Goal: Task Accomplishment & Management: Manage account settings

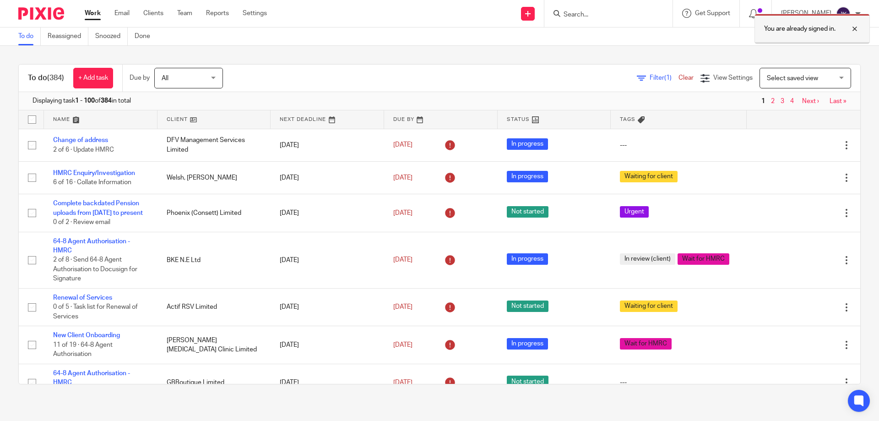
click at [856, 32] on div at bounding box center [848, 28] width 25 height 11
click at [568, 16] on input "Search" at bounding box center [604, 15] width 82 height 8
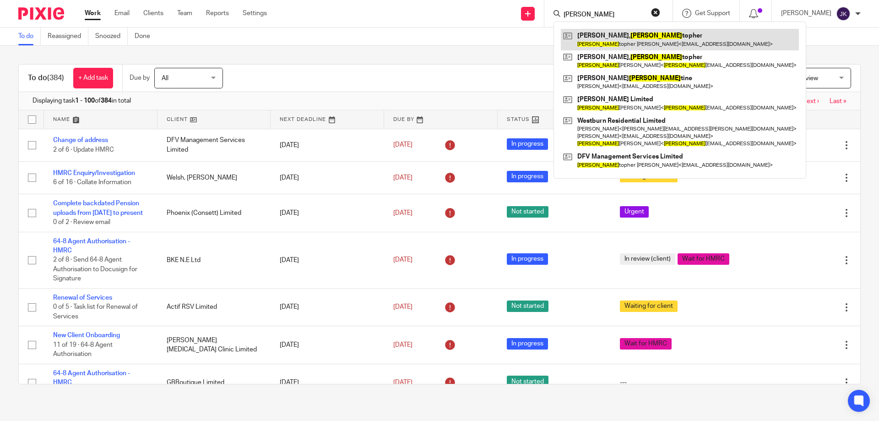
type input "[PERSON_NAME]"
click at [605, 36] on link at bounding box center [680, 39] width 238 height 21
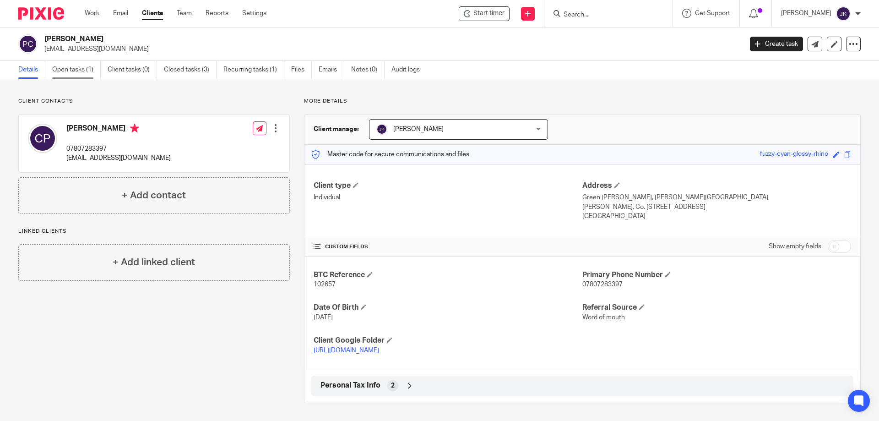
click at [73, 72] on link "Open tasks (1)" at bounding box center [76, 70] width 49 height 18
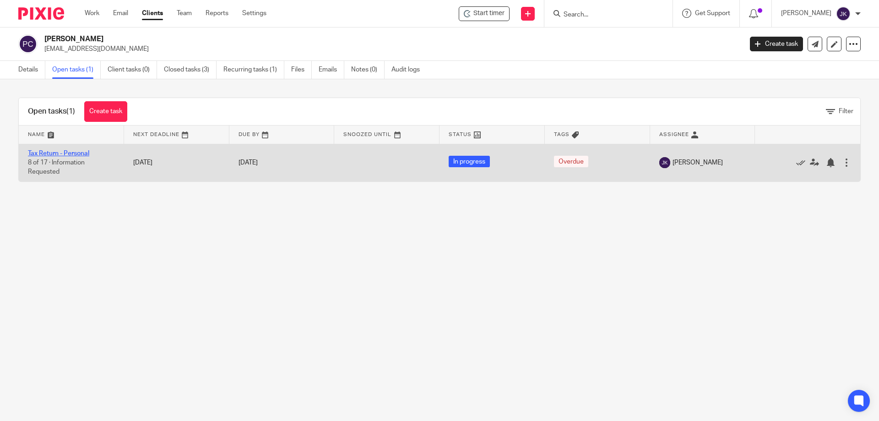
click at [61, 151] on link "Tax Return - Personal" at bounding box center [58, 153] width 61 height 6
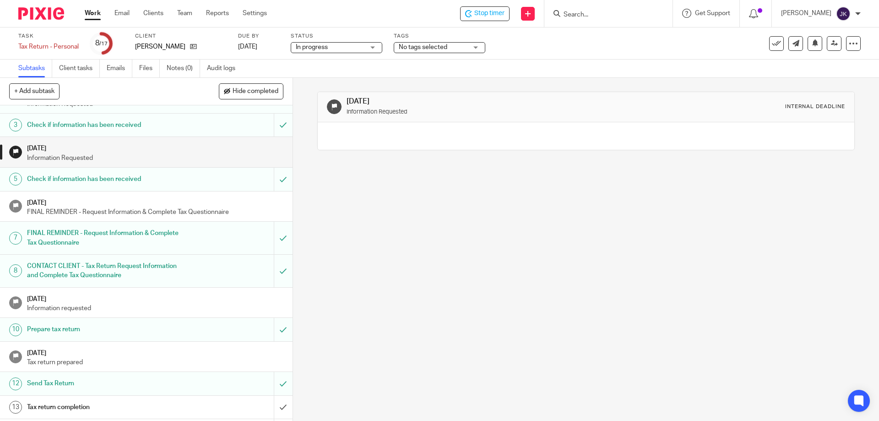
scroll to position [145, 0]
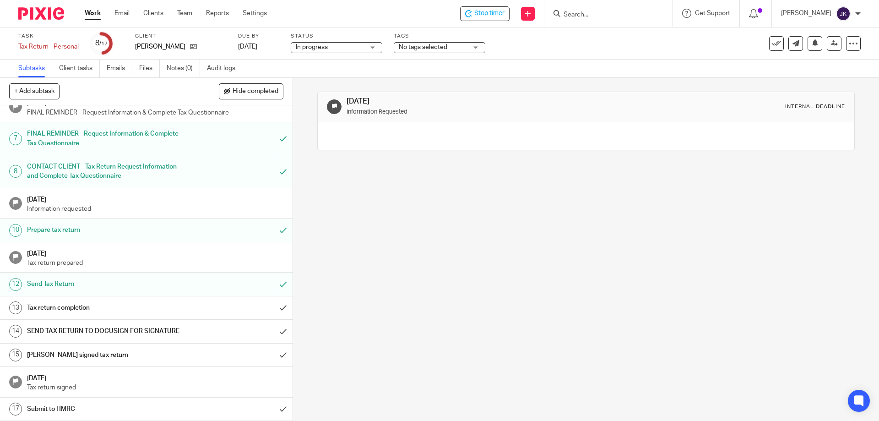
click at [429, 46] on span "No tags selected" at bounding box center [423, 47] width 49 height 6
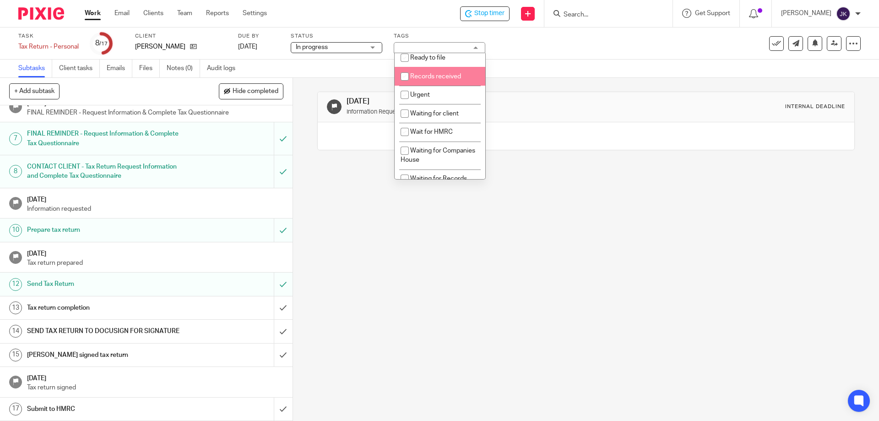
scroll to position [88, 0]
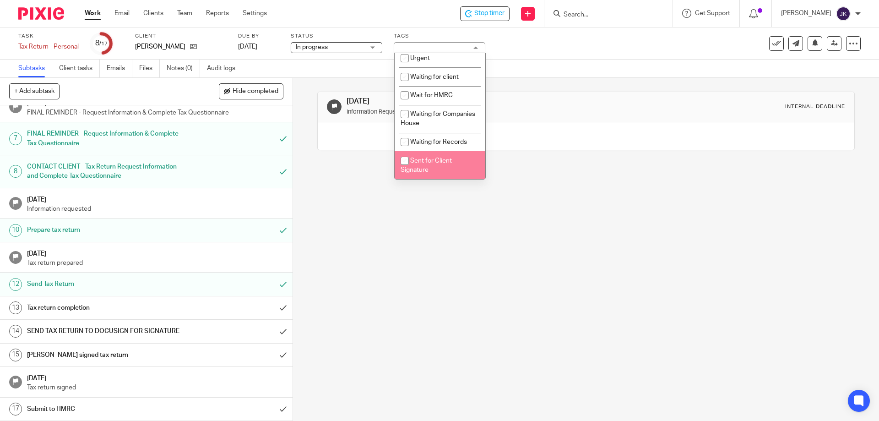
click at [438, 167] on li "Sent for Client Signature" at bounding box center [440, 165] width 91 height 28
checkbox input "true"
click at [604, 186] on div "20 May 2025 Information Requested Internal deadline" at bounding box center [586, 249] width 586 height 343
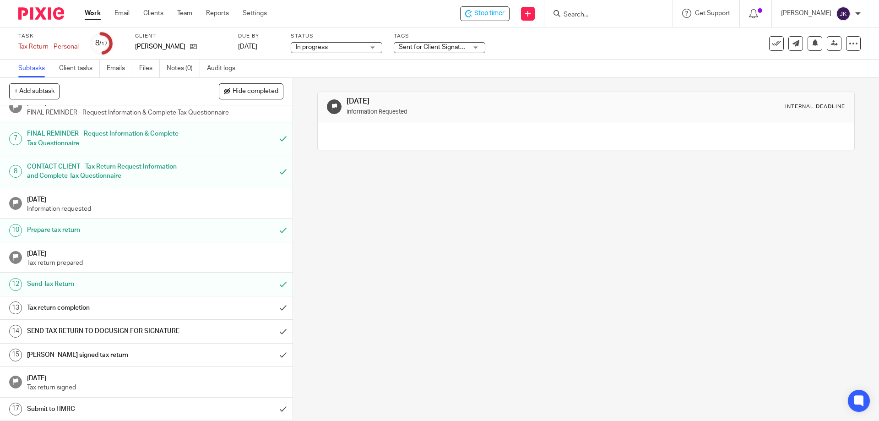
click at [163, 307] on h1 "Tax return completion" at bounding box center [106, 308] width 158 height 14
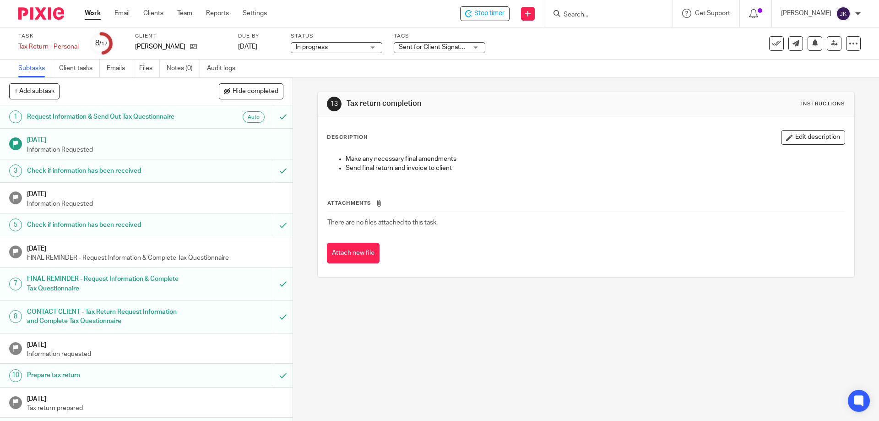
scroll to position [92, 0]
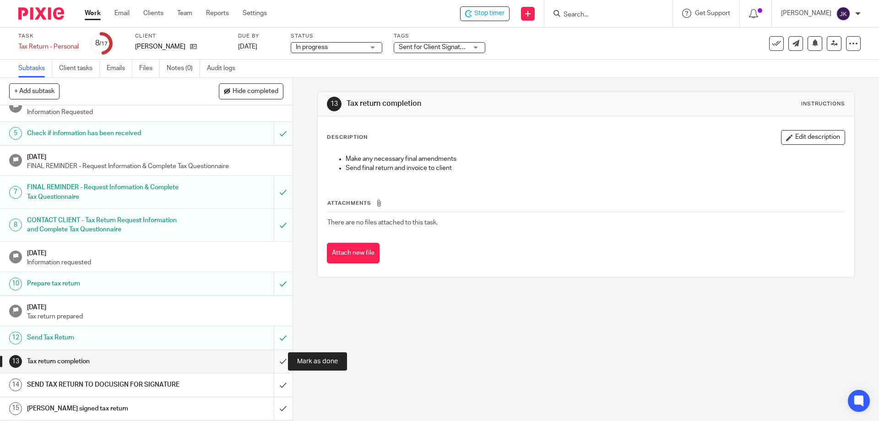
click at [268, 359] on input "submit" at bounding box center [146, 361] width 293 height 23
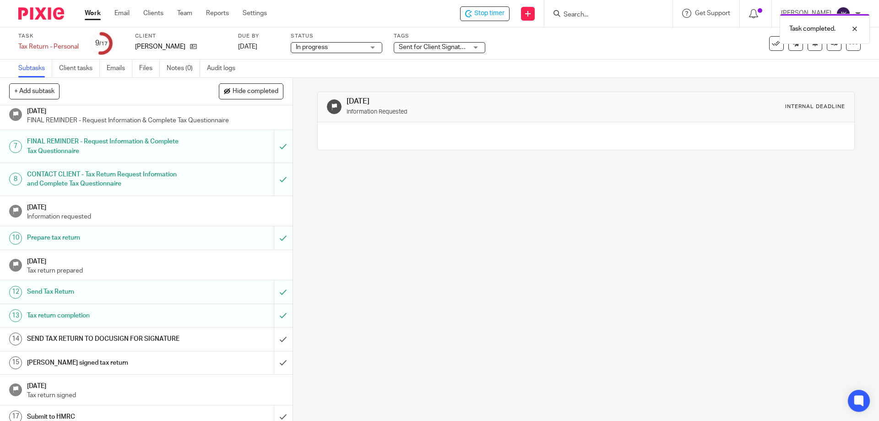
scroll to position [145, 0]
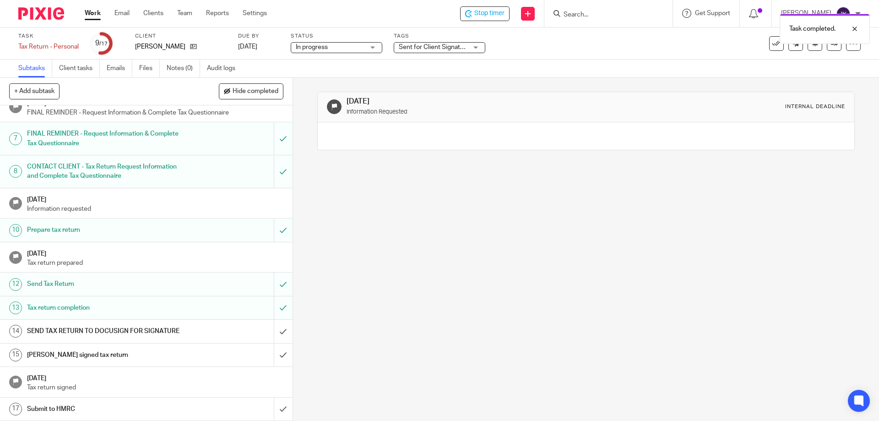
click at [119, 326] on h1 "SEND TAX RETURN TO DOCUSIGN FOR SIGNATURE" at bounding box center [106, 331] width 158 height 14
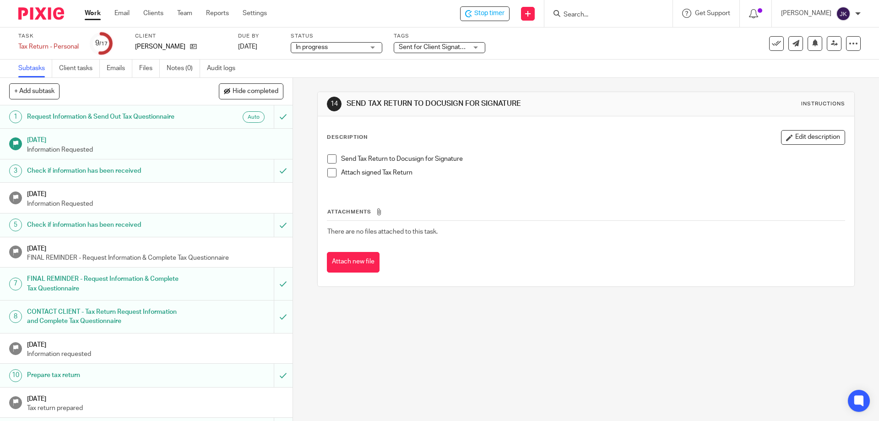
click at [331, 159] on span at bounding box center [331, 158] width 9 height 9
click at [563, 176] on p "Attach signed Tax Return" at bounding box center [592, 172] width 503 height 9
click at [855, 30] on div at bounding box center [848, 28] width 25 height 11
click at [480, 12] on span "Stop timer" at bounding box center [489, 14] width 30 height 10
click at [95, 9] on link "Work" at bounding box center [93, 13] width 16 height 9
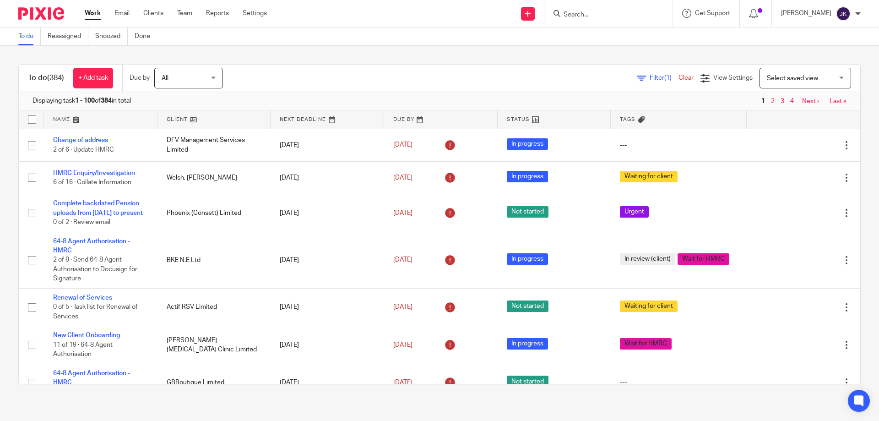
click at [637, 79] on icon at bounding box center [641, 78] width 9 height 9
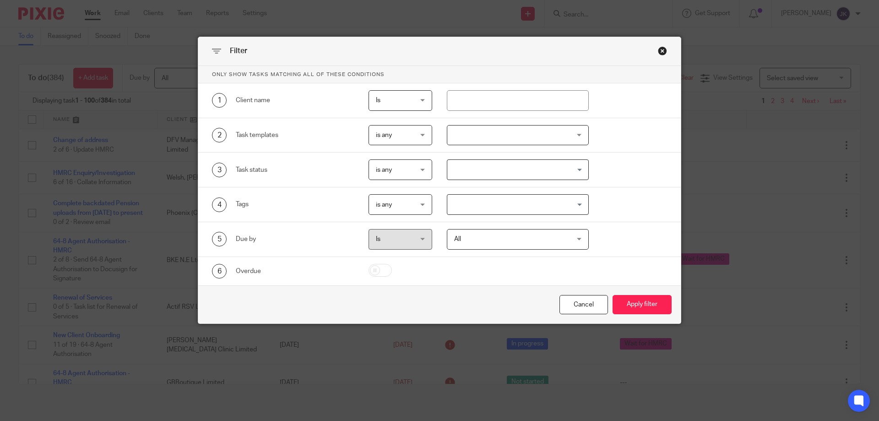
click at [494, 130] on div at bounding box center [518, 135] width 142 height 21
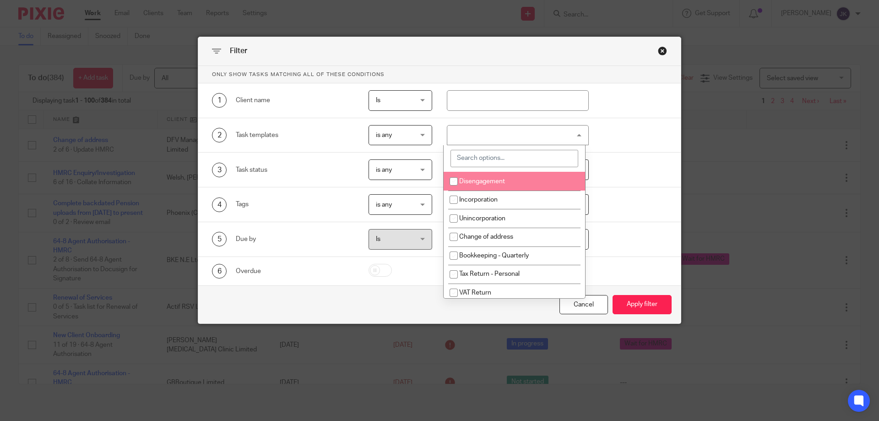
click at [490, 158] on input "search" at bounding box center [515, 158] width 128 height 17
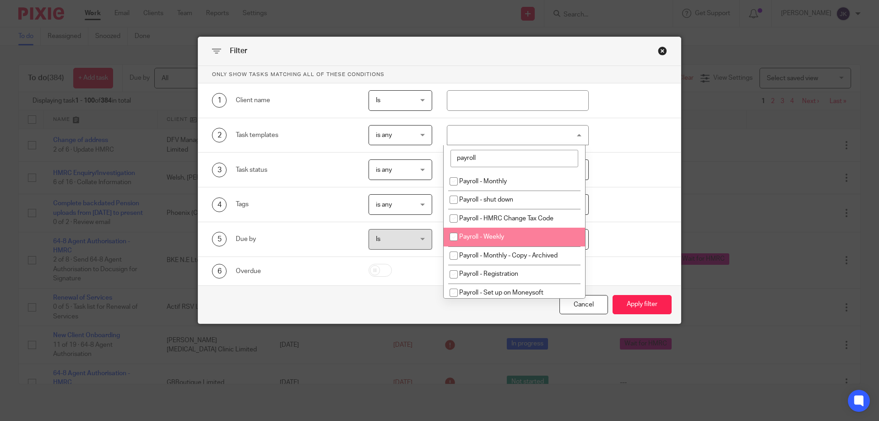
type input "payroll"
click at [482, 241] on li "Payroll - Weekly" at bounding box center [515, 237] width 142 height 19
checkbox input "true"
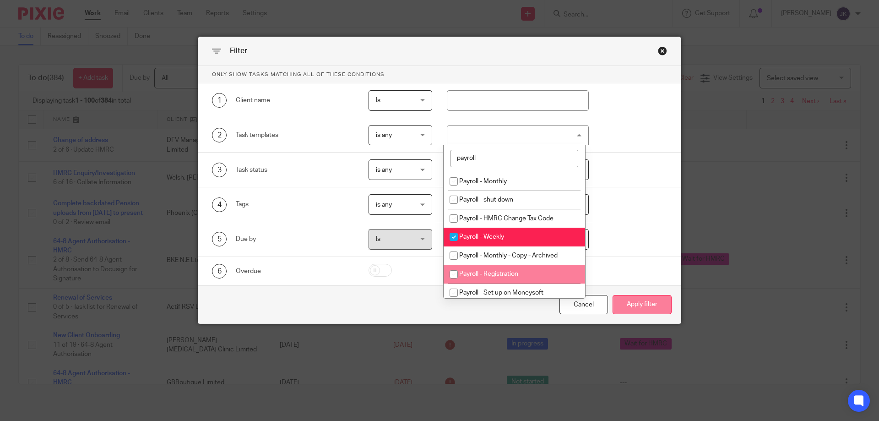
click at [650, 308] on button "Apply filter" at bounding box center [642, 305] width 59 height 20
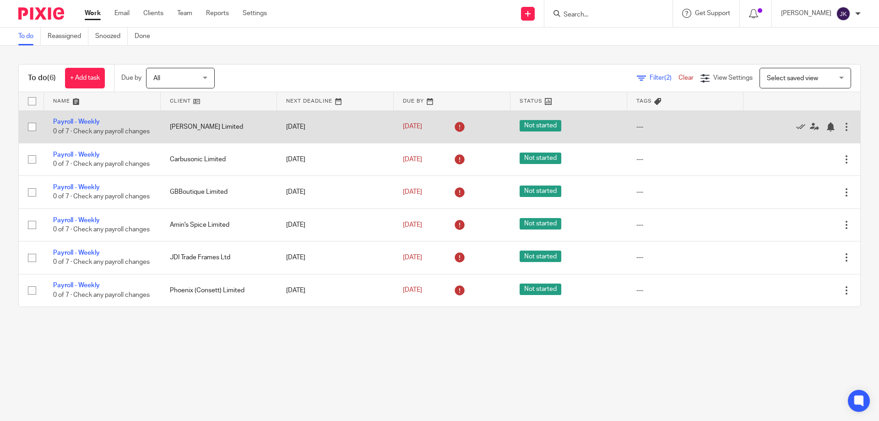
click at [87, 116] on td "Payroll - Weekly 0 of 7 · Check any payroll changes" at bounding box center [102, 126] width 117 height 33
click at [85, 119] on link "Payroll - Weekly" at bounding box center [76, 122] width 47 height 6
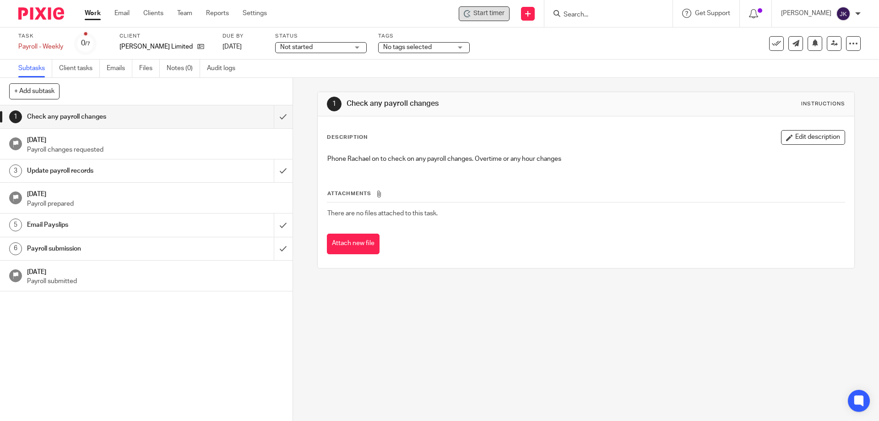
click at [483, 11] on span "Start timer" at bounding box center [489, 14] width 31 height 10
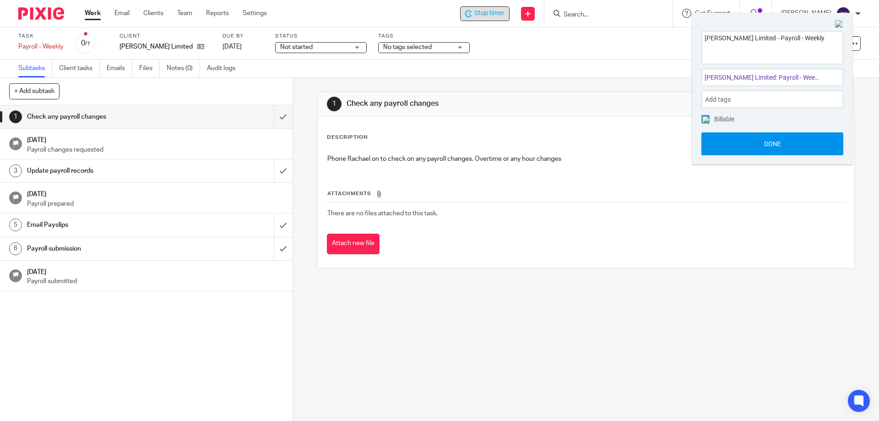
click at [776, 145] on button "Done" at bounding box center [773, 143] width 142 height 23
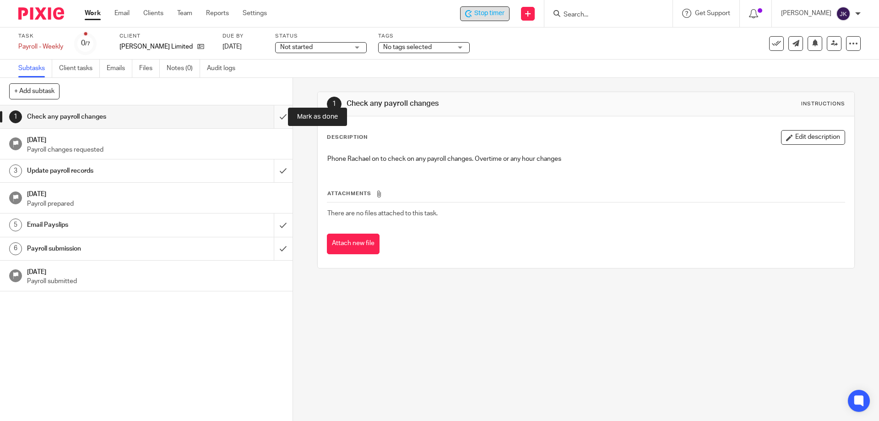
click at [279, 117] on input "submit" at bounding box center [146, 116] width 293 height 23
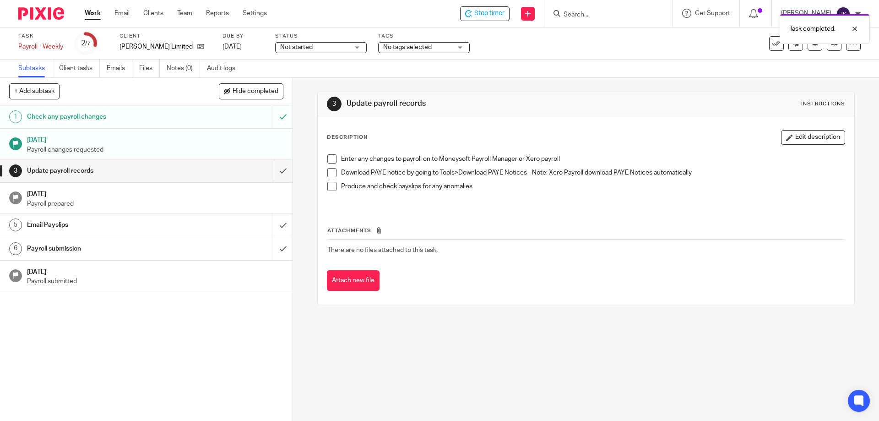
drag, startPoint x: 333, startPoint y: 158, endPoint x: 333, endPoint y: 165, distance: 7.3
click at [333, 158] on span at bounding box center [331, 158] width 9 height 9
click at [331, 173] on span at bounding box center [331, 172] width 9 height 9
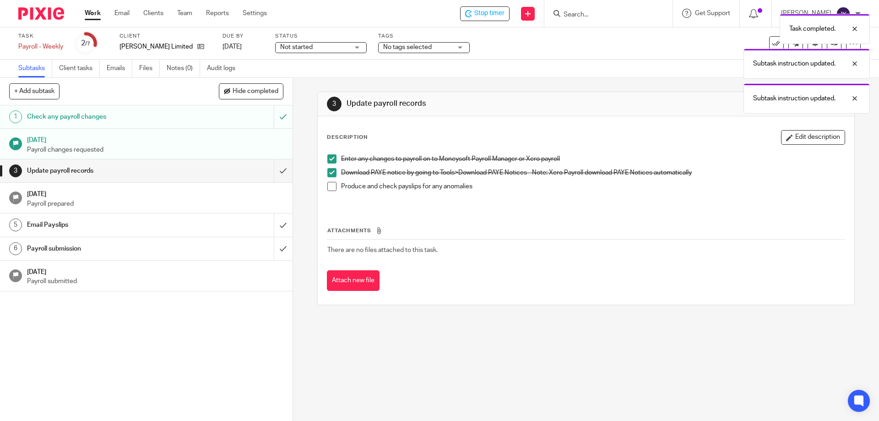
click at [331, 189] on span at bounding box center [331, 186] width 9 height 9
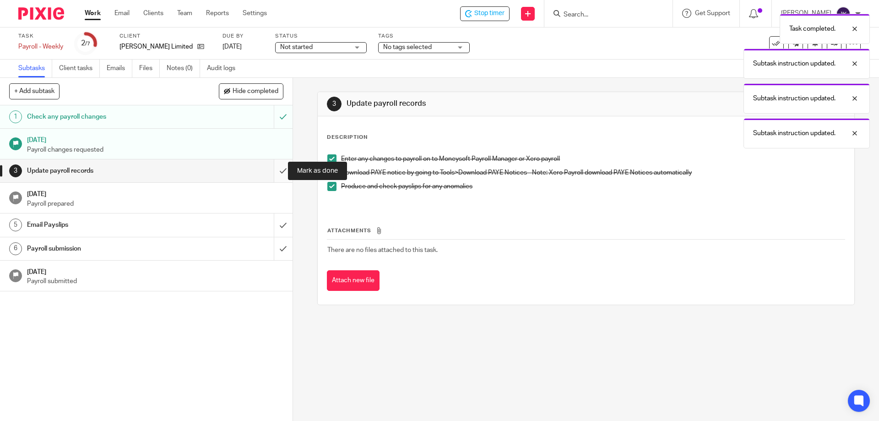
click at [276, 171] on input "submit" at bounding box center [146, 170] width 293 height 23
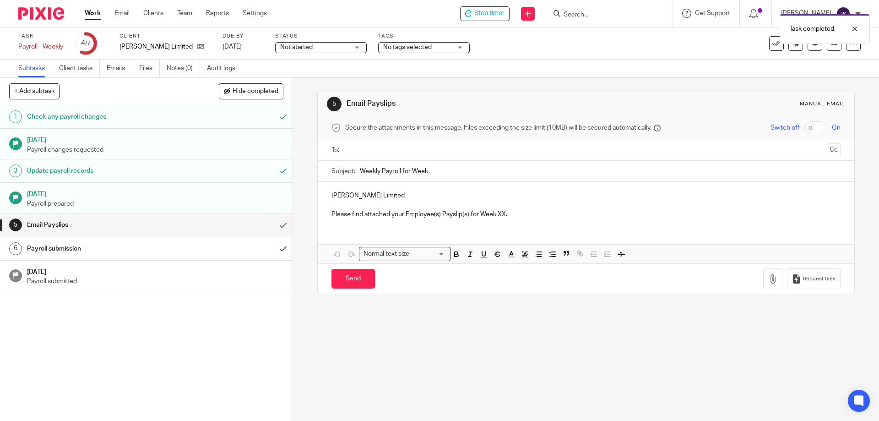
click at [371, 154] on input "text" at bounding box center [586, 150] width 474 height 11
click at [447, 139] on div "Secure the attachments in this message. Files exceeding the size limit (10MB) w…" at bounding box center [586, 128] width 536 height 24
click at [447, 151] on input "text" at bounding box center [624, 151] width 398 height 18
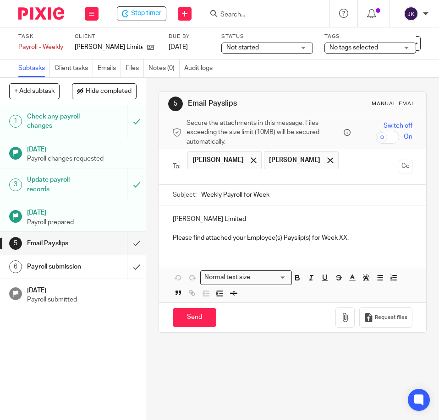
click at [235, 17] on input "Search" at bounding box center [260, 15] width 82 height 8
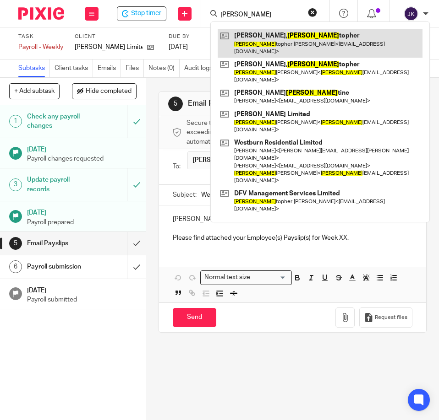
type input "[PERSON_NAME]"
click at [262, 38] on link at bounding box center [320, 43] width 205 height 28
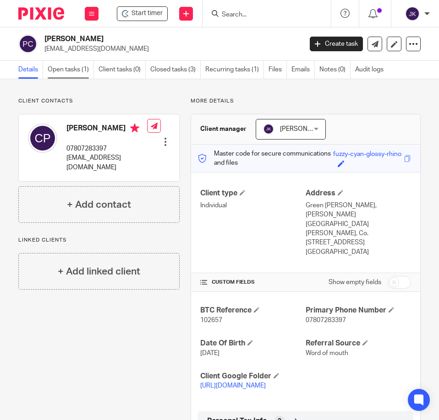
click at [50, 71] on link "Open tasks (1)" at bounding box center [71, 70] width 46 height 18
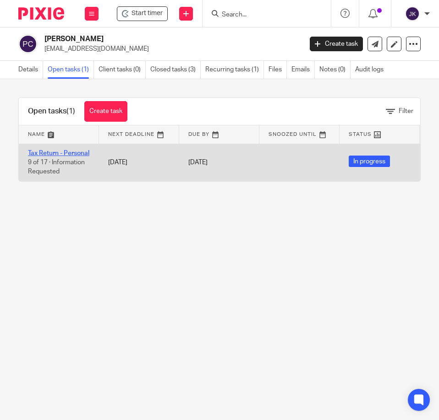
click at [46, 157] on link "Tax Return - Personal" at bounding box center [58, 153] width 61 height 6
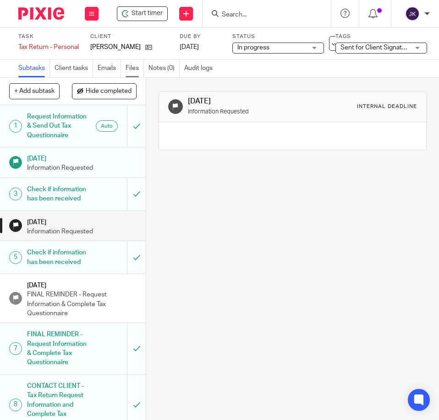
click at [134, 70] on link "Files" at bounding box center [134, 69] width 18 height 18
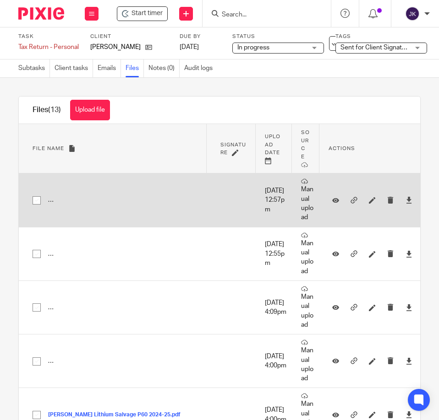
click at [53, 210] on td "PennisonChristopher_UTR8850663885_2025_TaxReturn.pdf PennisonChristopher_UTR885…" at bounding box center [113, 201] width 188 height 54
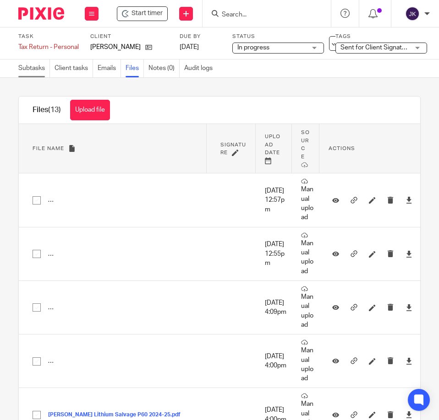
click at [29, 71] on link "Subtasks" at bounding box center [34, 69] width 32 height 18
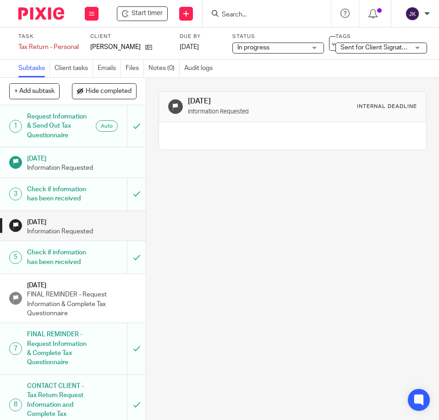
click at [242, 11] on input "Search" at bounding box center [262, 15] width 82 height 8
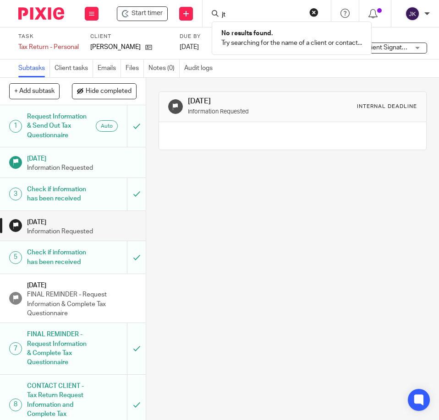
type input "j"
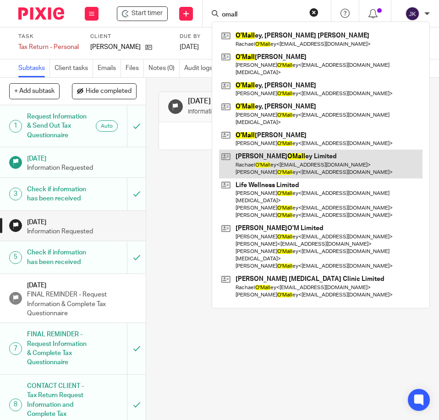
type input "omall"
click at [290, 150] on link at bounding box center [320, 164] width 203 height 28
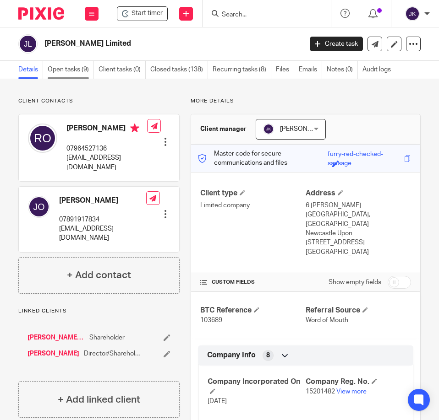
click at [81, 72] on link "Open tasks (9)" at bounding box center [71, 70] width 46 height 18
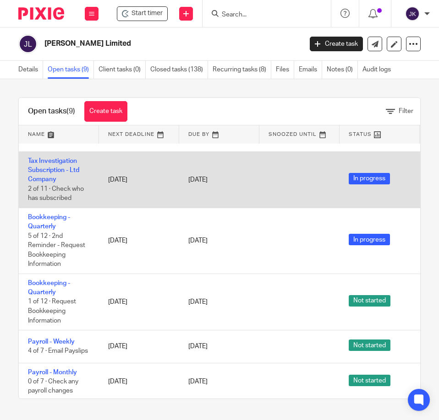
scroll to position [208, 0]
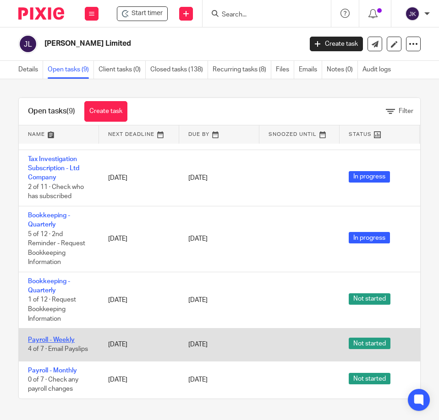
click at [46, 337] on link "Payroll - Weekly" at bounding box center [51, 340] width 47 height 6
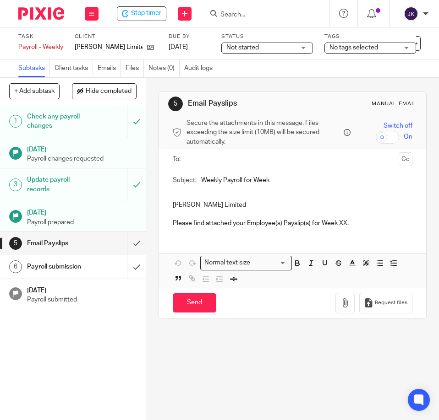
click at [188, 165] on ul at bounding box center [292, 159] width 211 height 15
click at [190, 162] on input "text" at bounding box center [292, 159] width 205 height 11
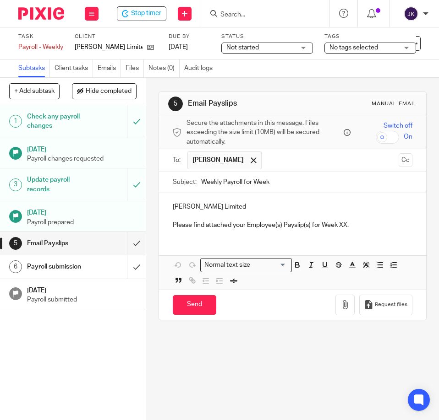
click at [284, 158] on input "text" at bounding box center [330, 161] width 129 height 18
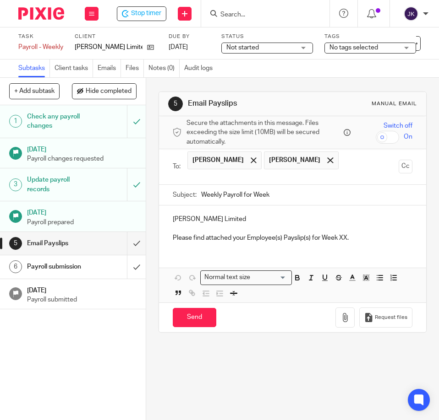
click at [286, 199] on input "Weekly Payroll for Week" at bounding box center [306, 195] width 211 height 21
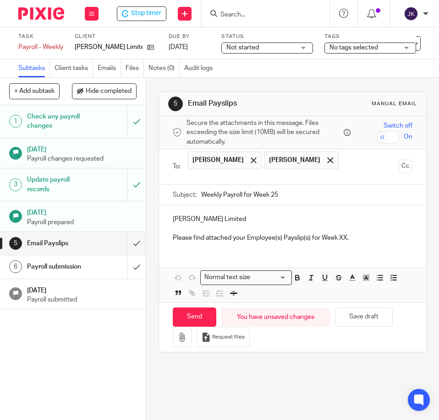
type input "Weekly Payroll for Week 25"
click at [339, 239] on p "Please find attached your Employee(s) Payslip(s) for Week XX." at bounding box center [293, 238] width 240 height 9
click at [194, 218] on p "Rachael - J T OMalley Limited" at bounding box center [293, 219] width 240 height 9
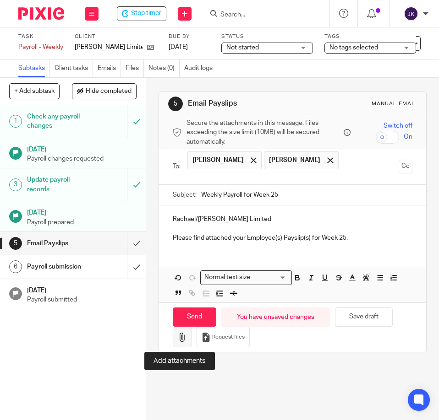
click at [183, 342] on icon "button" at bounding box center [182, 337] width 9 height 9
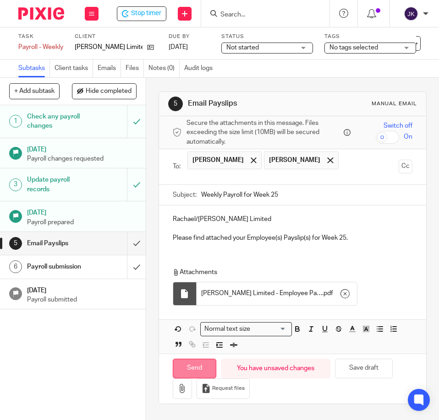
click at [196, 367] on input "Send" at bounding box center [195, 369] width 44 height 20
type input "Sent"
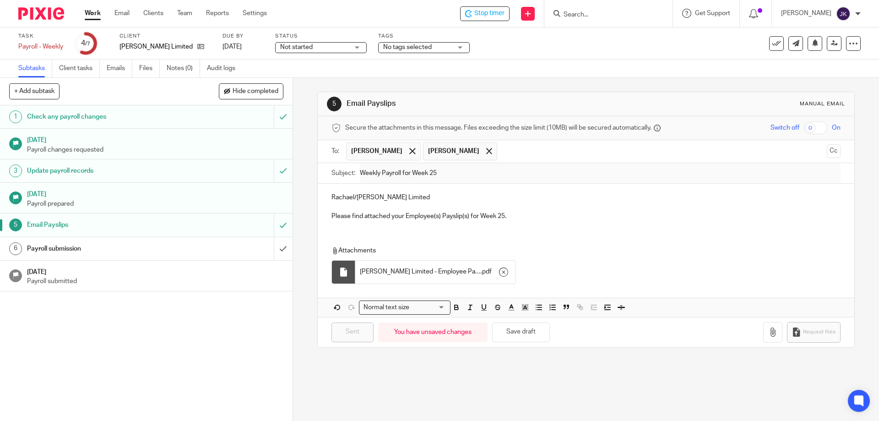
click at [155, 248] on h1 "Payroll submission" at bounding box center [106, 249] width 158 height 14
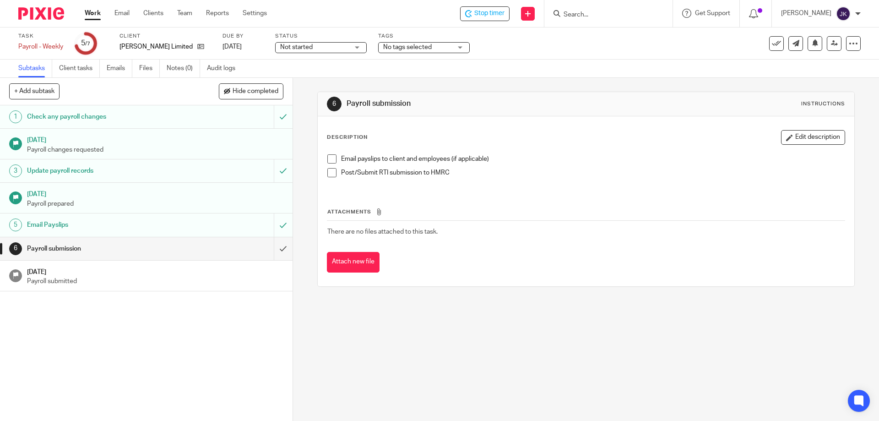
click at [331, 162] on span at bounding box center [331, 158] width 9 height 9
click at [330, 173] on span at bounding box center [331, 172] width 9 height 9
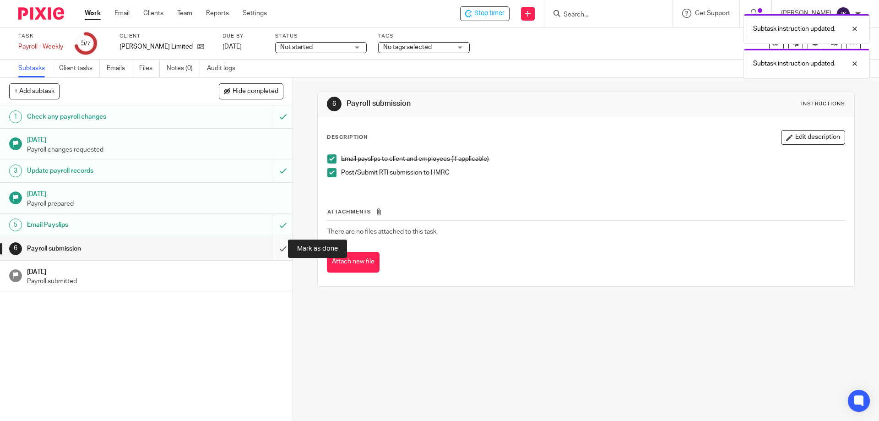
click at [275, 250] on input "submit" at bounding box center [146, 248] width 293 height 23
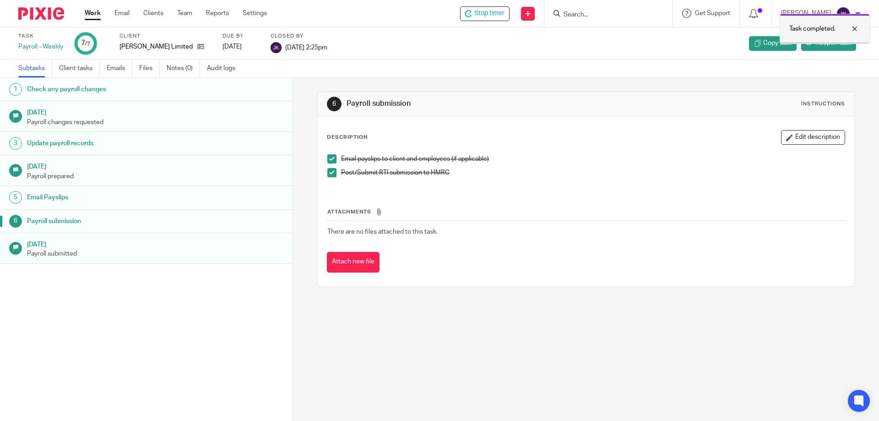
click at [869, 33] on div "Task completed." at bounding box center [825, 29] width 90 height 30
click at [472, 15] on icon at bounding box center [468, 13] width 7 height 7
click at [96, 13] on link "Work" at bounding box center [93, 13] width 16 height 9
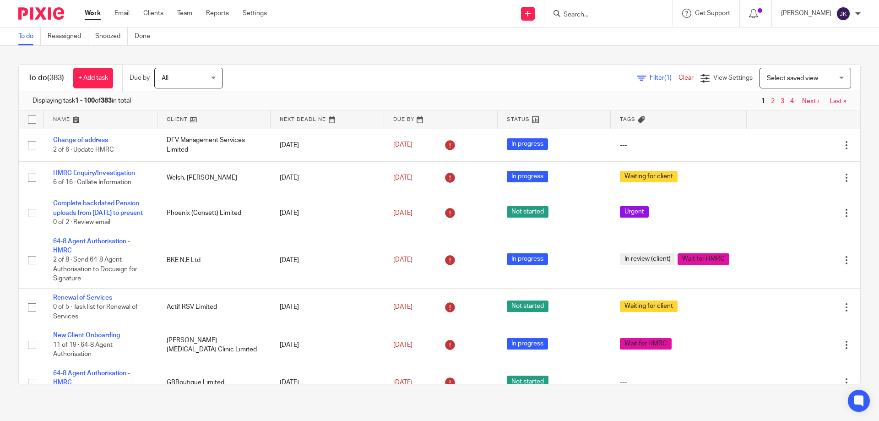
click at [650, 80] on span "Filter (1)" at bounding box center [664, 78] width 29 height 6
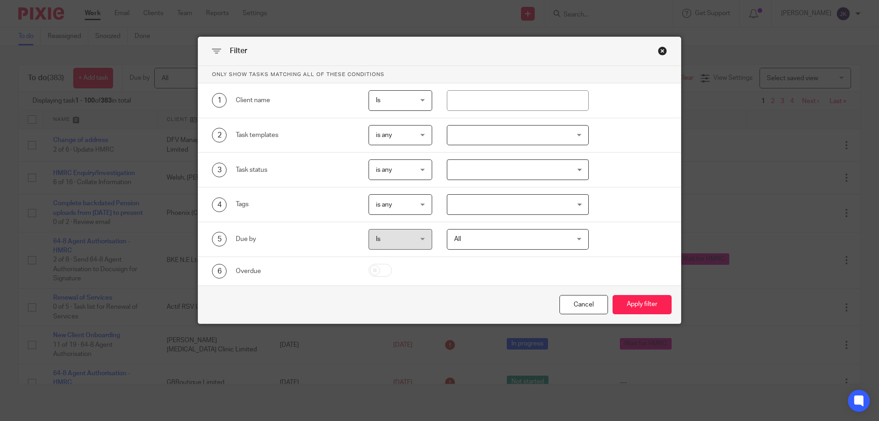
click at [495, 138] on div at bounding box center [518, 135] width 142 height 21
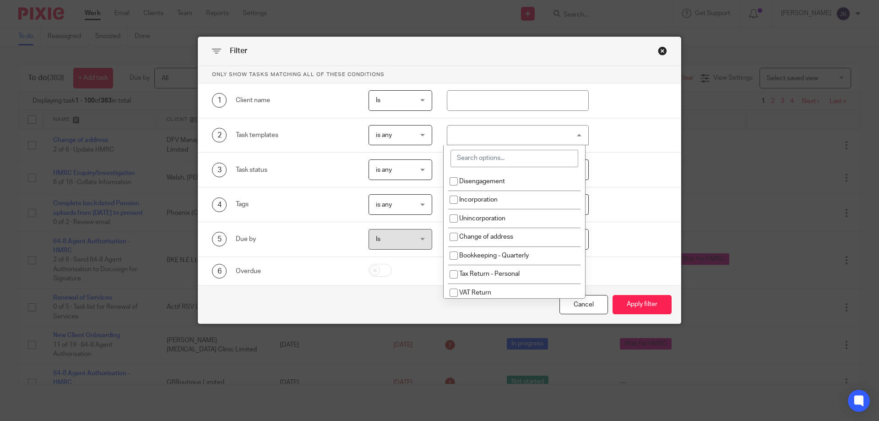
click at [491, 158] on input "search" at bounding box center [515, 158] width 128 height 17
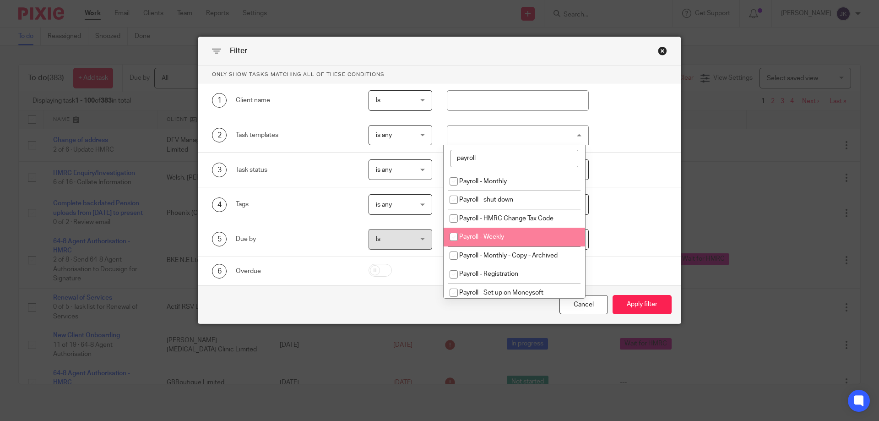
type input "payroll"
click at [493, 240] on span "Payroll - Weekly" at bounding box center [481, 237] width 45 height 6
checkbox input "true"
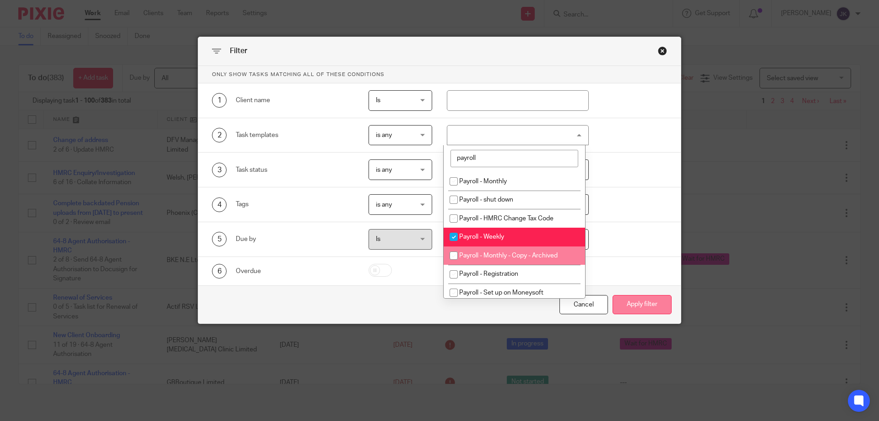
click at [647, 307] on button "Apply filter" at bounding box center [642, 305] width 59 height 20
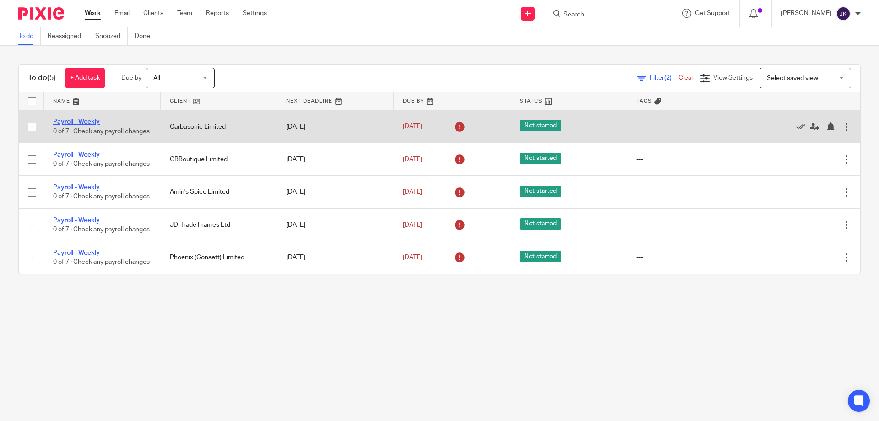
click at [89, 119] on link "Payroll - Weekly" at bounding box center [76, 122] width 47 height 6
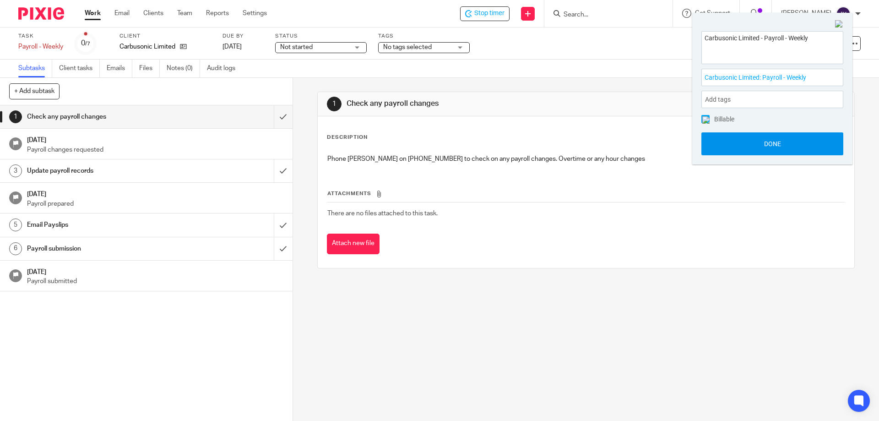
click at [774, 147] on button "Done" at bounding box center [773, 143] width 142 height 23
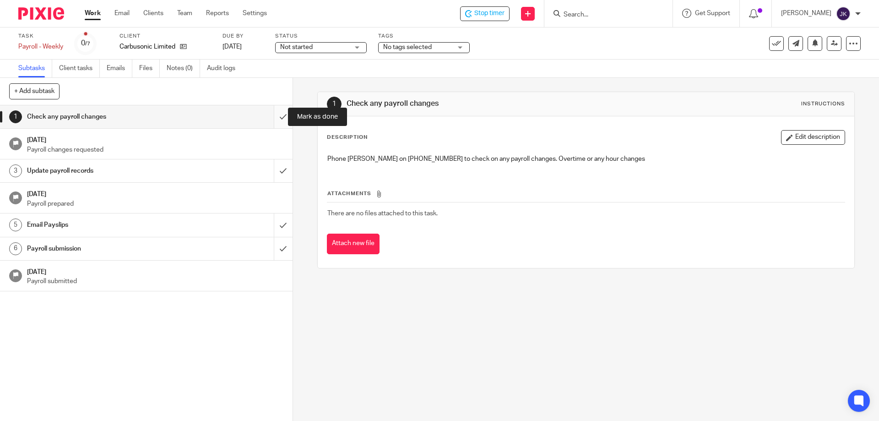
click at [273, 119] on input "submit" at bounding box center [146, 116] width 293 height 23
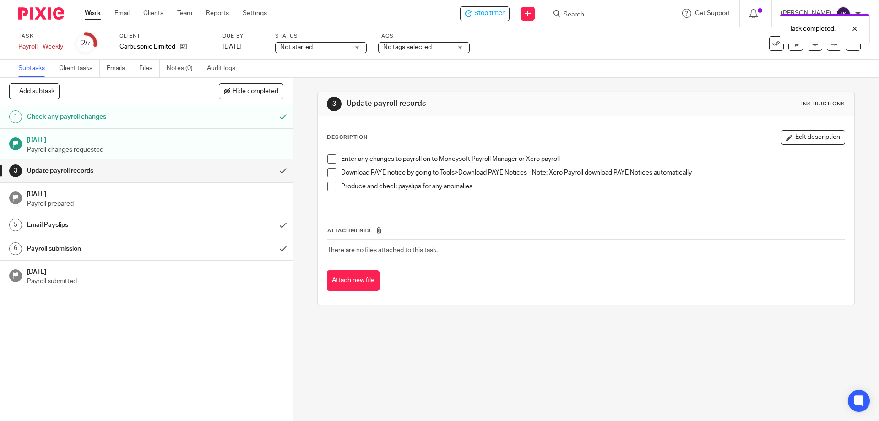
click at [330, 159] on span at bounding box center [331, 158] width 9 height 9
click at [331, 174] on span at bounding box center [331, 172] width 9 height 9
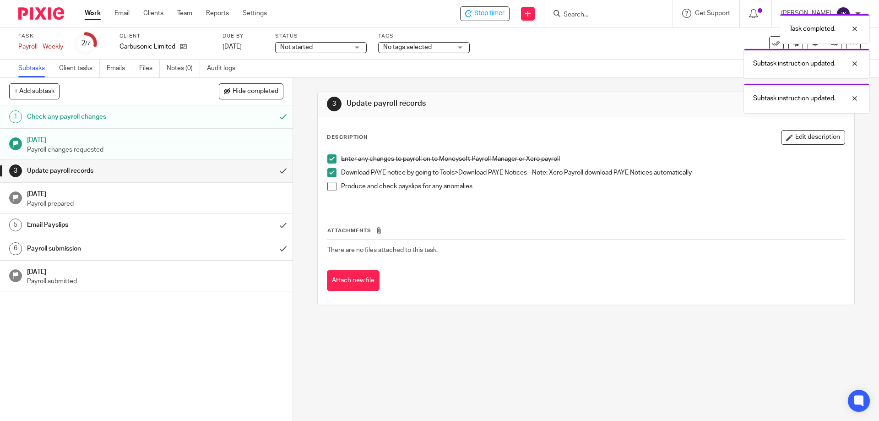
click at [328, 182] on span at bounding box center [331, 186] width 9 height 9
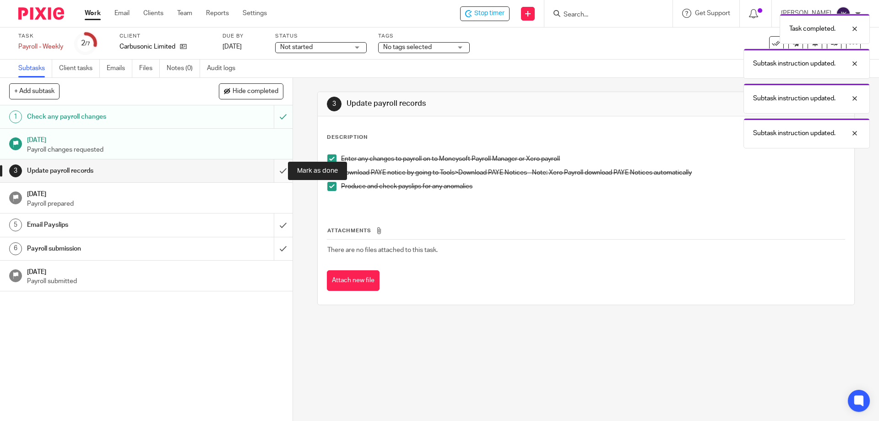
click at [279, 171] on input "submit" at bounding box center [146, 170] width 293 height 23
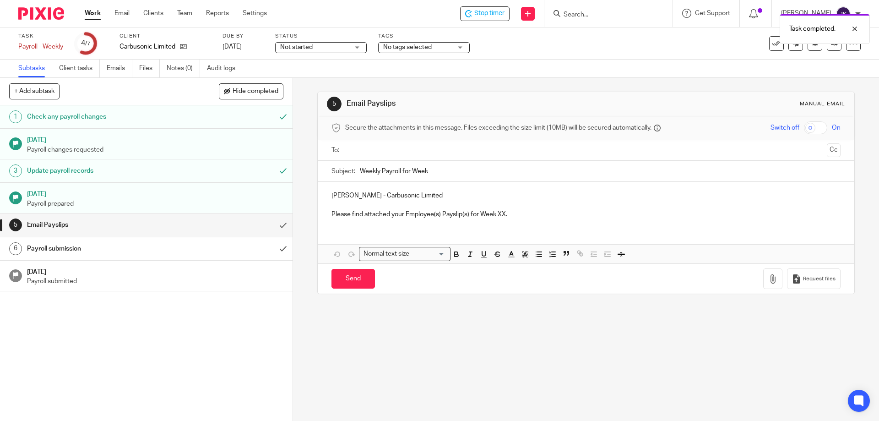
click at [362, 152] on input "text" at bounding box center [586, 150] width 474 height 11
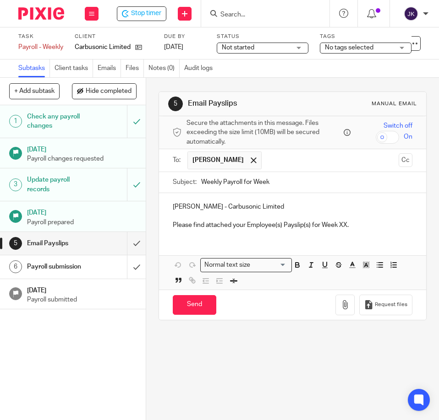
click at [242, 13] on input "Search" at bounding box center [260, 15] width 82 height 8
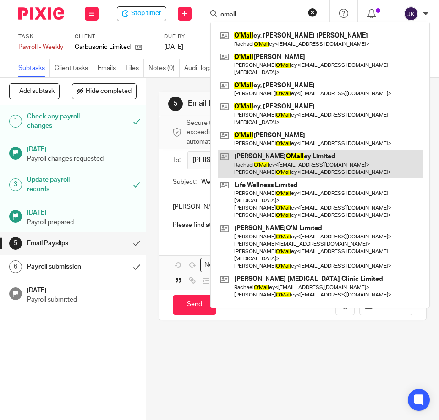
type input "omall"
click at [276, 150] on link at bounding box center [320, 164] width 205 height 28
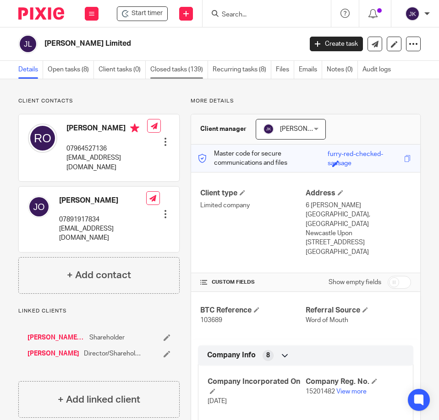
click at [170, 72] on link "Closed tasks (139)" at bounding box center [179, 70] width 58 height 18
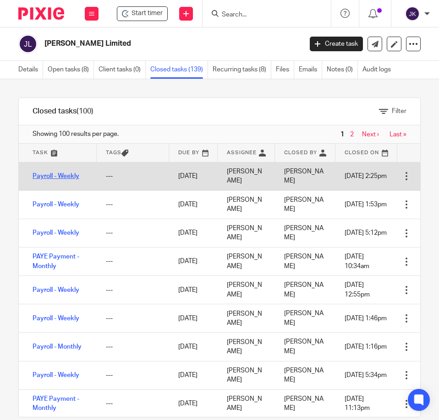
click at [46, 173] on link "Payroll - Weekly" at bounding box center [56, 176] width 47 height 6
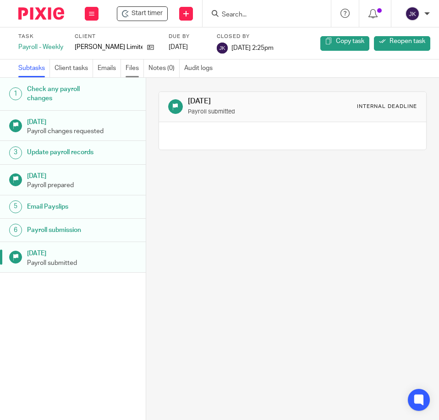
click at [136, 69] on link "Files" at bounding box center [134, 69] width 18 height 18
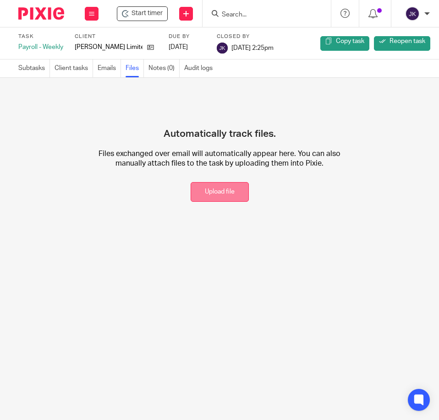
click at [191, 192] on button "Upload file" at bounding box center [220, 192] width 58 height 20
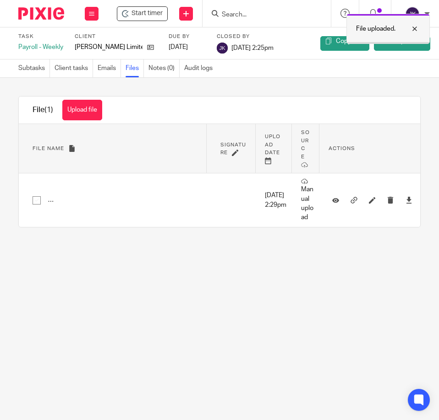
click at [415, 31] on div at bounding box center [407, 28] width 25 height 11
click at [245, 11] on input "Search" at bounding box center [262, 15] width 82 height 8
click at [239, 12] on input "Search" at bounding box center [262, 15] width 82 height 8
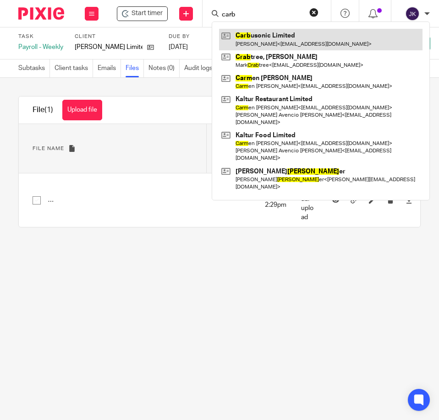
type input "carb"
click at [243, 37] on link at bounding box center [320, 39] width 203 height 21
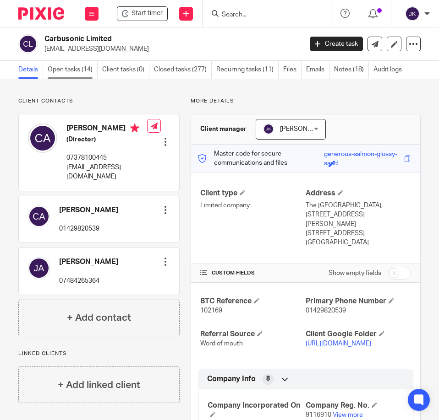
click at [65, 68] on link "Open tasks (14)" at bounding box center [73, 70] width 50 height 18
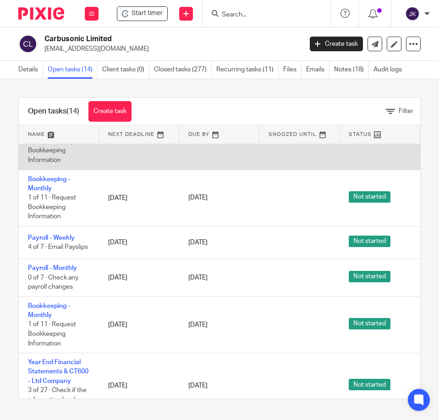
scroll to position [425, 0]
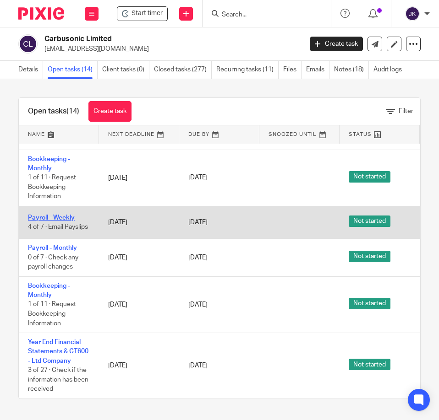
click at [51, 215] on link "Payroll - Weekly" at bounding box center [51, 218] width 47 height 6
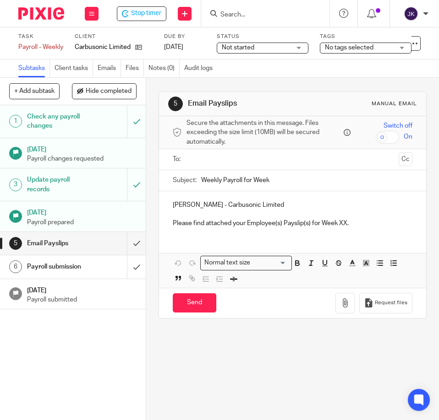
click at [216, 155] on input "text" at bounding box center [292, 159] width 205 height 11
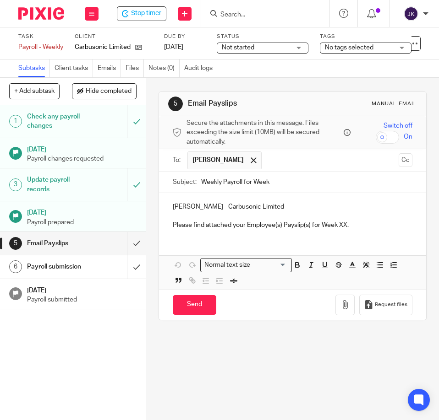
click at [304, 182] on input "Weekly Payroll for Week" at bounding box center [306, 182] width 211 height 21
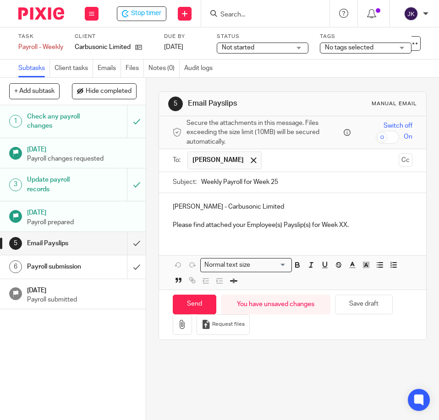
type input "Weekly Payroll for Week 25"
click at [337, 225] on p "Please find attached your Employee(s) Payslip(s) for Week XX." at bounding box center [293, 225] width 240 height 9
click at [367, 221] on p "Please find attached your Employee(s) Payslip(s) for Week 25." at bounding box center [293, 225] width 240 height 9
click at [180, 321] on icon "button" at bounding box center [182, 324] width 9 height 9
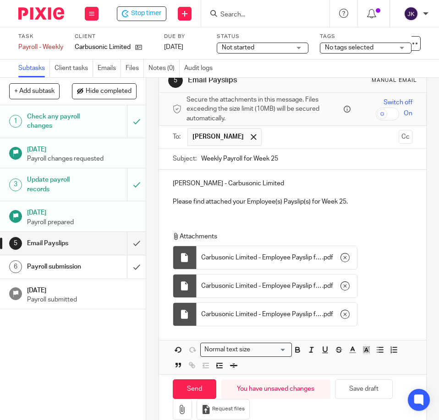
scroll to position [43, 0]
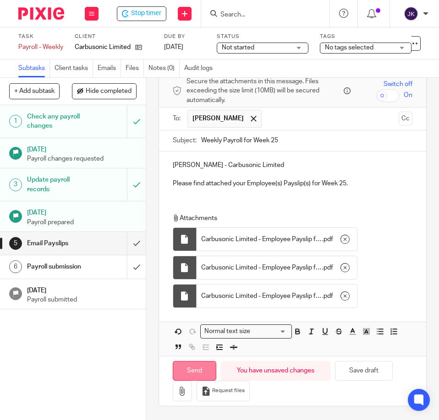
click at [196, 368] on input "Send" at bounding box center [195, 371] width 44 height 20
type input "Sent"
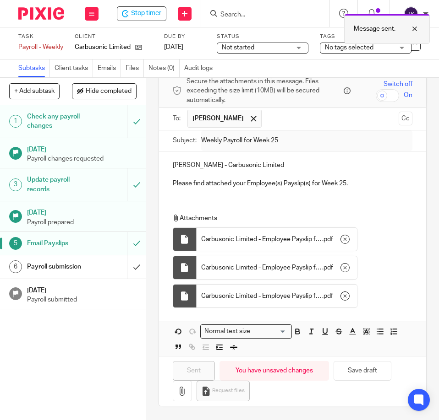
click at [413, 29] on div at bounding box center [407, 28] width 25 height 11
click at [85, 263] on div "Payroll submission" at bounding box center [72, 267] width 91 height 14
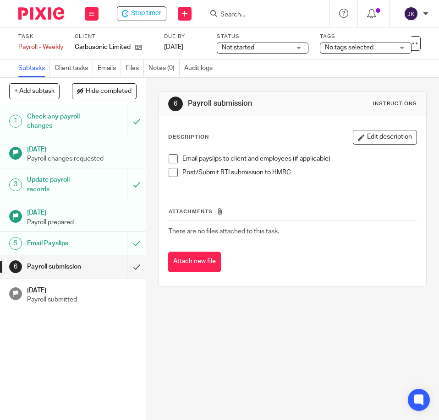
drag, startPoint x: 0, startPoint y: 0, endPoint x: 168, endPoint y: 161, distance: 232.3
click at [169, 161] on span at bounding box center [173, 158] width 9 height 9
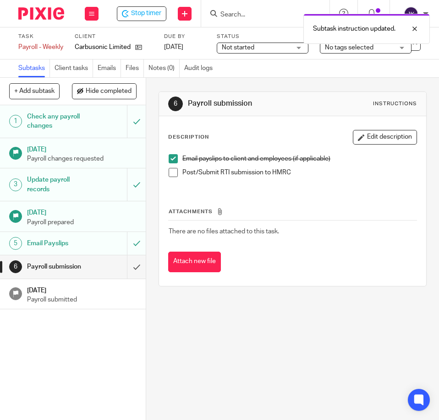
click at [173, 174] on span at bounding box center [173, 172] width 9 height 9
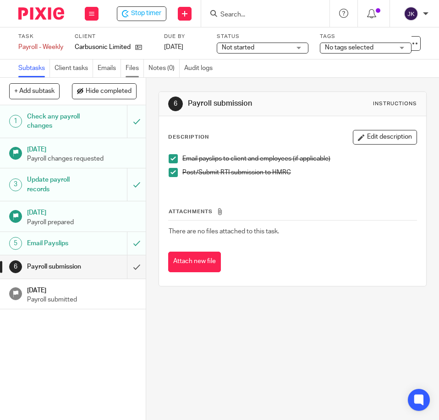
click at [135, 74] on link "Files" at bounding box center [134, 69] width 18 height 18
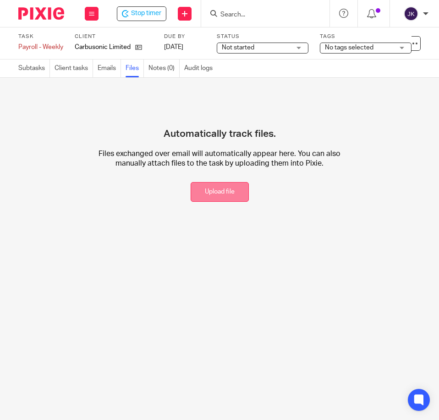
click at [221, 197] on button "Upload file" at bounding box center [220, 192] width 58 height 20
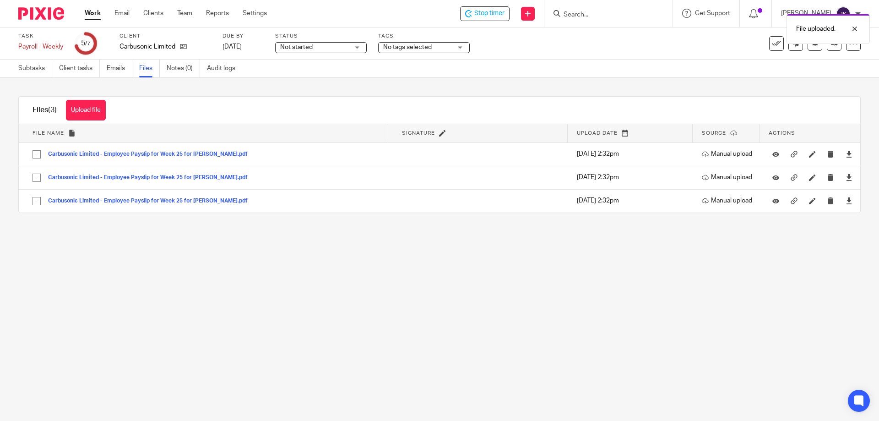
click at [438, 14] on div "File uploaded." at bounding box center [655, 26] width 431 height 35
click at [438, 26] on div at bounding box center [848, 28] width 25 height 11
click at [438, 11] on span "Stop timer" at bounding box center [489, 14] width 30 height 10
click at [27, 69] on link "Subtasks" at bounding box center [35, 69] width 34 height 18
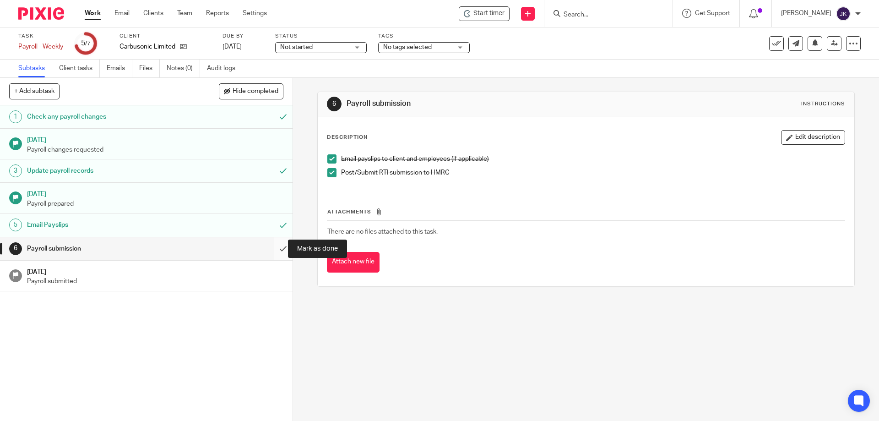
click at [267, 250] on input "submit" at bounding box center [146, 248] width 293 height 23
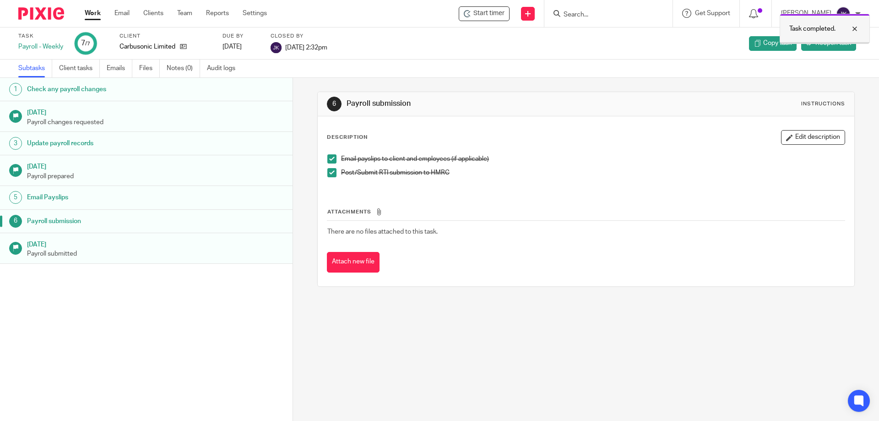
click at [855, 29] on div at bounding box center [848, 28] width 25 height 11
click at [93, 13] on link "Work" at bounding box center [93, 13] width 16 height 9
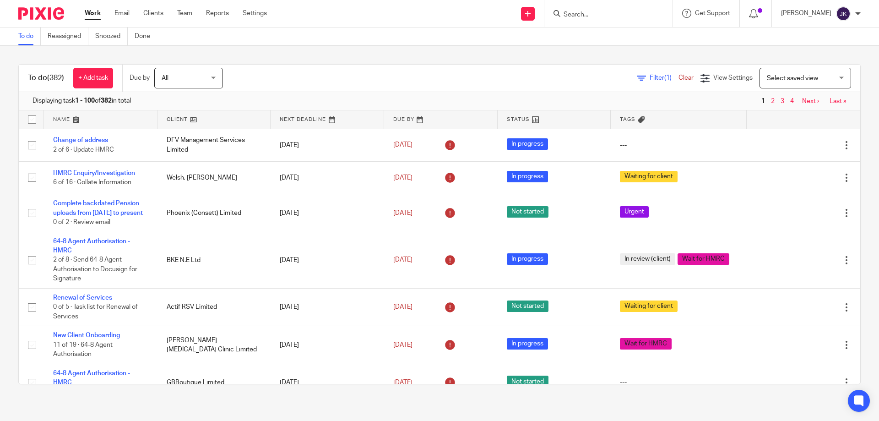
click at [650, 77] on span "Filter (1)" at bounding box center [664, 78] width 29 height 6
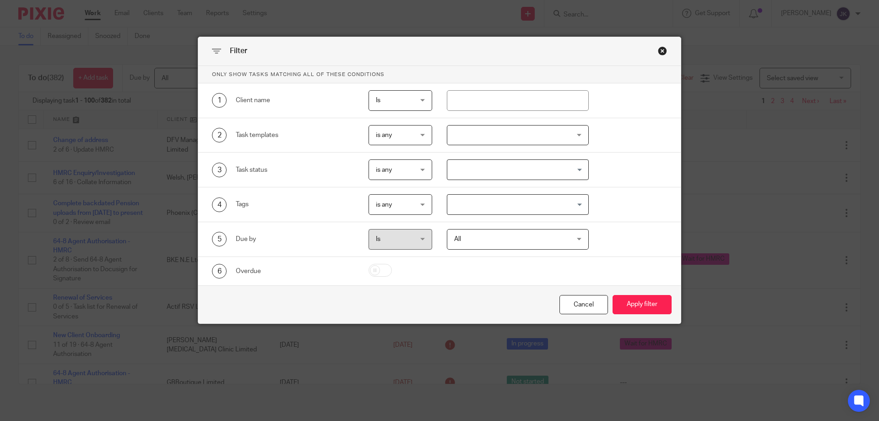
click at [476, 138] on div at bounding box center [518, 135] width 142 height 21
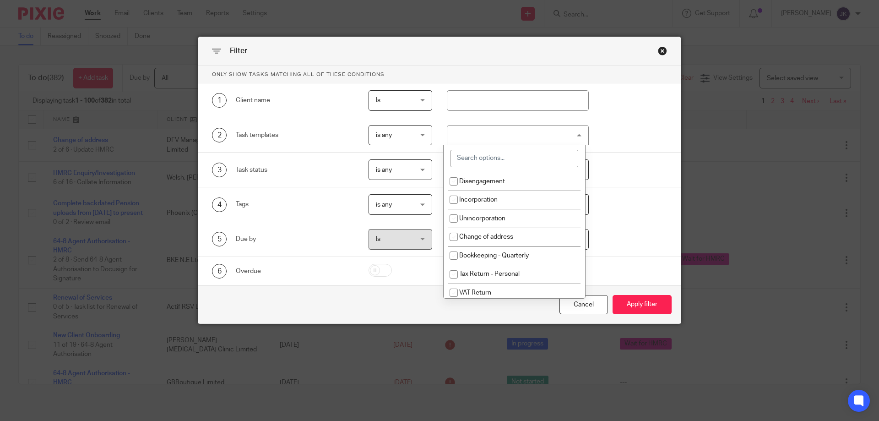
click at [485, 158] on input "search" at bounding box center [515, 158] width 128 height 17
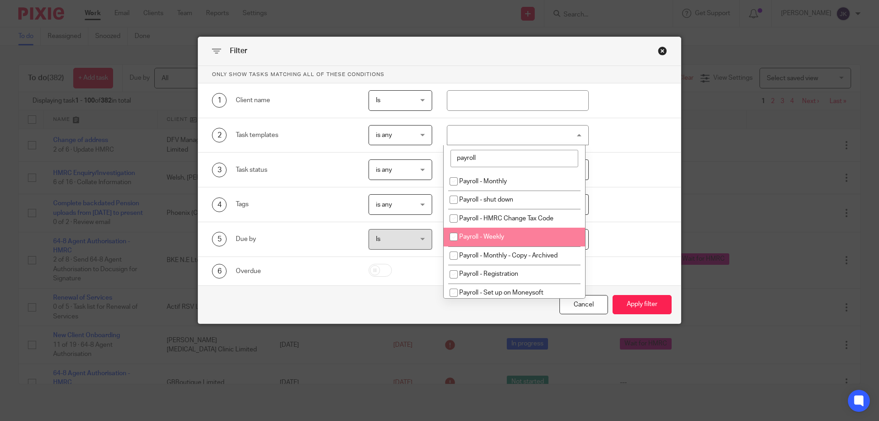
type input "payroll"
click at [459, 236] on input "checkbox" at bounding box center [453, 236] width 17 height 17
checkbox input "true"
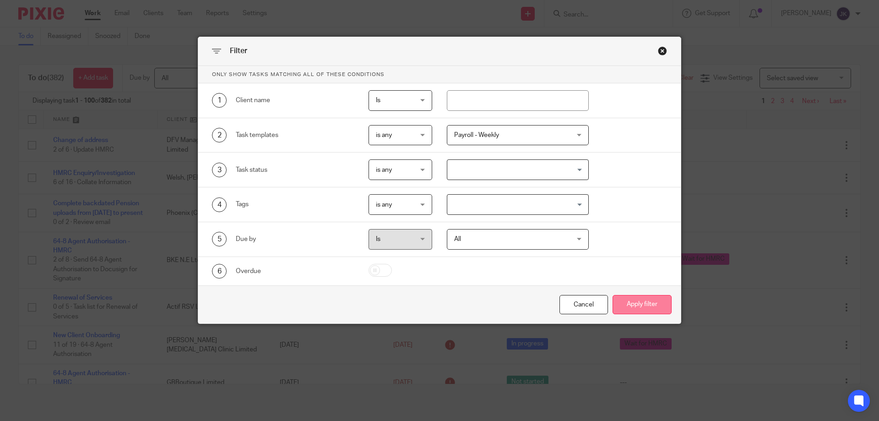
click at [654, 303] on button "Apply filter" at bounding box center [642, 305] width 59 height 20
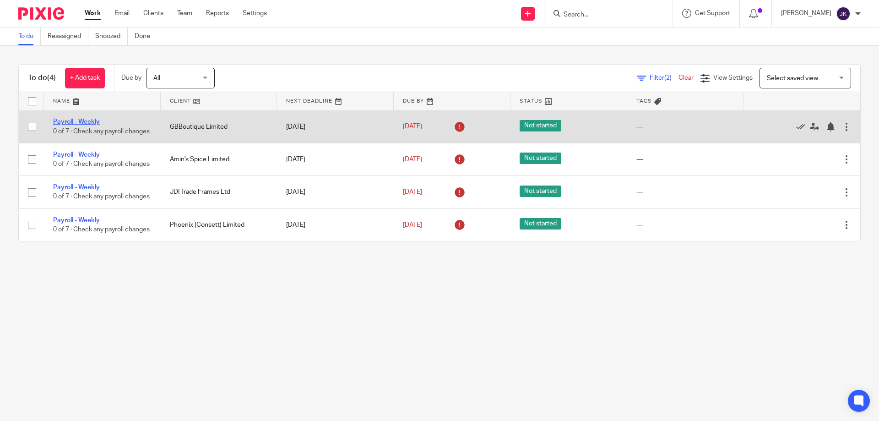
click at [84, 121] on link "Payroll - Weekly" at bounding box center [76, 122] width 47 height 6
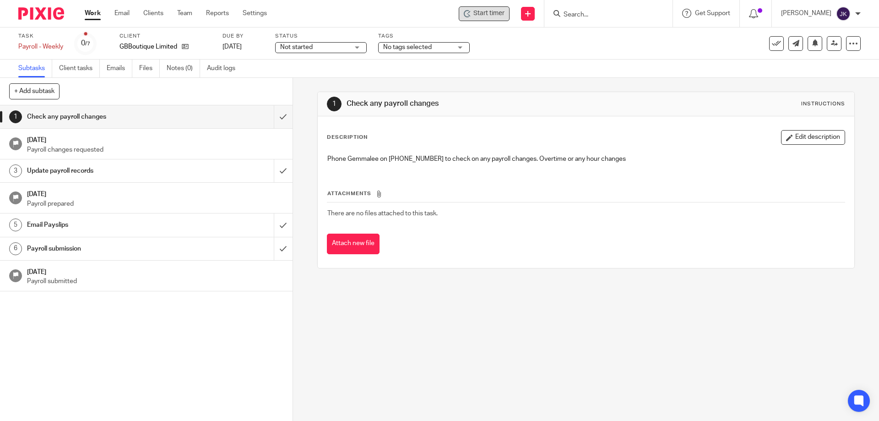
click at [496, 13] on span "Start timer" at bounding box center [489, 14] width 31 height 10
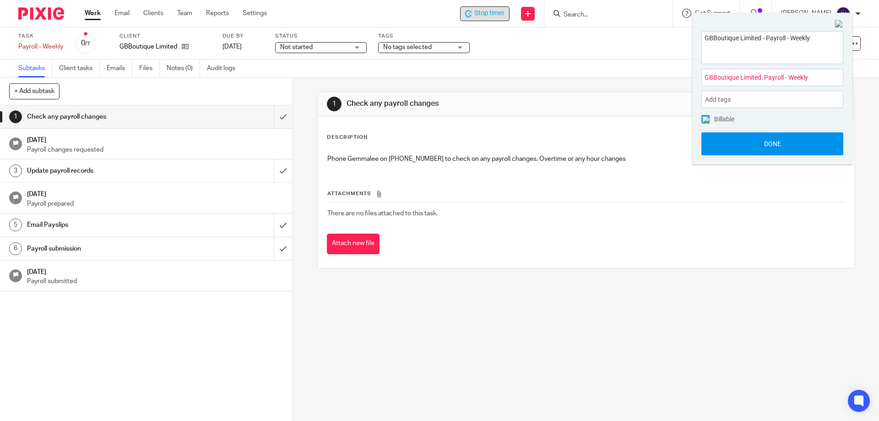
click at [797, 146] on button "Done" at bounding box center [773, 143] width 142 height 23
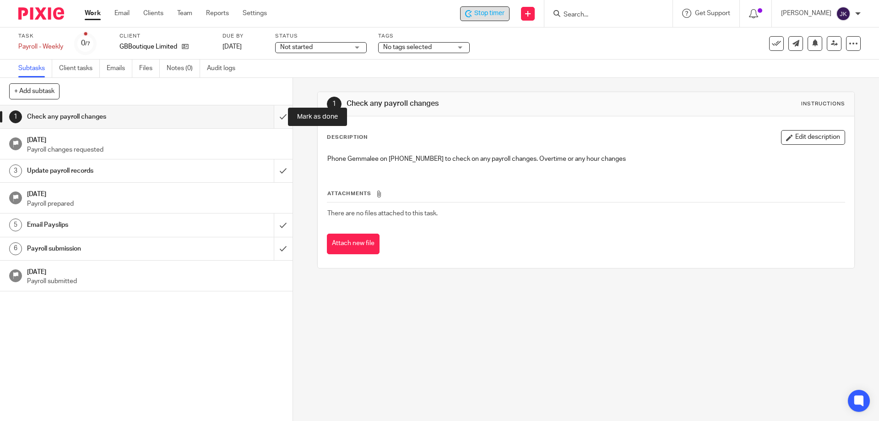
click at [271, 117] on input "submit" at bounding box center [146, 116] width 293 height 23
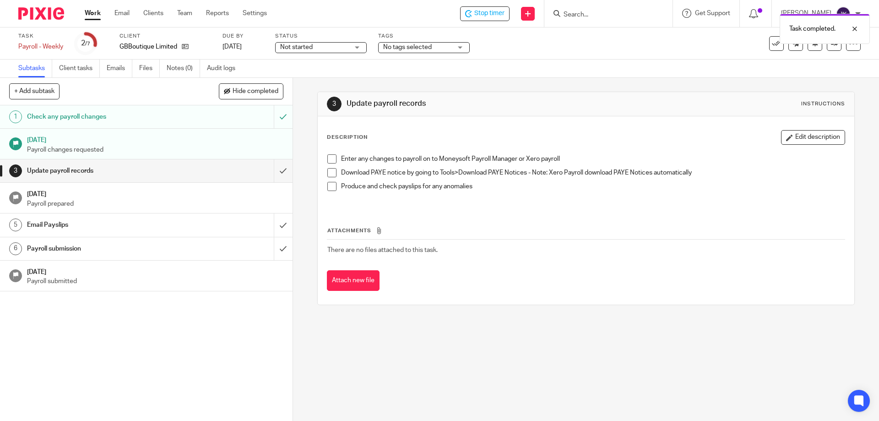
click at [330, 158] on span at bounding box center [331, 158] width 9 height 9
click at [329, 172] on span at bounding box center [331, 172] width 9 height 9
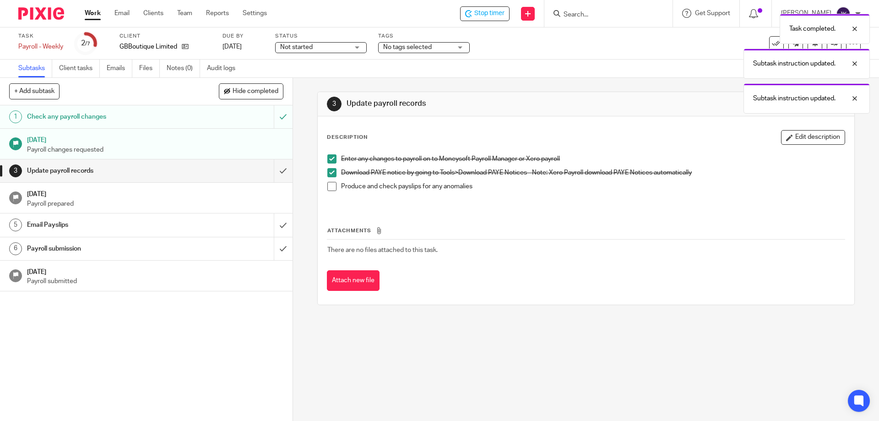
click at [328, 185] on span at bounding box center [331, 186] width 9 height 9
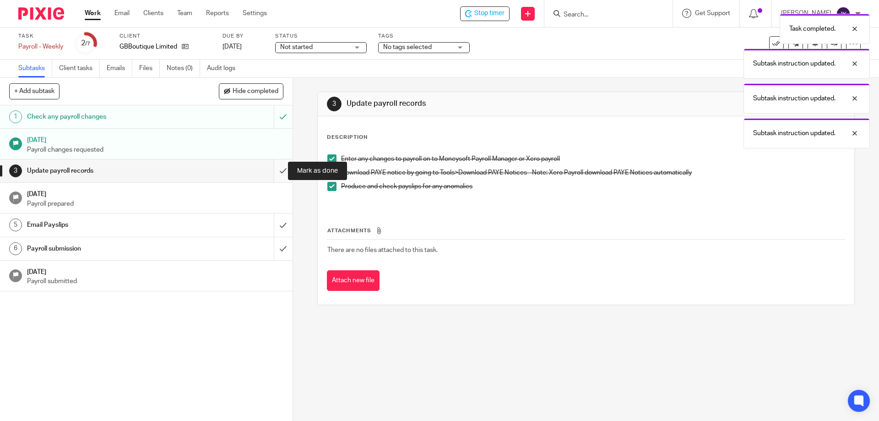
click at [268, 168] on input "submit" at bounding box center [146, 170] width 293 height 23
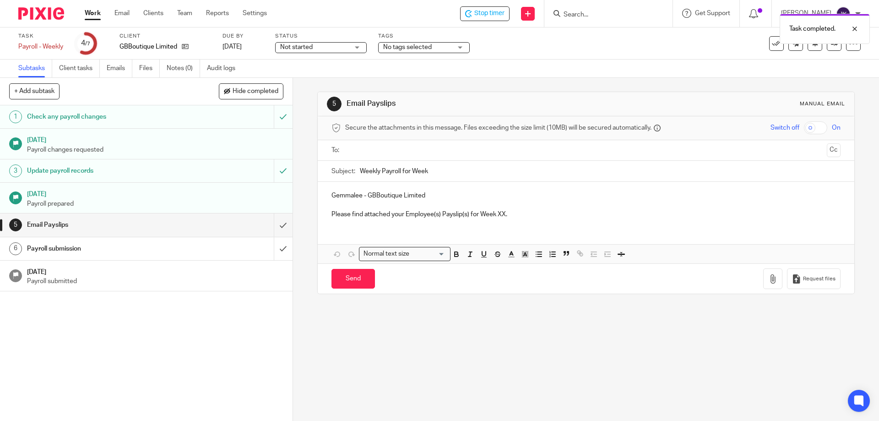
click at [400, 149] on input "text" at bounding box center [586, 150] width 474 height 11
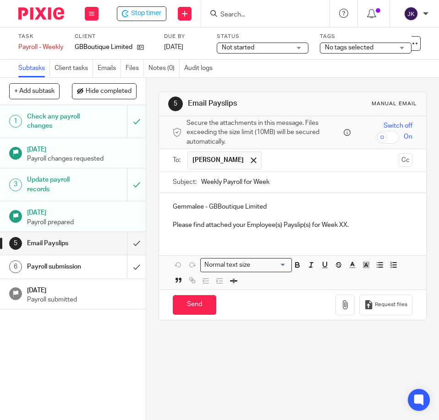
click at [315, 182] on input "Weekly Payroll for Week" at bounding box center [306, 182] width 211 height 21
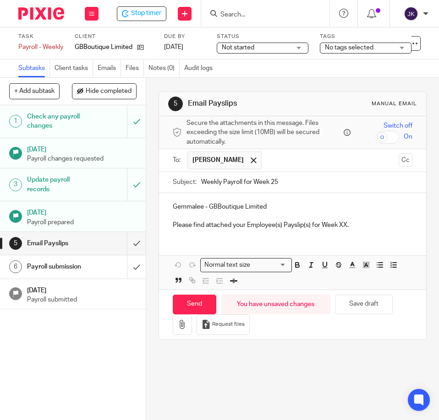
type input "Weekly Payroll for Week 25"
click at [339, 227] on p "Please find attached your Employee(s) Payslip(s) for Week XX." at bounding box center [293, 225] width 240 height 9
click at [181, 327] on icon "button" at bounding box center [182, 324] width 9 height 9
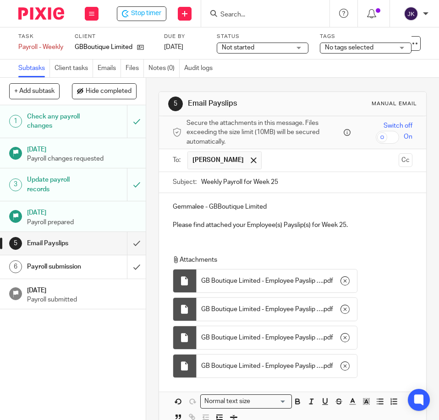
scroll to position [71, 0]
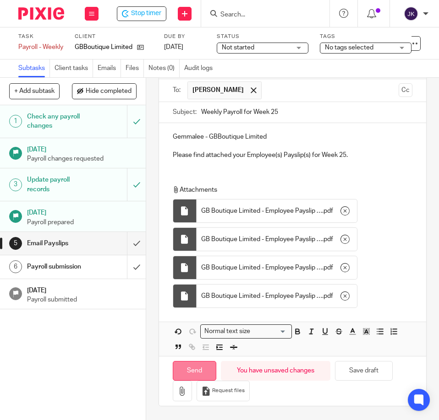
click at [190, 367] on input "Send" at bounding box center [195, 371] width 44 height 20
type input "Sent"
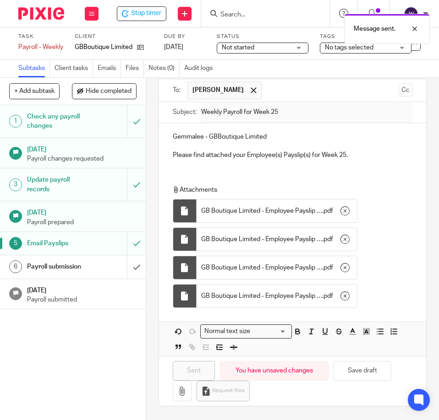
click at [68, 268] on h1 "Payroll submission" at bounding box center [57, 267] width 60 height 14
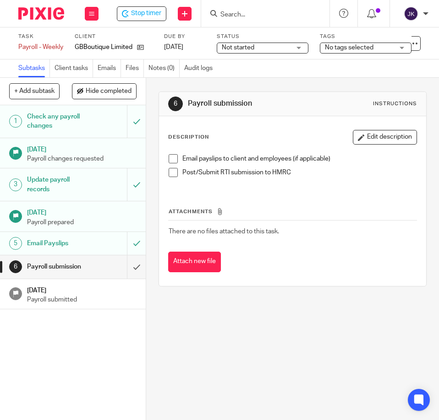
click at [169, 158] on span at bounding box center [173, 158] width 9 height 9
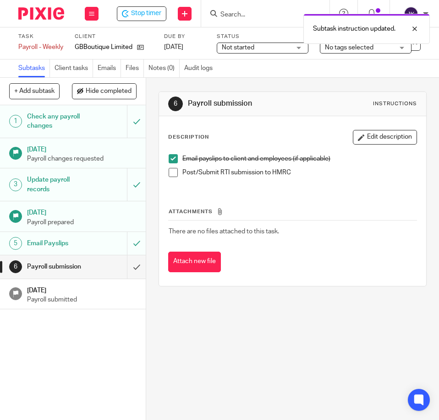
click at [171, 174] on span at bounding box center [173, 172] width 9 height 9
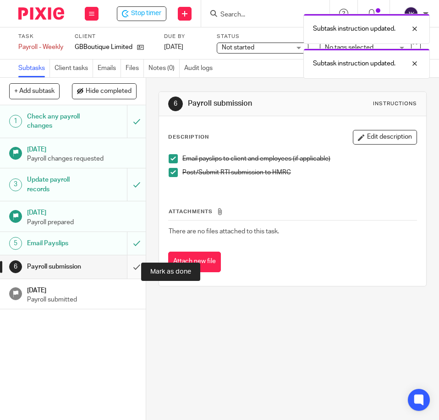
click at [131, 269] on input "submit" at bounding box center [73, 267] width 146 height 23
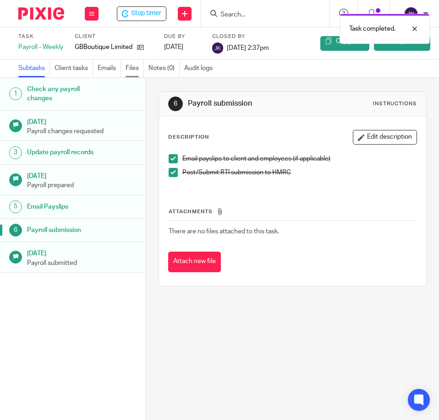
click at [133, 72] on link "Files" at bounding box center [134, 69] width 18 height 18
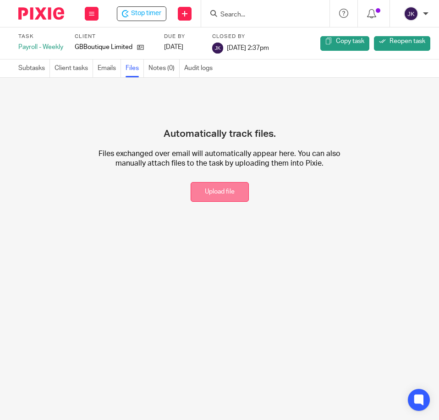
click at [214, 186] on button "Upload file" at bounding box center [220, 192] width 58 height 20
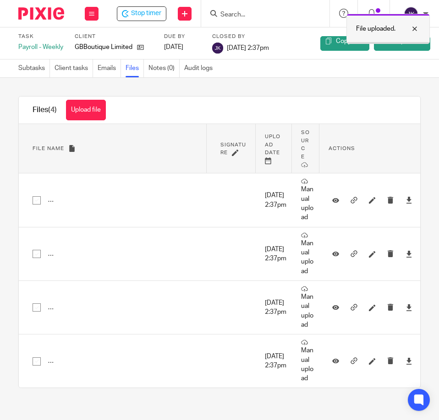
click at [416, 29] on div at bounding box center [407, 28] width 25 height 11
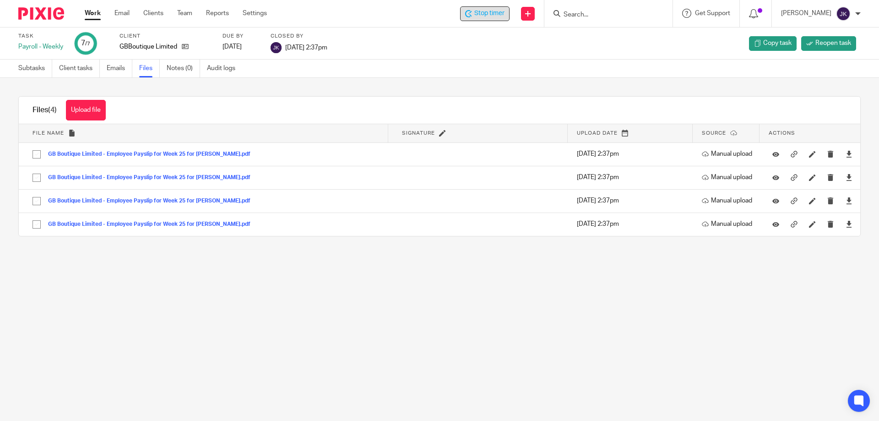
click at [438, 11] on span "Stop timer" at bounding box center [489, 14] width 30 height 10
click at [27, 67] on link "Subtasks" at bounding box center [35, 69] width 34 height 18
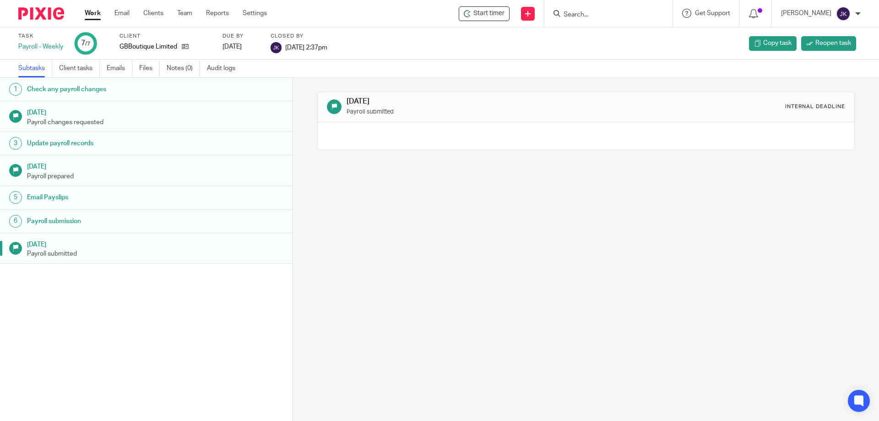
click at [93, 15] on link "Work" at bounding box center [93, 13] width 16 height 9
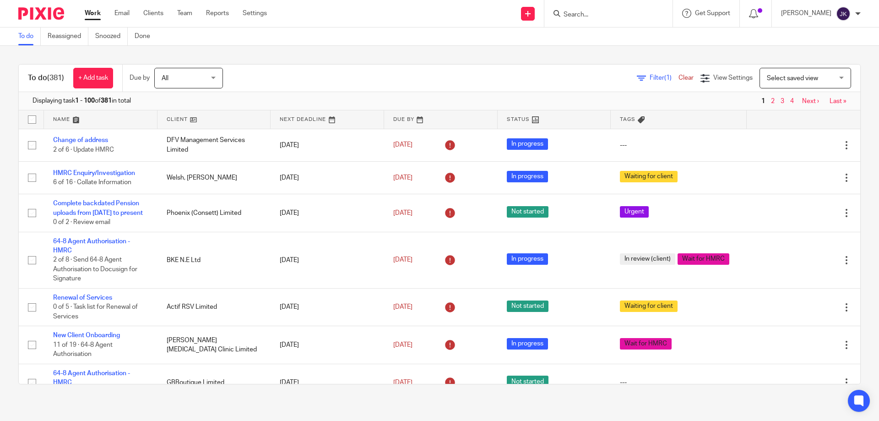
click at [650, 77] on span "Filter (1)" at bounding box center [664, 78] width 29 height 6
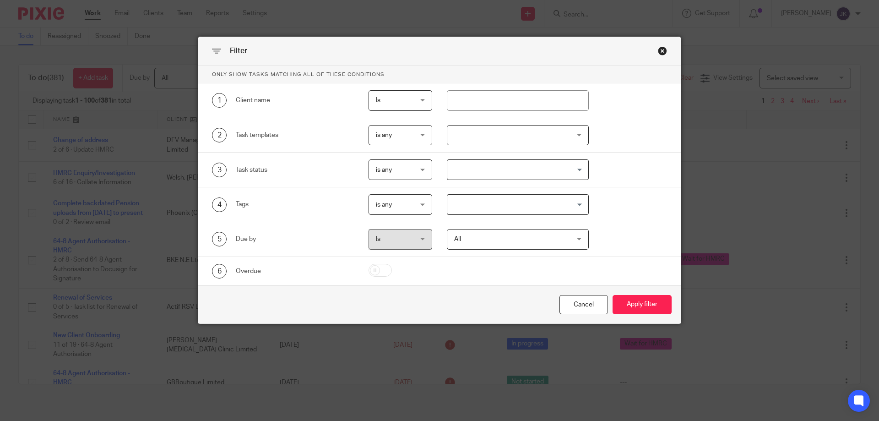
click at [486, 135] on div at bounding box center [518, 135] width 142 height 21
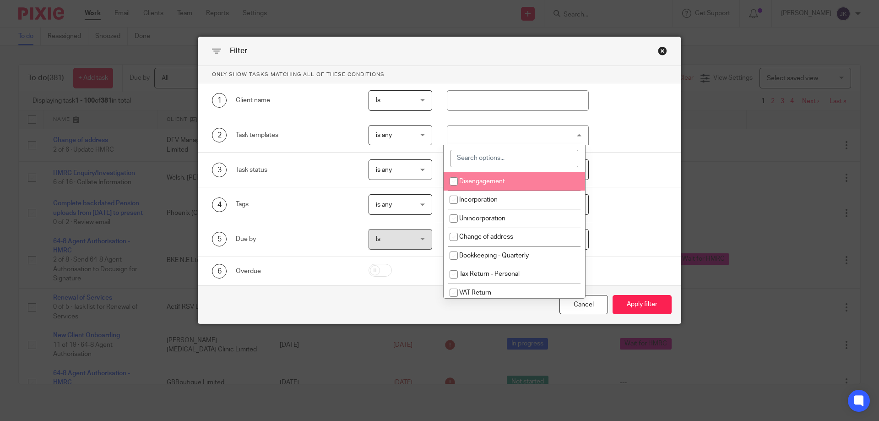
click at [480, 158] on input "search" at bounding box center [515, 158] width 128 height 17
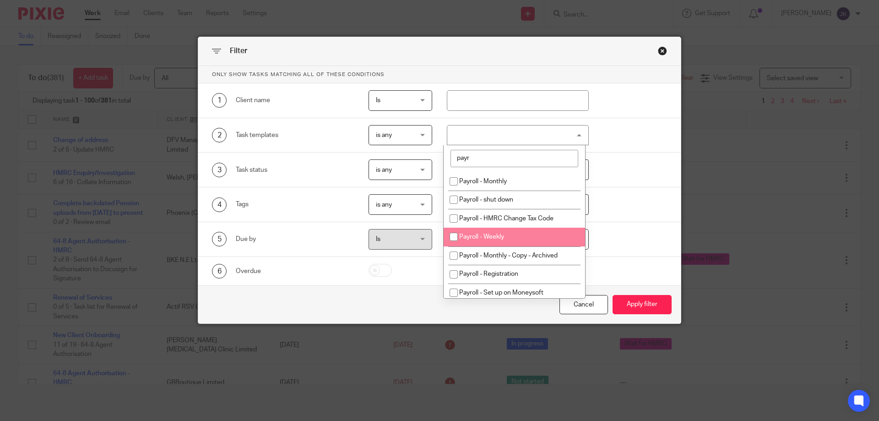
type input "payr"
click at [503, 232] on li "Payroll - Weekly" at bounding box center [515, 237] width 142 height 19
checkbox input "true"
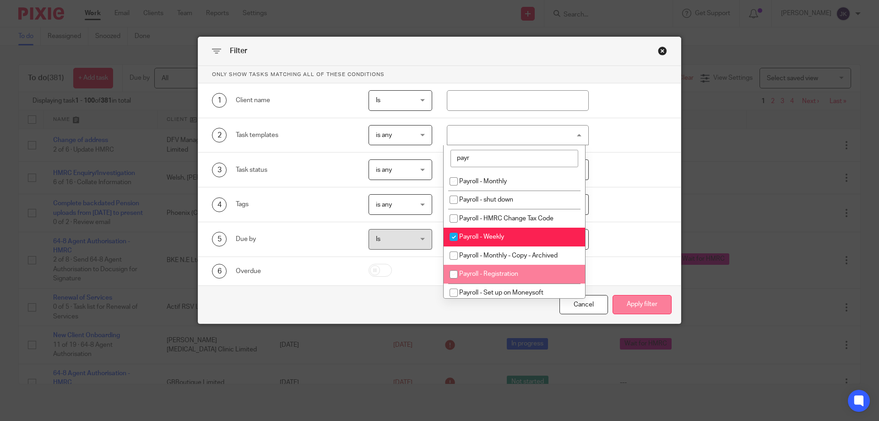
click at [639, 299] on button "Apply filter" at bounding box center [642, 305] width 59 height 20
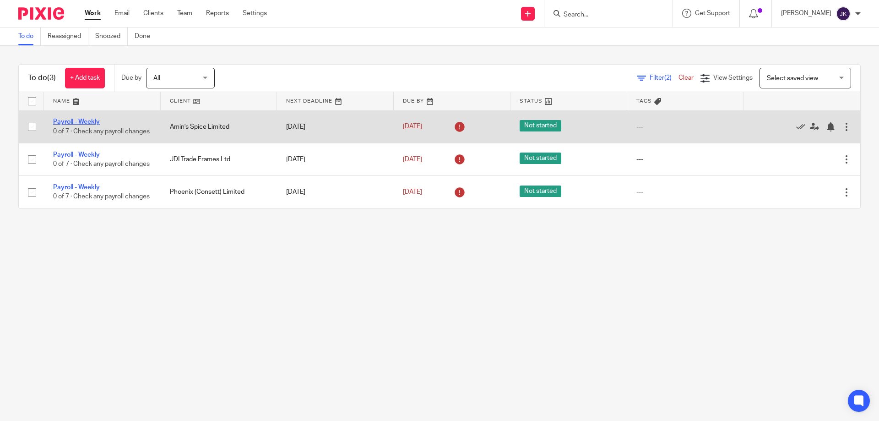
click at [83, 119] on link "Payroll - Weekly" at bounding box center [76, 122] width 47 height 6
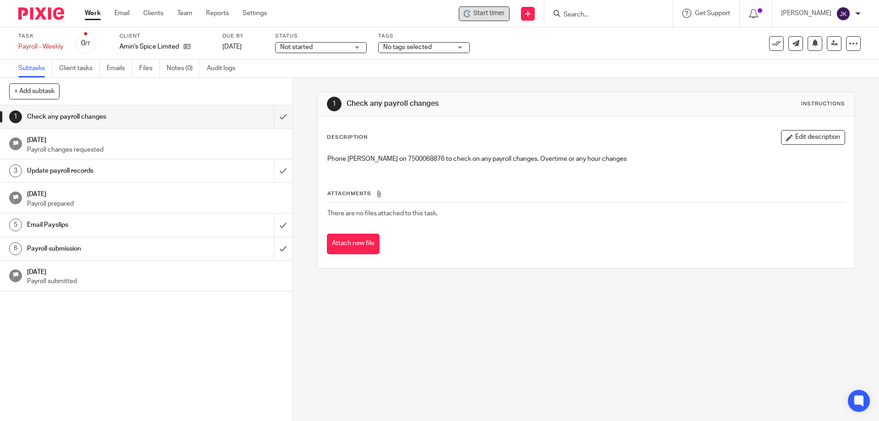
click at [483, 16] on span "Start timer" at bounding box center [489, 14] width 31 height 10
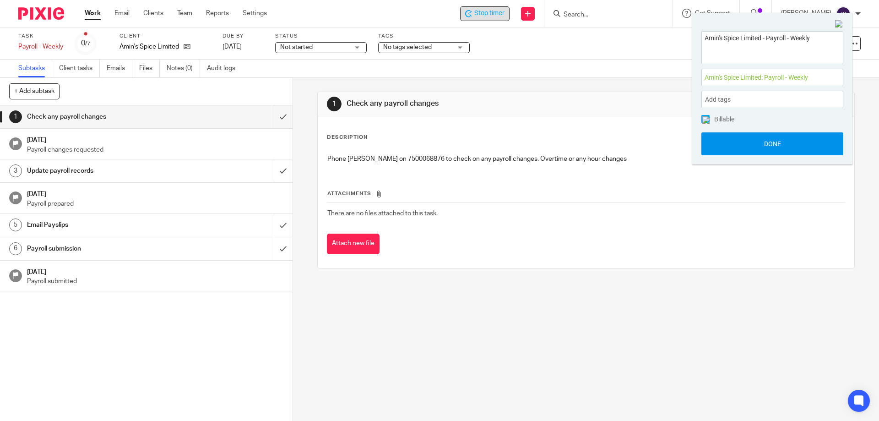
click at [748, 140] on button "Done" at bounding box center [773, 143] width 142 height 23
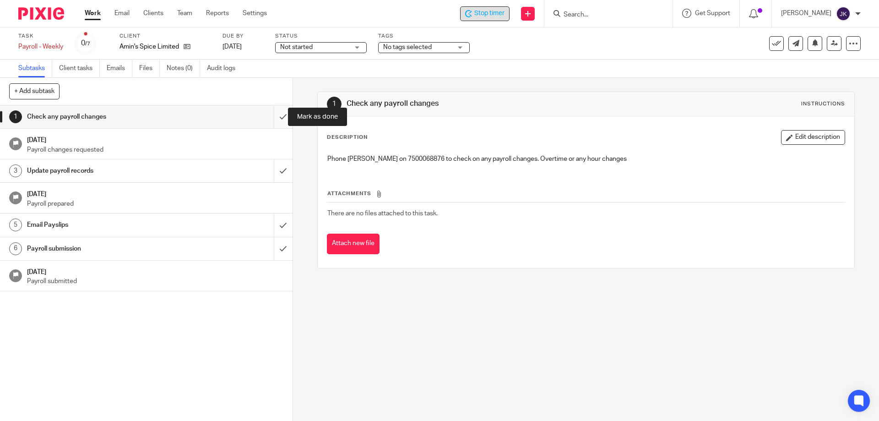
click at [267, 114] on input "submit" at bounding box center [146, 116] width 293 height 23
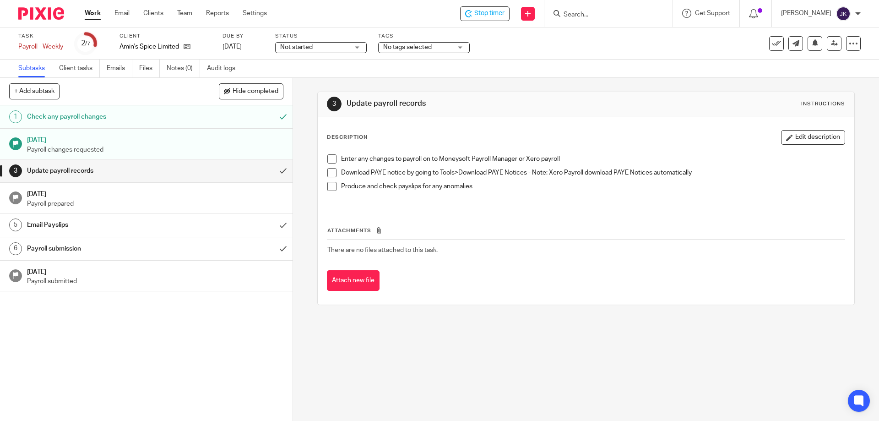
click at [327, 160] on span at bounding box center [331, 158] width 9 height 9
click at [327, 170] on span at bounding box center [331, 172] width 9 height 9
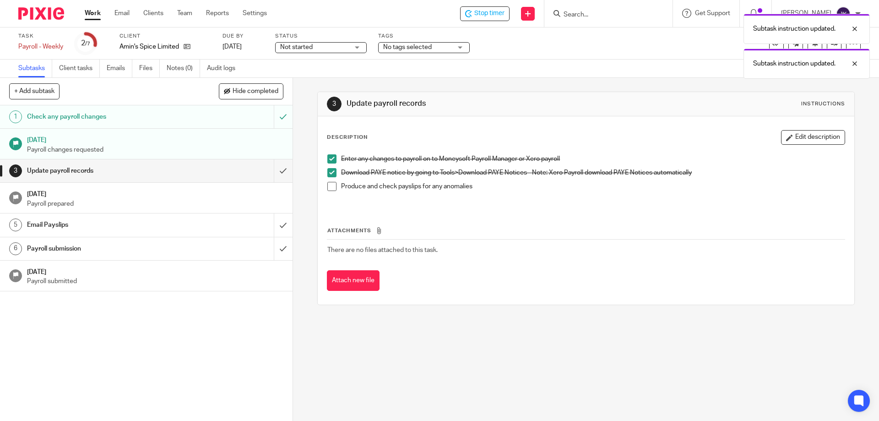
click at [332, 187] on span at bounding box center [331, 186] width 9 height 9
click at [278, 166] on input "submit" at bounding box center [146, 170] width 293 height 23
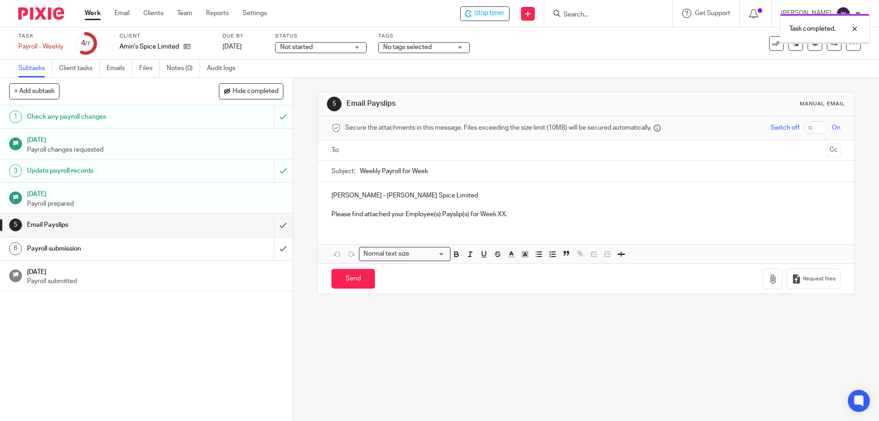
click at [415, 149] on input "text" at bounding box center [586, 150] width 474 height 11
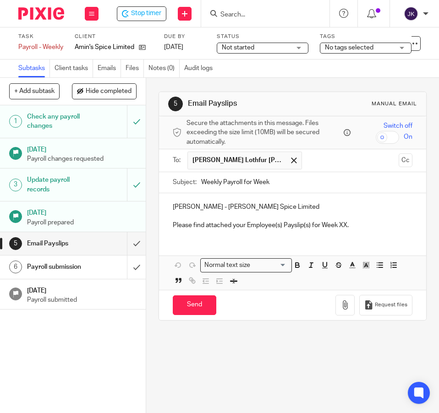
click at [296, 183] on input "Weekly Payroll for Week" at bounding box center [306, 182] width 211 height 21
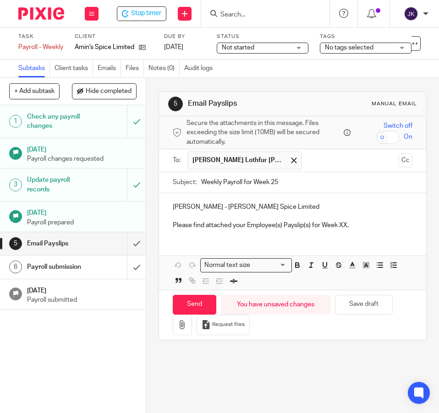
type input "Weekly Payroll for Week 25"
click at [340, 226] on p "Please find attached your Employee(s) Payslip(s) for Week XX." at bounding box center [293, 225] width 240 height 9
drag, startPoint x: 206, startPoint y: 207, endPoint x: 106, endPoint y: 202, distance: 99.5
click at [106, 202] on div "+ Add subtask Hide completed Cancel + Add 1 Check any payroll changes 22 Sep 20…" at bounding box center [219, 245] width 439 height 335
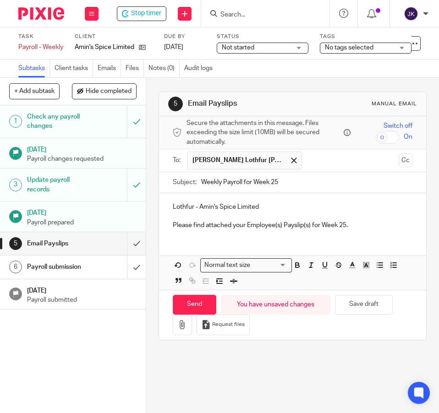
click at [381, 228] on p "Please find attached your Employee(s) Payslip(s) for Week 25." at bounding box center [293, 225] width 240 height 9
click at [189, 326] on button "button" at bounding box center [182, 325] width 19 height 21
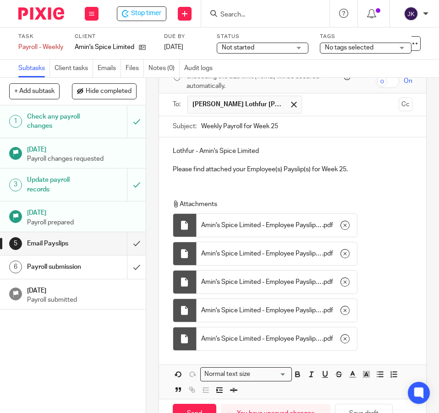
scroll to position [107, 0]
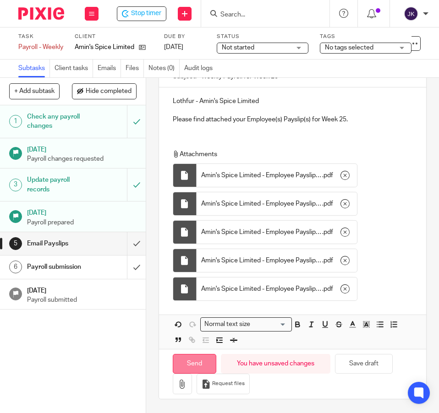
click at [191, 366] on input "Send" at bounding box center [195, 364] width 44 height 20
type input "Sent"
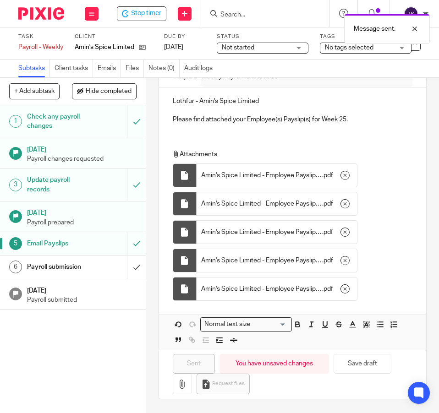
click at [70, 273] on h1 "Payroll submission" at bounding box center [57, 267] width 60 height 14
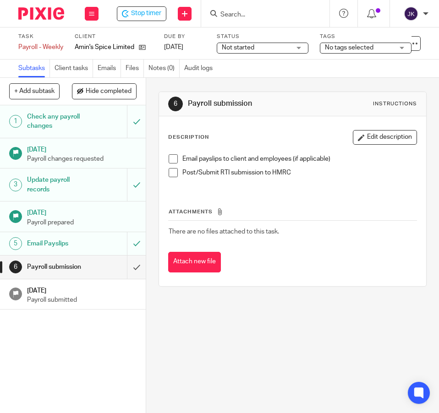
click at [174, 159] on span at bounding box center [173, 158] width 9 height 9
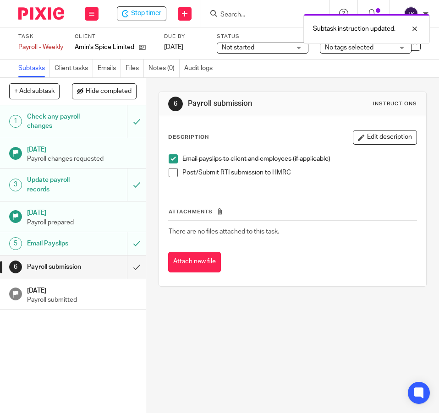
click at [174, 176] on span at bounding box center [173, 172] width 9 height 9
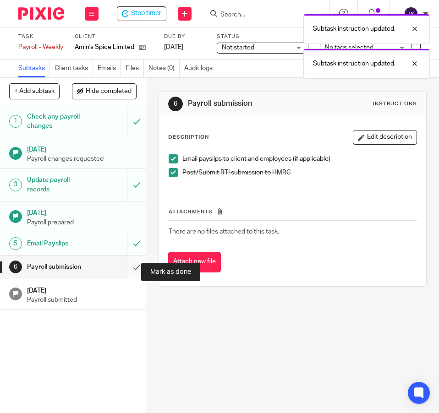
click at [126, 271] on input "submit" at bounding box center [73, 267] width 146 height 23
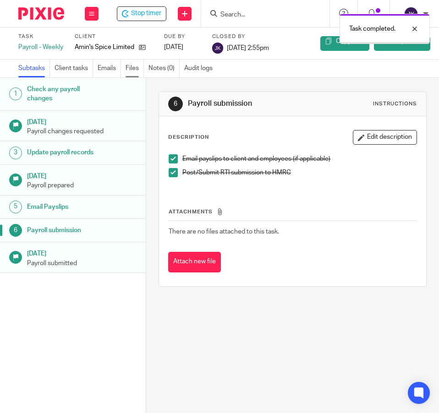
click at [134, 70] on link "Files" at bounding box center [134, 69] width 18 height 18
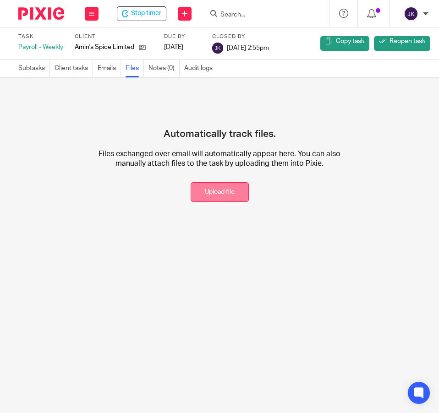
click at [230, 191] on button "Upload file" at bounding box center [220, 192] width 58 height 20
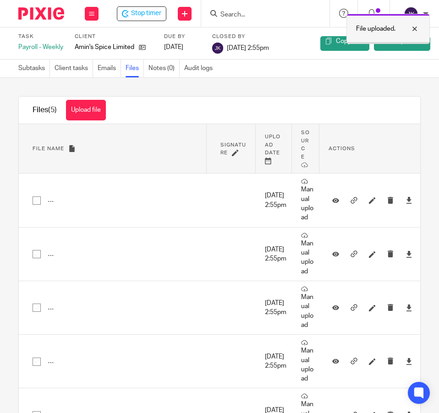
click at [412, 27] on div at bounding box center [407, 28] width 25 height 11
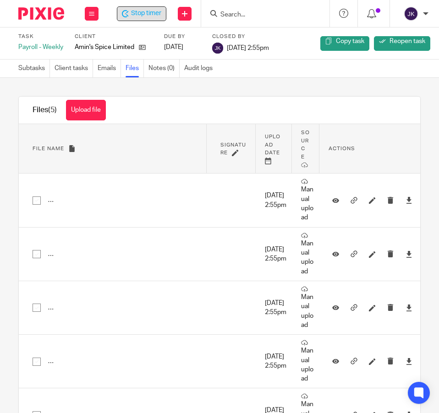
click at [138, 10] on span "Stop timer" at bounding box center [146, 14] width 30 height 10
click at [139, 15] on span "Start timer" at bounding box center [146, 14] width 31 height 10
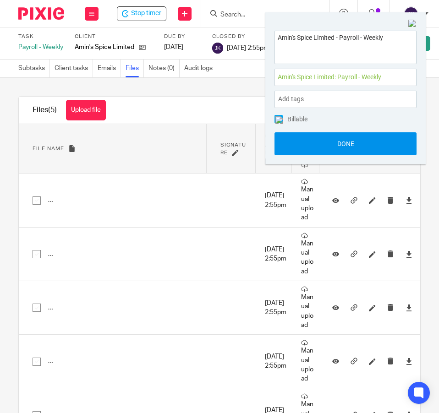
click at [344, 147] on button "Done" at bounding box center [345, 143] width 142 height 23
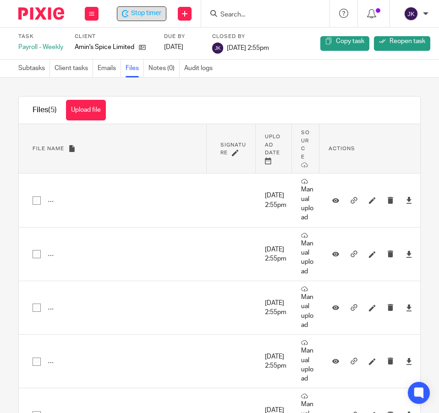
click at [138, 14] on span "Stop timer" at bounding box center [146, 14] width 30 height 10
click at [25, 73] on link "Subtasks" at bounding box center [34, 69] width 32 height 18
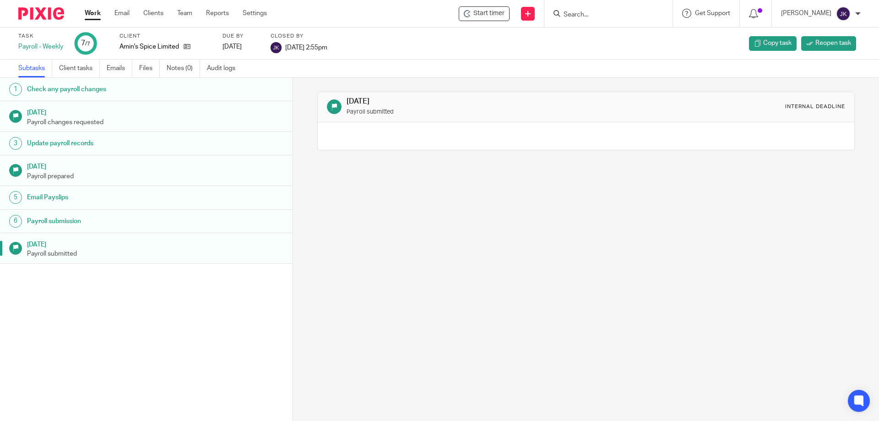
click at [90, 12] on link "Work" at bounding box center [93, 13] width 16 height 9
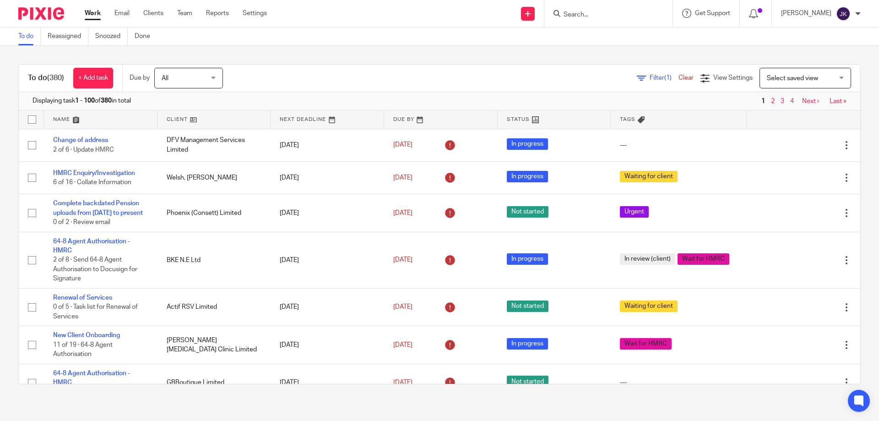
click at [650, 81] on span "Filter (1)" at bounding box center [664, 78] width 29 height 6
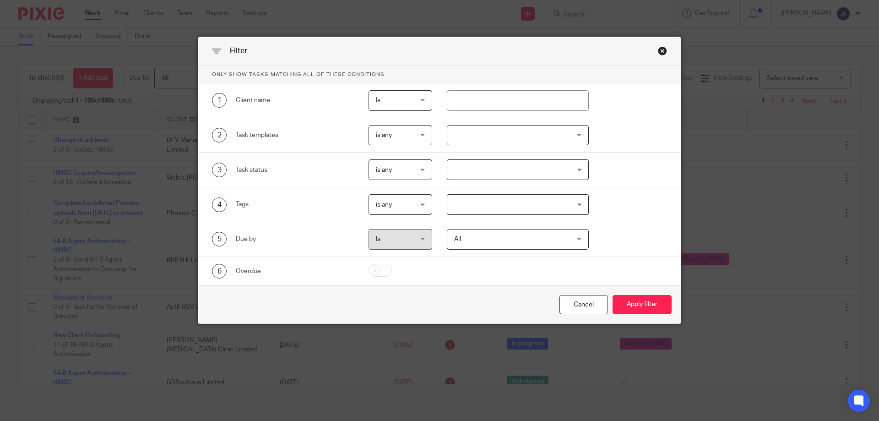
click at [496, 133] on div at bounding box center [518, 135] width 142 height 21
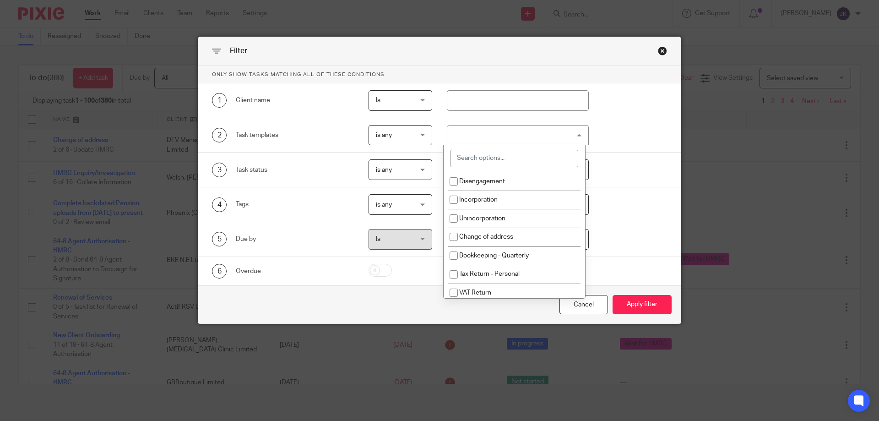
click at [488, 160] on input "search" at bounding box center [515, 158] width 128 height 17
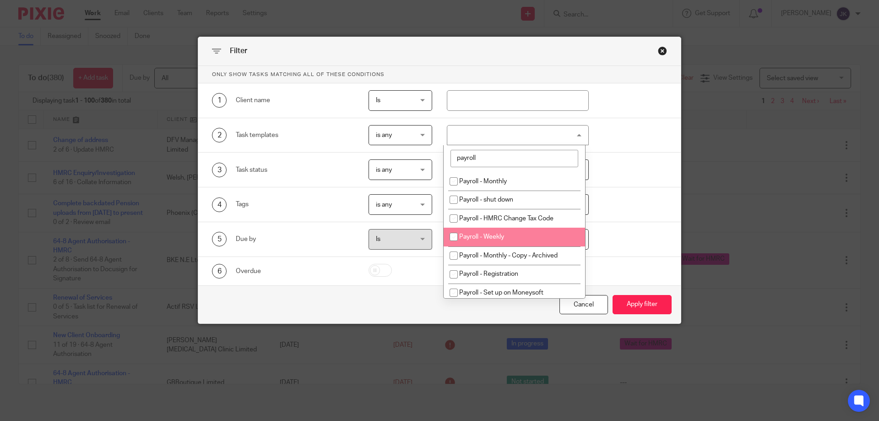
type input "payroll"
click at [496, 237] on span "Payroll - Weekly" at bounding box center [481, 237] width 45 height 6
checkbox input "true"
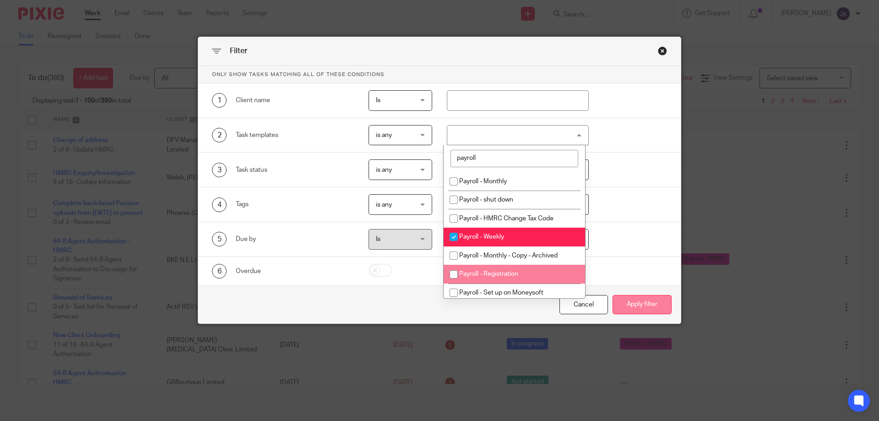
click at [650, 303] on button "Apply filter" at bounding box center [642, 305] width 59 height 20
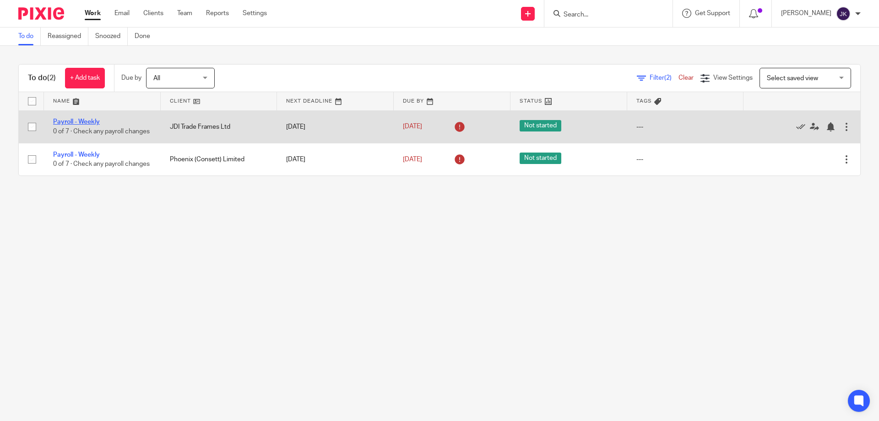
click at [70, 121] on link "Payroll - Weekly" at bounding box center [76, 122] width 47 height 6
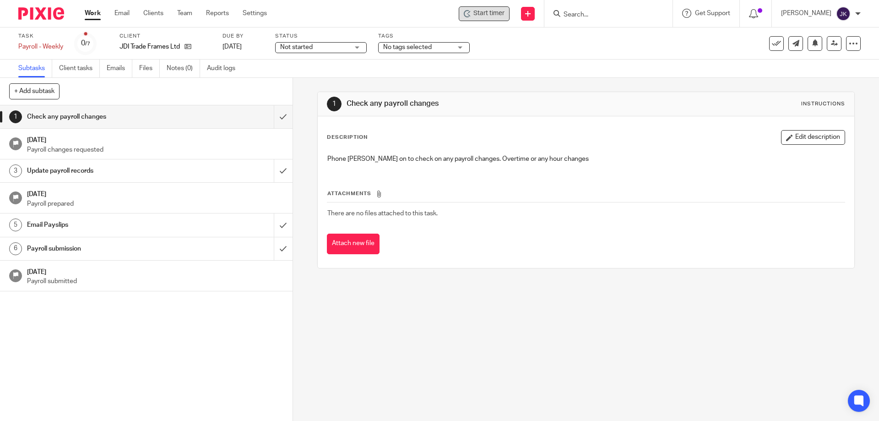
click at [500, 13] on span "Start timer" at bounding box center [489, 14] width 31 height 10
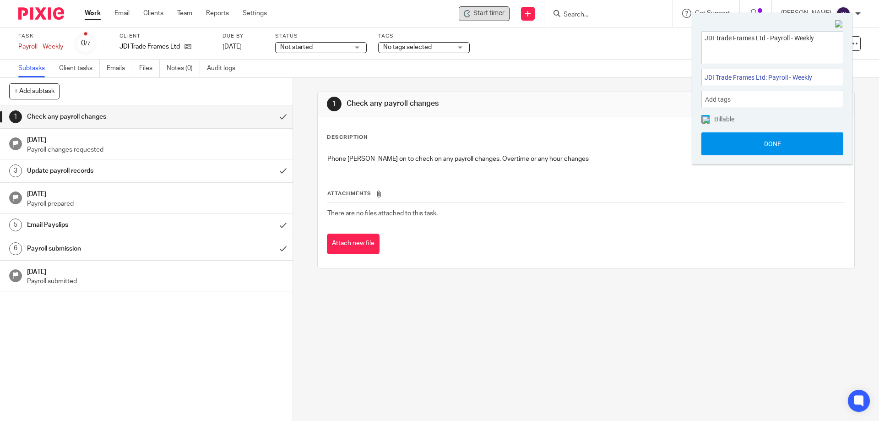
click at [732, 152] on button "Done" at bounding box center [773, 143] width 142 height 23
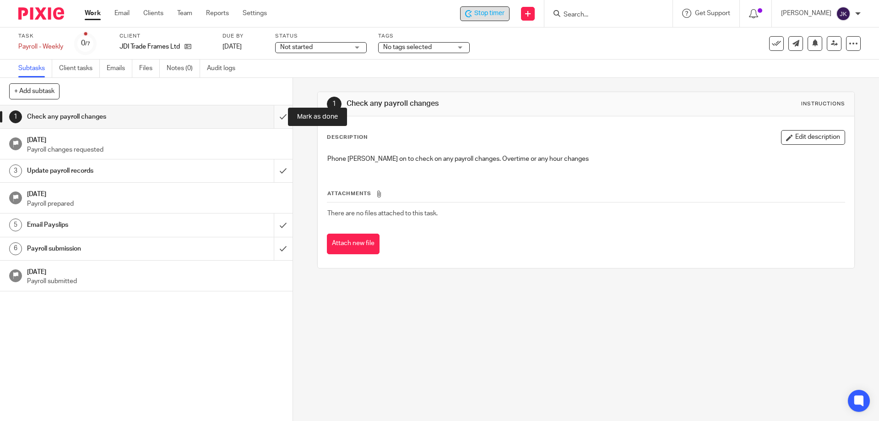
click at [272, 115] on input "submit" at bounding box center [146, 116] width 293 height 23
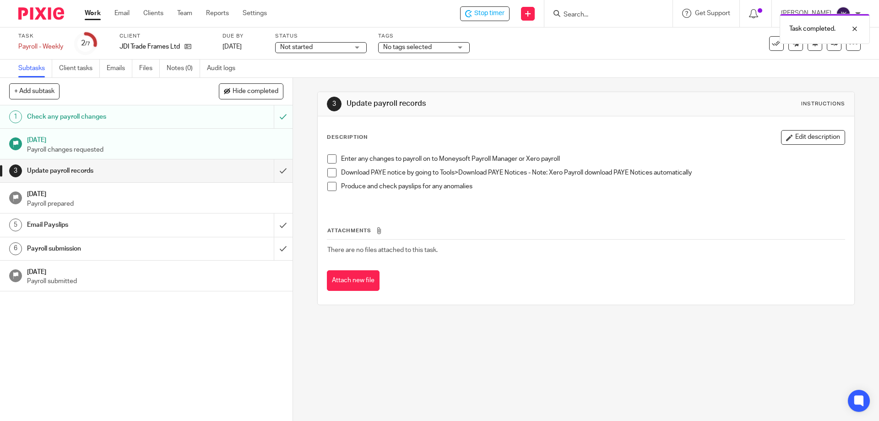
click at [327, 160] on span at bounding box center [331, 158] width 9 height 9
click at [329, 171] on span at bounding box center [331, 172] width 9 height 9
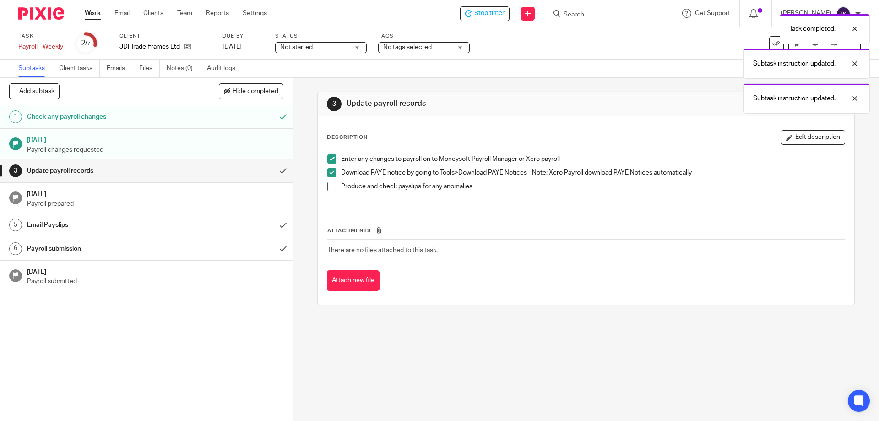
click at [328, 185] on span at bounding box center [331, 186] width 9 height 9
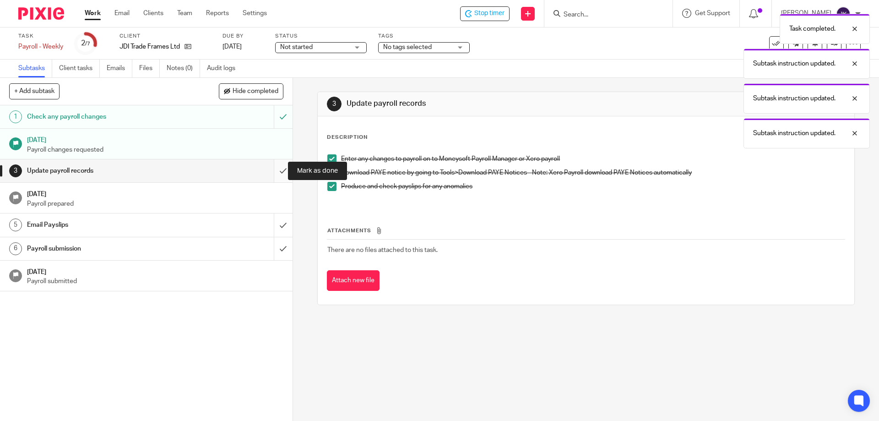
click at [272, 175] on input "submit" at bounding box center [146, 170] width 293 height 23
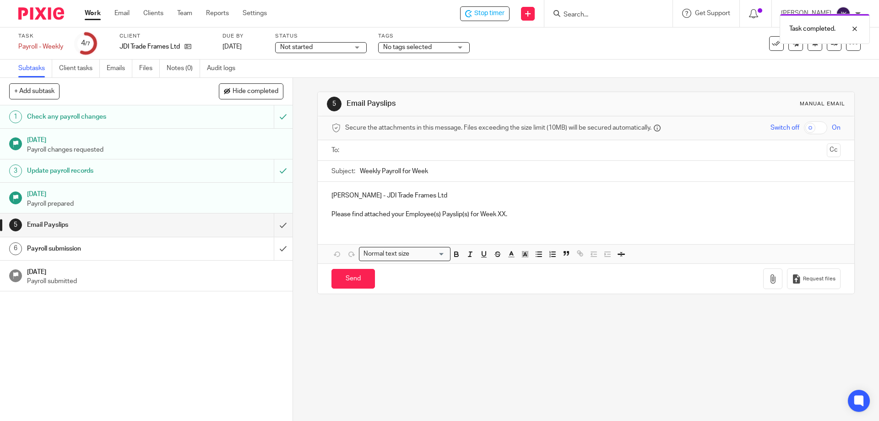
click at [355, 150] on input "text" at bounding box center [586, 150] width 474 height 11
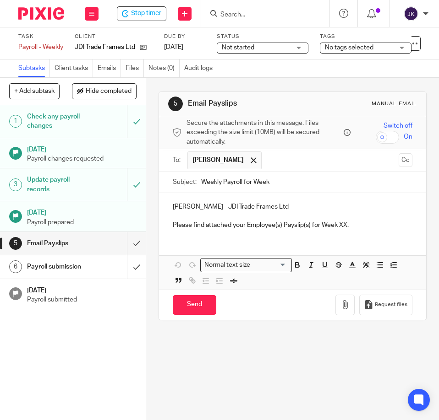
click at [305, 184] on input "Weekly Payroll for Week" at bounding box center [306, 182] width 211 height 21
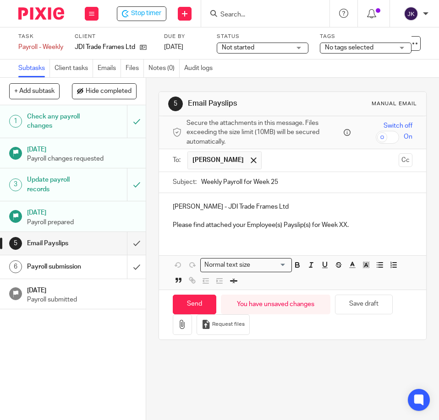
type input "Weekly Payroll for Week 25"
click at [339, 226] on p "Please find attached your Employee(s) Payslip(s) for Week XX." at bounding box center [293, 225] width 240 height 9
click at [385, 233] on div "Nicole - JDI Trade Frames Ltd Please find attached your Employee(s) Payslip(s) …" at bounding box center [292, 215] width 267 height 44
click at [186, 323] on button "button" at bounding box center [182, 325] width 19 height 21
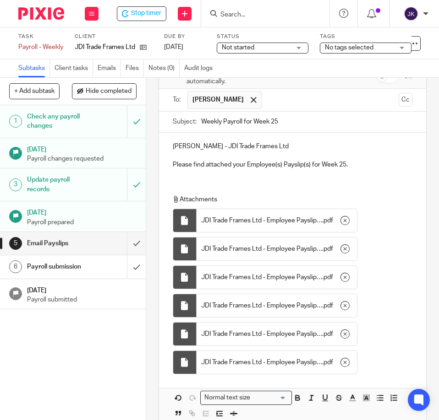
scroll to position [129, 0]
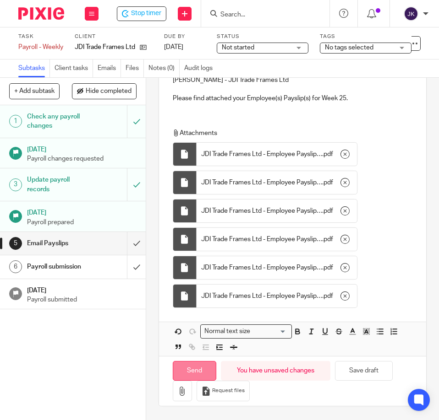
click at [195, 372] on input "Send" at bounding box center [195, 371] width 44 height 20
type input "Sent"
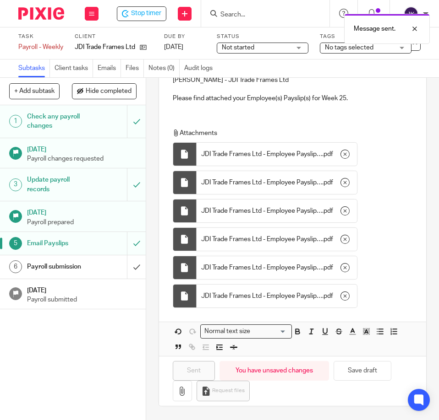
click at [88, 265] on div "Payroll submission" at bounding box center [72, 267] width 91 height 14
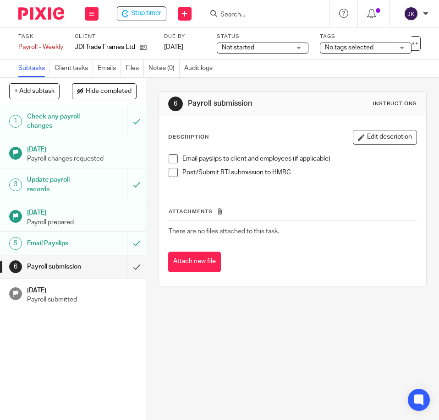
click at [174, 158] on span at bounding box center [173, 158] width 9 height 9
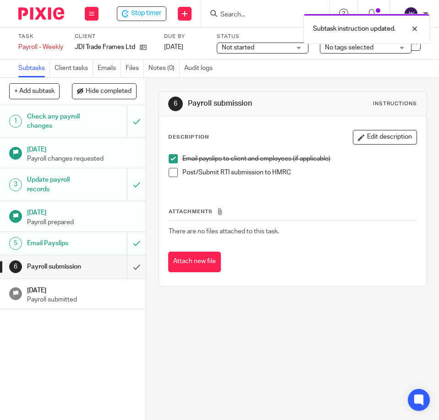
click at [172, 174] on span at bounding box center [173, 172] width 9 height 9
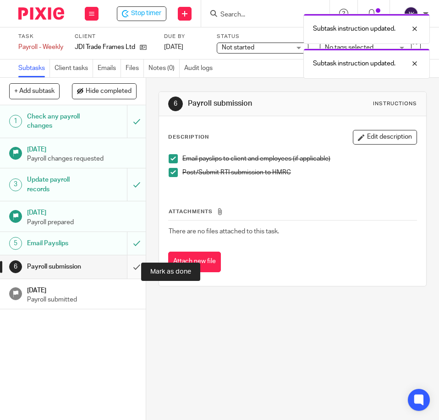
click at [121, 275] on input "submit" at bounding box center [73, 267] width 146 height 23
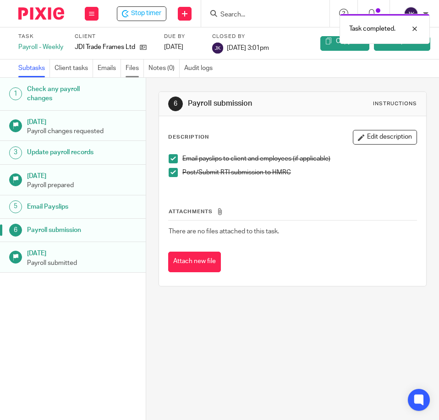
click at [138, 70] on link "Files" at bounding box center [134, 69] width 18 height 18
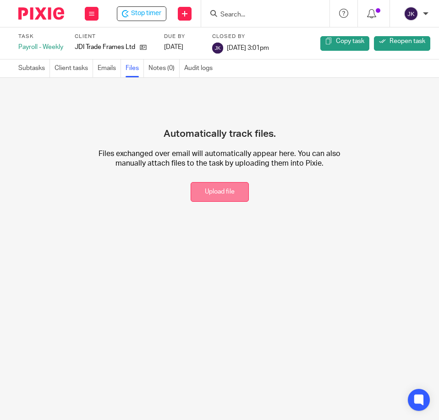
click at [219, 198] on button "Upload file" at bounding box center [220, 192] width 58 height 20
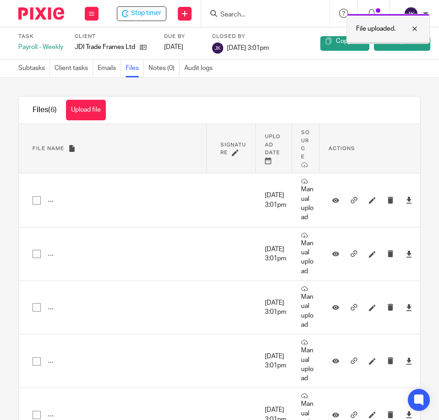
click at [409, 27] on div at bounding box center [407, 28] width 25 height 11
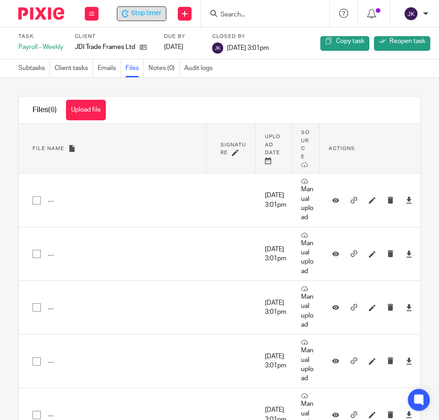
click at [142, 16] on span "Stop timer" at bounding box center [146, 14] width 30 height 10
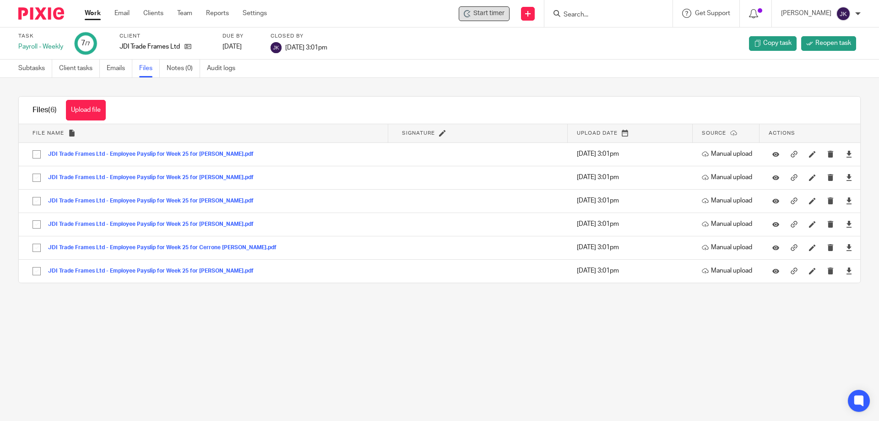
click at [96, 10] on link "Work" at bounding box center [93, 13] width 16 height 9
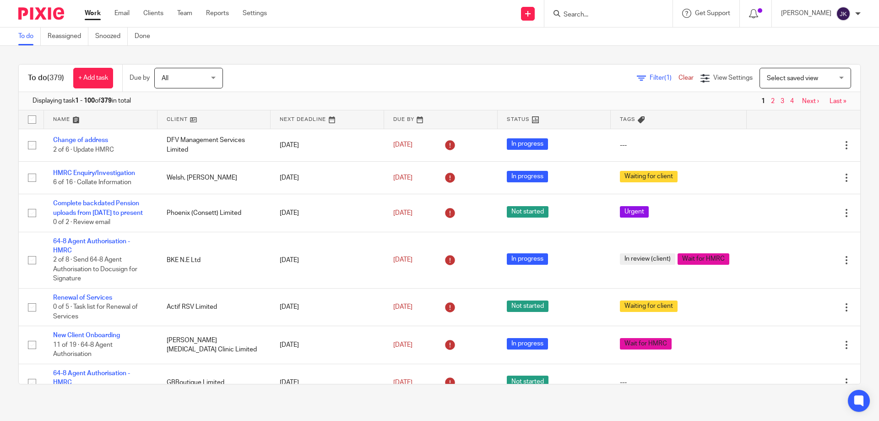
click at [650, 76] on span "Filter (1)" at bounding box center [664, 78] width 29 height 6
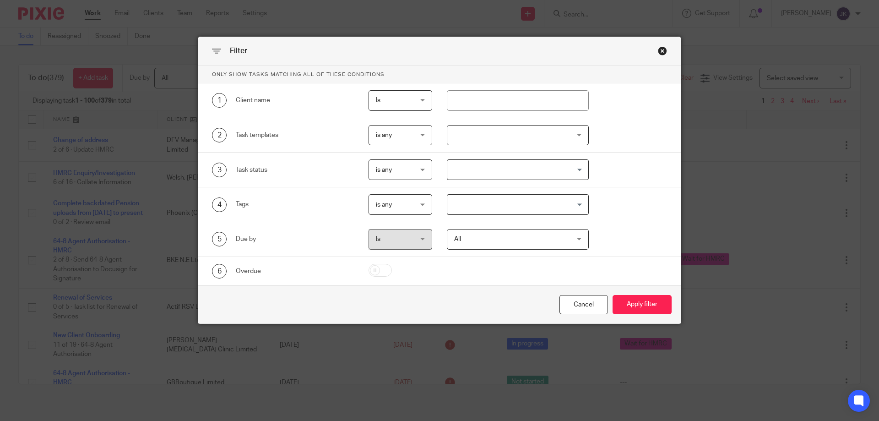
click at [505, 132] on div at bounding box center [518, 135] width 142 height 21
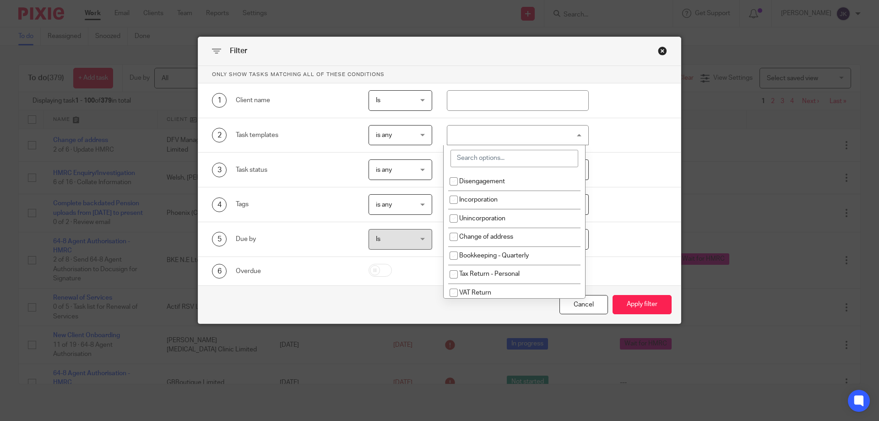
click at [479, 159] on input "search" at bounding box center [515, 158] width 128 height 17
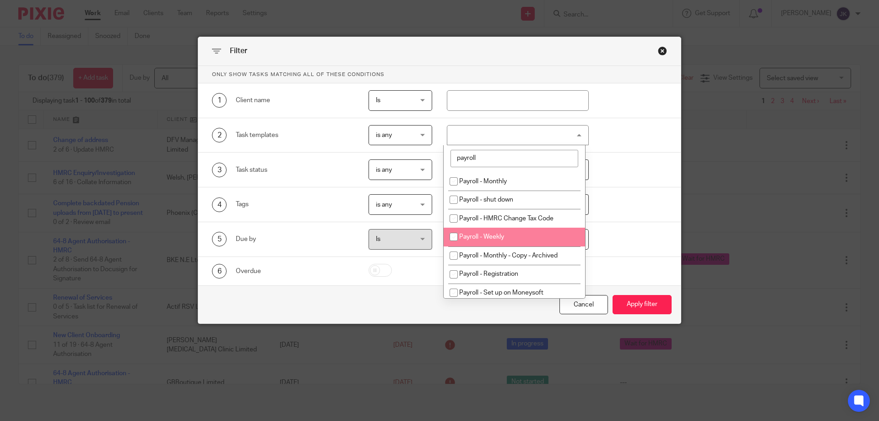
type input "payroll"
click at [494, 238] on span "Payroll - Weekly" at bounding box center [481, 237] width 45 height 6
checkbox input "true"
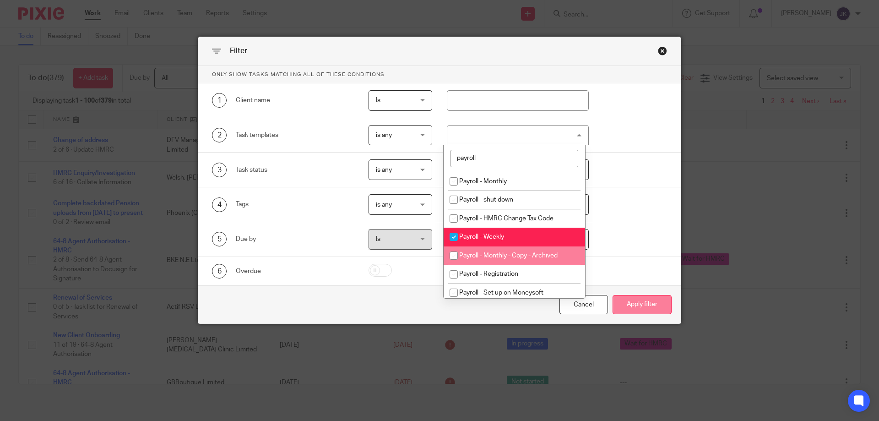
click at [649, 307] on button "Apply filter" at bounding box center [642, 305] width 59 height 20
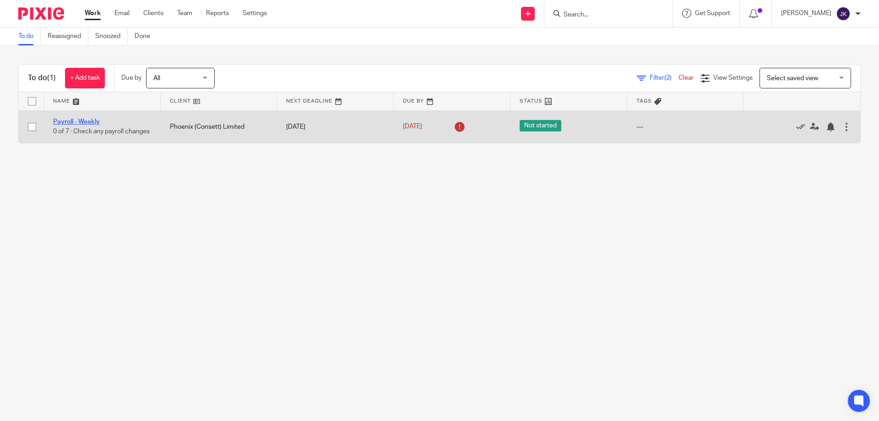
click at [87, 119] on link "Payroll - Weekly" at bounding box center [76, 122] width 47 height 6
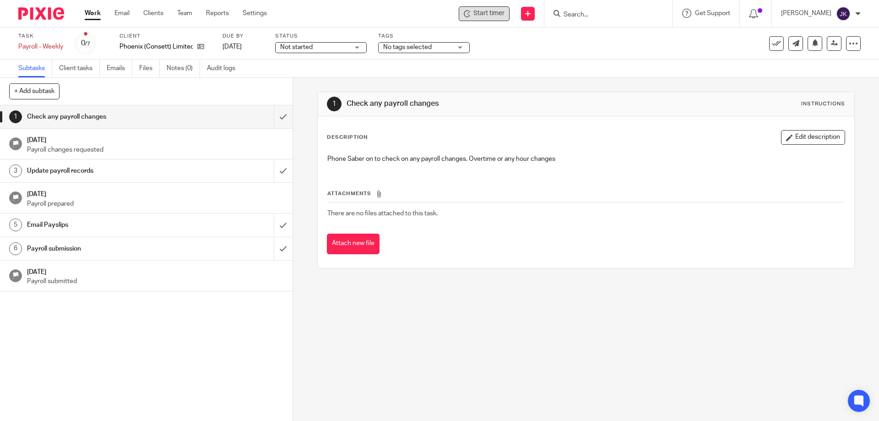
click at [488, 17] on span "Start timer" at bounding box center [489, 14] width 31 height 10
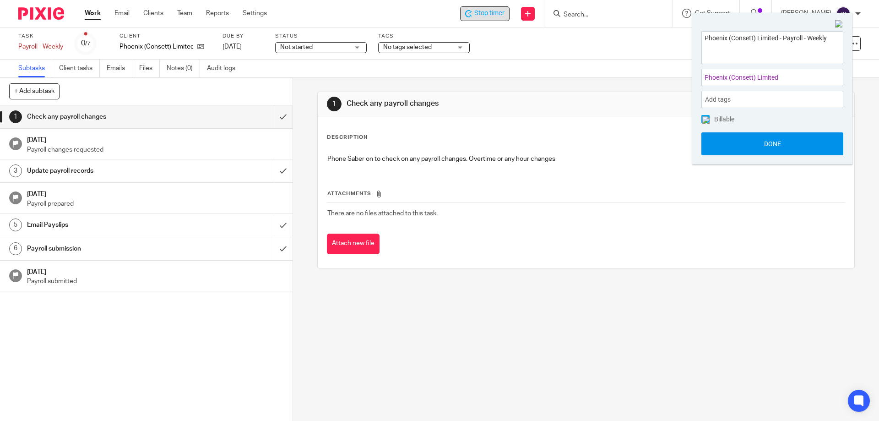
click at [735, 142] on button "Done" at bounding box center [773, 143] width 142 height 23
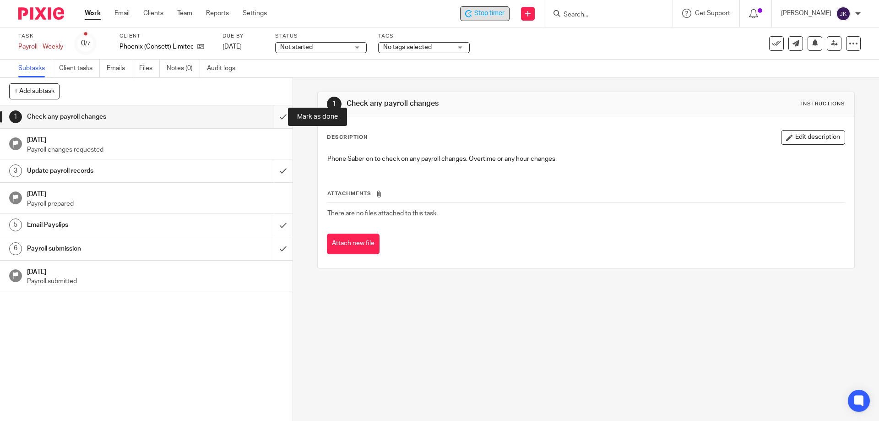
click at [275, 115] on input "submit" at bounding box center [146, 116] width 293 height 23
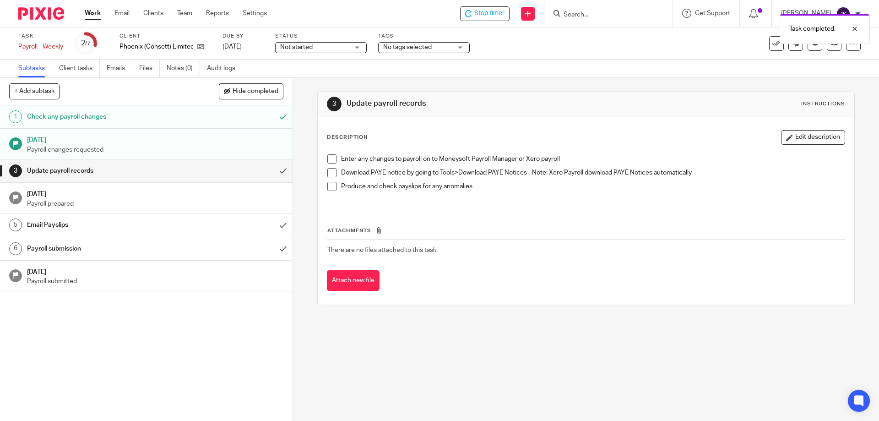
click at [332, 154] on div "Enter any changes to payroll on to Moneysoft Payroll Manager or Xero payroll Do…" at bounding box center [586, 179] width 526 height 58
click at [330, 159] on span at bounding box center [331, 158] width 9 height 9
click at [328, 174] on span at bounding box center [331, 172] width 9 height 9
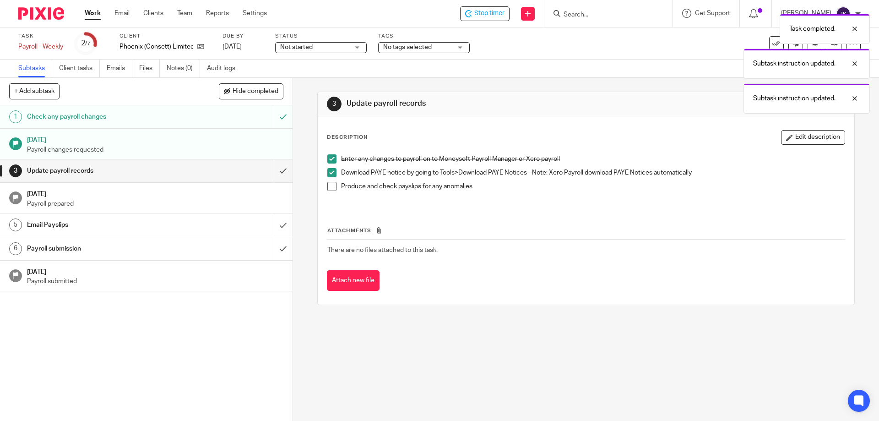
click at [333, 188] on span at bounding box center [331, 186] width 9 height 9
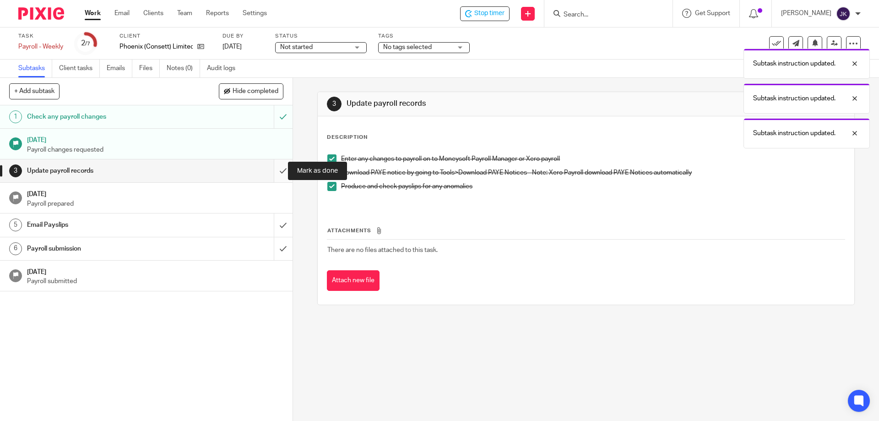
click at [281, 174] on input "submit" at bounding box center [146, 170] width 293 height 23
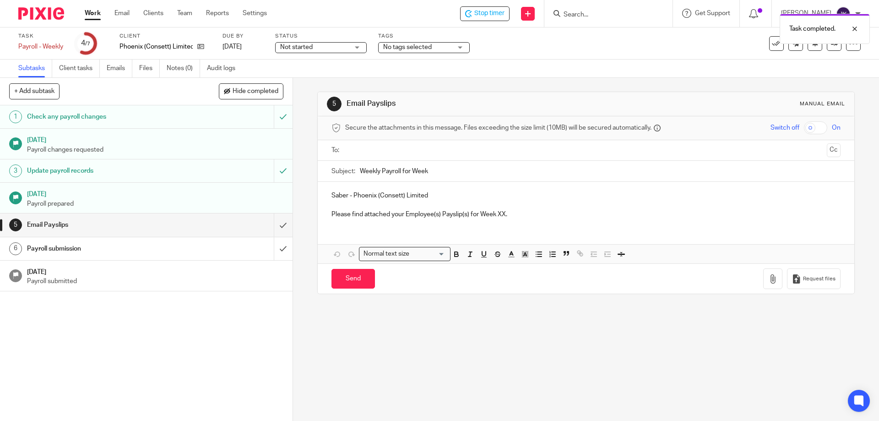
click at [367, 147] on input "text" at bounding box center [586, 150] width 474 height 11
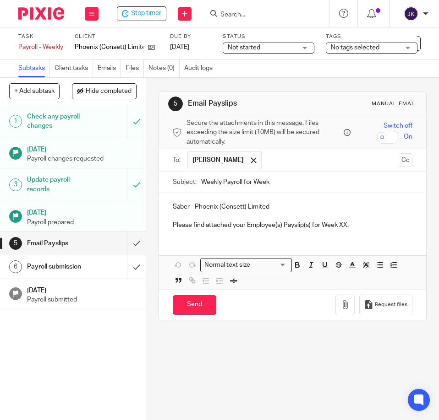
click at [305, 182] on input "Weekly Payroll for Week" at bounding box center [306, 182] width 211 height 21
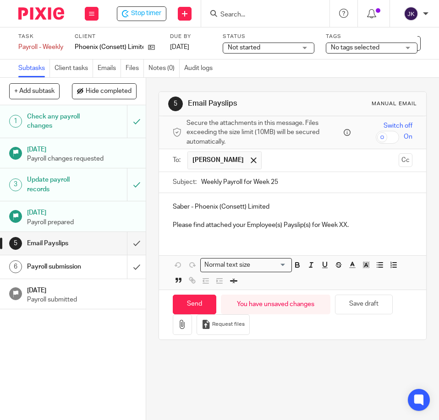
type input "Weekly Payroll for Week 25"
click at [339, 227] on p "Please find attached your Employee(s) Payslip(s) for Week XX." at bounding box center [293, 225] width 240 height 9
click at [339, 228] on p "Please find attached your Employee(s) Payslip(s) for Week XX." at bounding box center [293, 225] width 240 height 9
click at [173, 322] on button "button" at bounding box center [182, 325] width 19 height 21
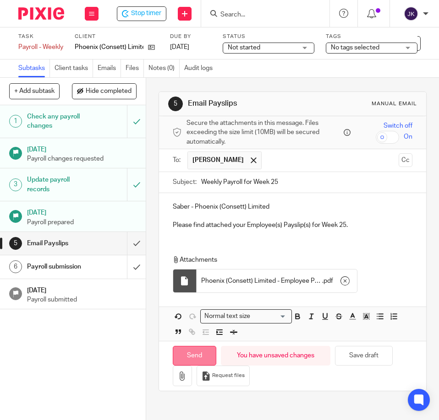
click at [201, 355] on input "Send" at bounding box center [195, 356] width 44 height 20
type input "Sent"
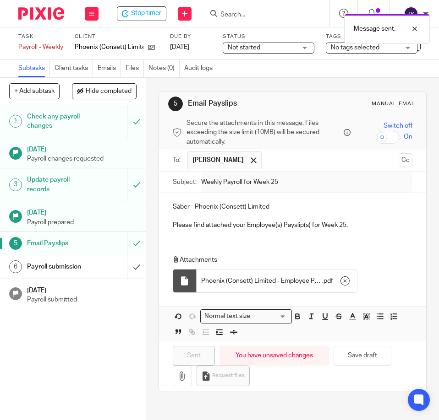
click at [54, 274] on h1 "Payroll submission" at bounding box center [57, 267] width 60 height 14
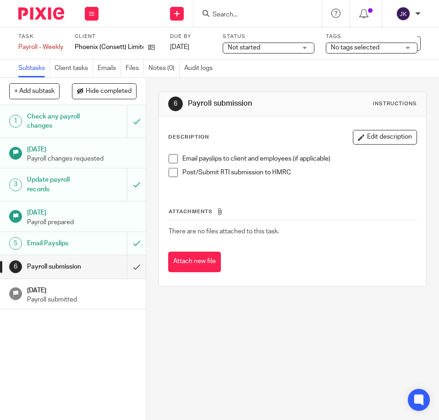
click at [170, 156] on span at bounding box center [173, 158] width 9 height 9
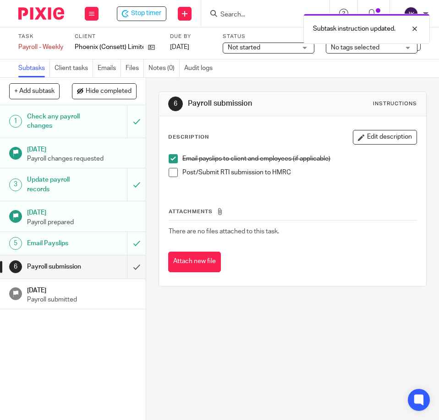
drag, startPoint x: 163, startPoint y: 171, endPoint x: 181, endPoint y: 175, distance: 18.8
click at [166, 172] on div "Email payslips to client and employees (if applicable) Post/Submit RTI submissi…" at bounding box center [292, 169] width 257 height 39
click at [170, 172] on span at bounding box center [173, 172] width 9 height 9
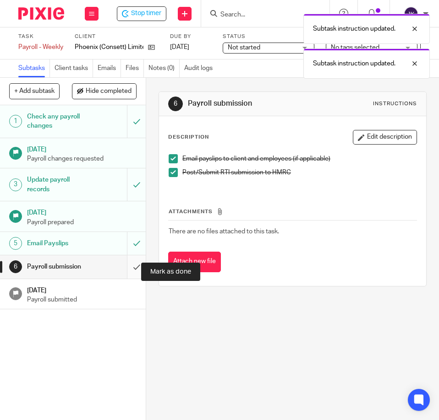
click at [128, 274] on input "submit" at bounding box center [73, 267] width 146 height 23
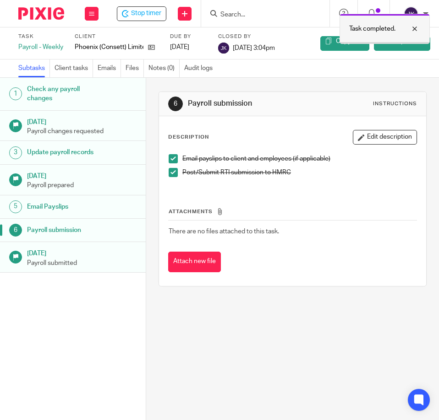
click at [423, 28] on div "Task completed." at bounding box center [384, 29] width 90 height 30
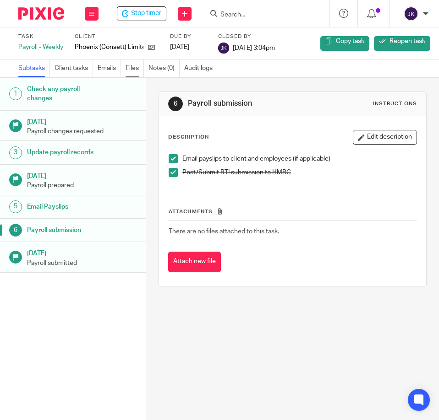
click at [134, 71] on link "Files" at bounding box center [134, 69] width 18 height 18
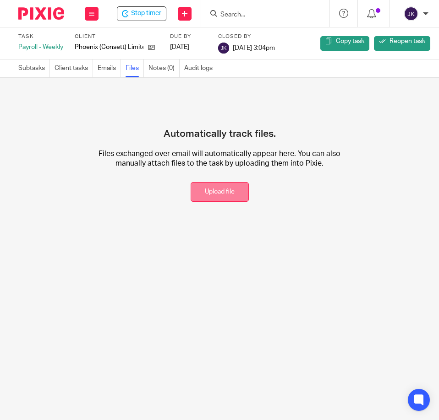
click at [207, 193] on button "Upload file" at bounding box center [220, 192] width 58 height 20
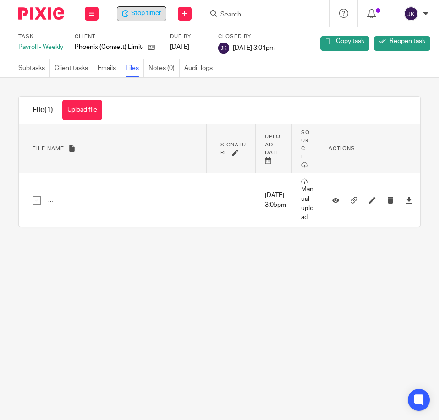
click at [145, 15] on span "Stop timer" at bounding box center [146, 14] width 30 height 10
click at [29, 73] on link "Subtasks" at bounding box center [34, 69] width 32 height 18
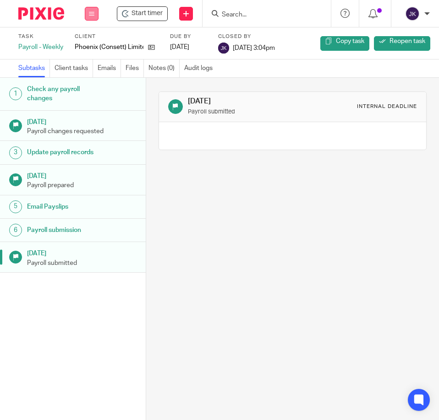
click at [94, 14] on icon at bounding box center [91, 13] width 5 height 5
click at [88, 44] on link "Work" at bounding box center [87, 45] width 16 height 6
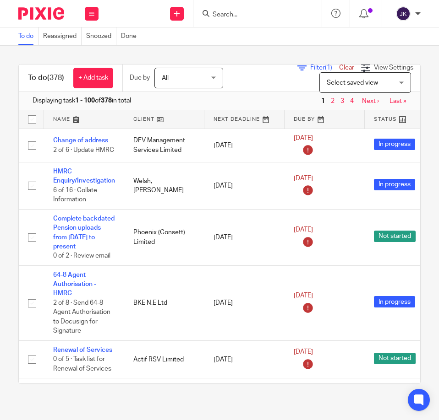
click at [297, 69] on icon at bounding box center [301, 67] width 9 height 9
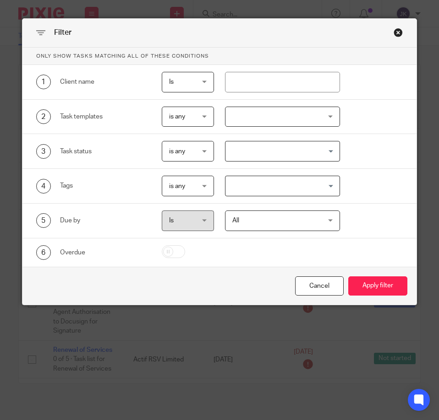
click at [227, 117] on div at bounding box center [282, 117] width 115 height 21
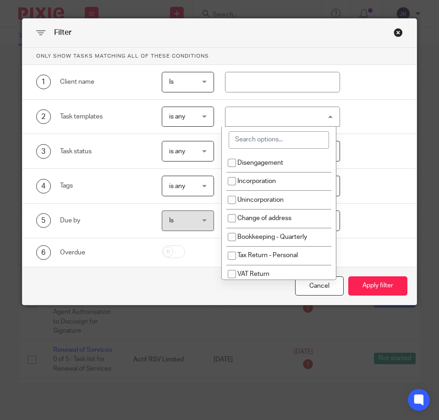
click at [245, 143] on input "search" at bounding box center [279, 139] width 100 height 17
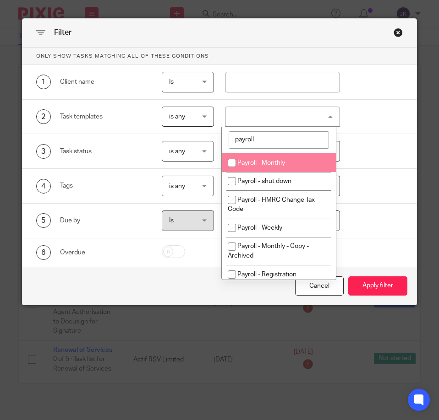
type input "payroll"
click at [245, 163] on span "Payroll - Monthly" at bounding box center [261, 163] width 48 height 6
checkbox input "true"
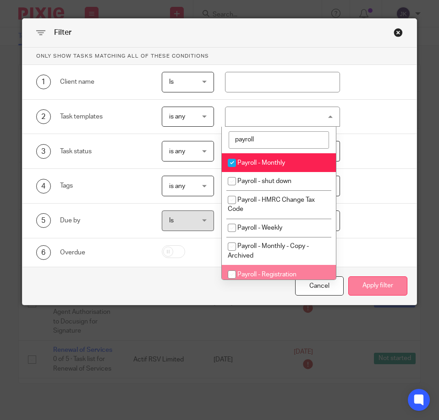
click at [381, 291] on button "Apply filter" at bounding box center [377, 287] width 59 height 20
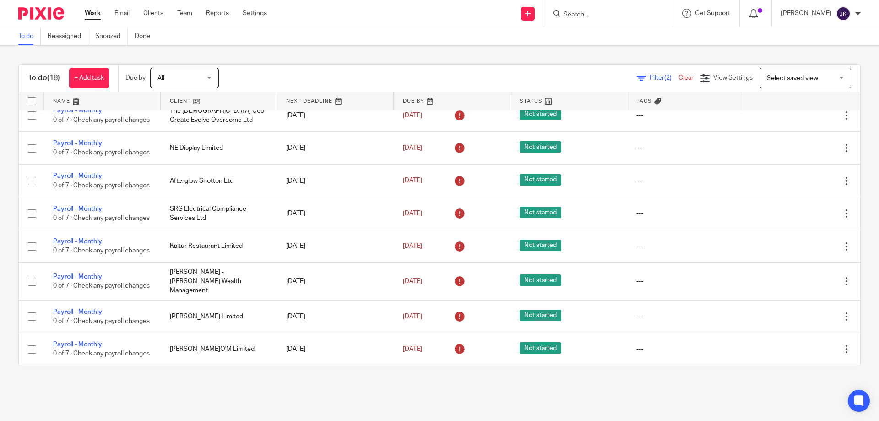
scroll to position [425, 0]
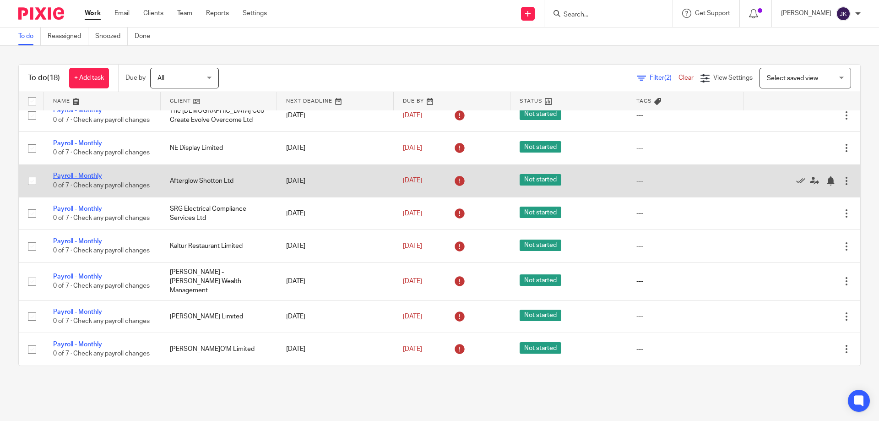
click at [78, 173] on link "Payroll - Monthly" at bounding box center [77, 176] width 49 height 6
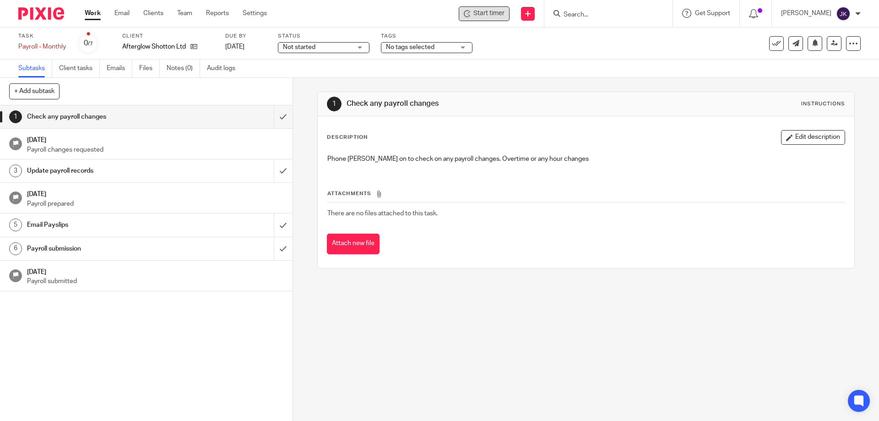
click at [498, 15] on span "Start timer" at bounding box center [489, 14] width 31 height 10
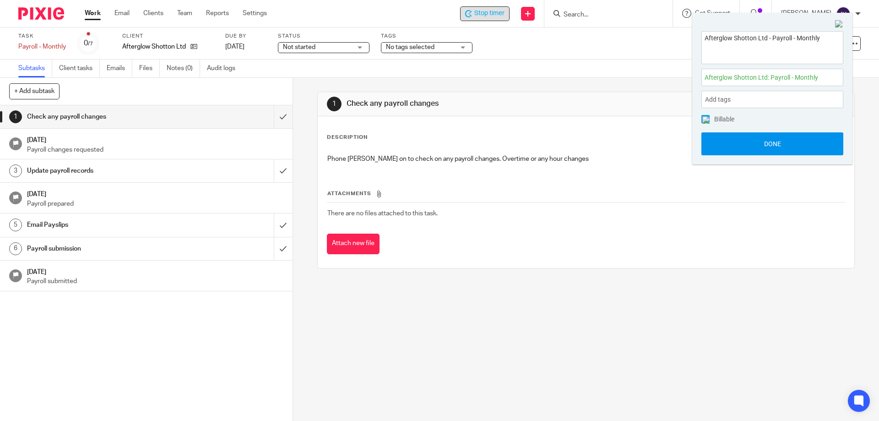
click at [758, 145] on button "Done" at bounding box center [773, 143] width 142 height 23
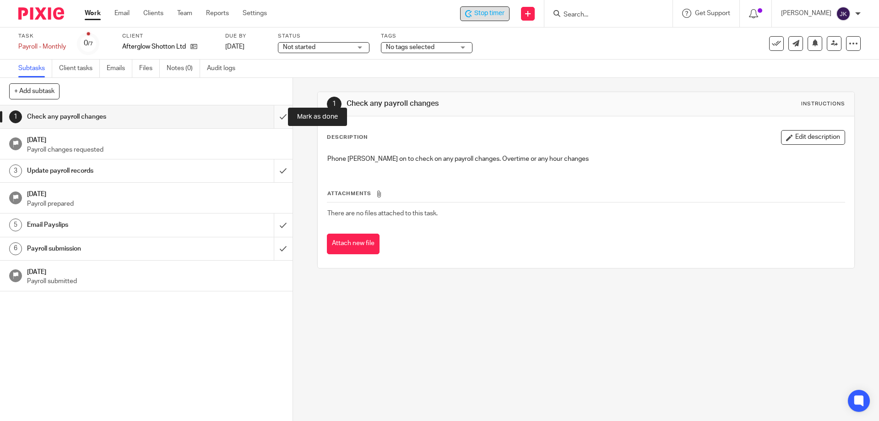
click at [268, 116] on input "submit" at bounding box center [146, 116] width 293 height 23
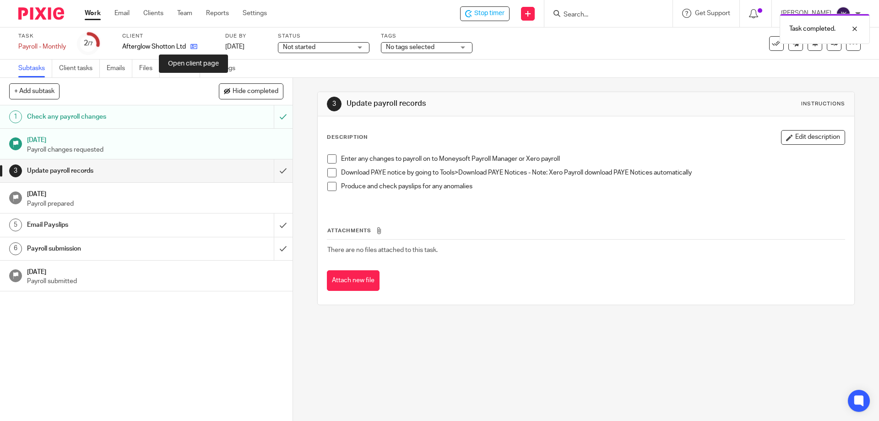
click at [194, 45] on icon at bounding box center [194, 46] width 7 height 7
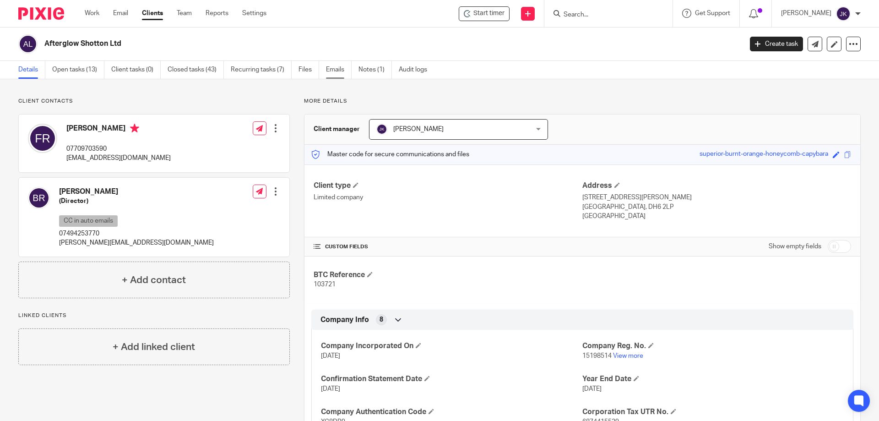
click at [338, 72] on link "Emails" at bounding box center [339, 70] width 26 height 18
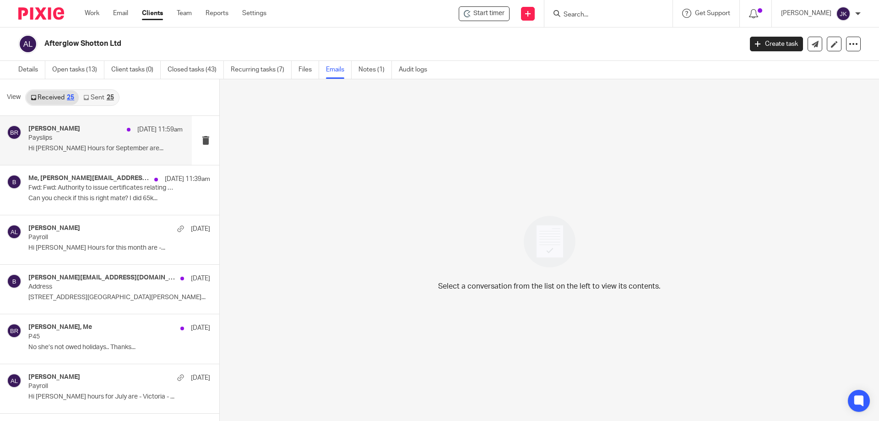
click at [103, 142] on p "Payslips" at bounding box center [90, 138] width 124 height 8
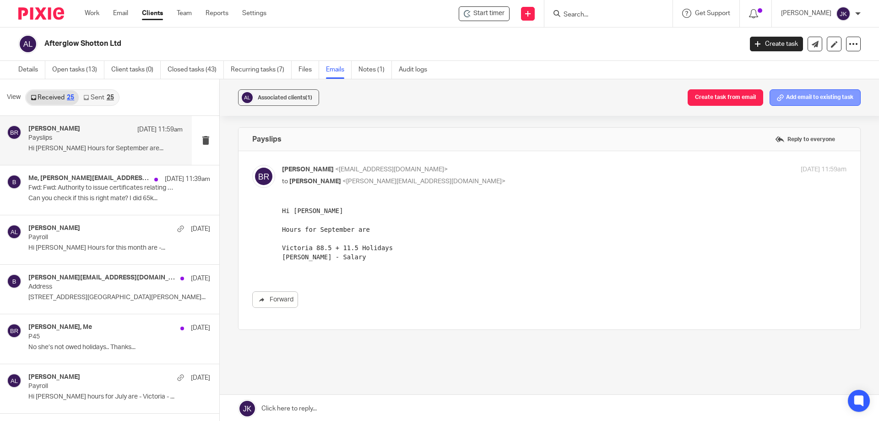
click at [798, 95] on button "Add email to existing task" at bounding box center [815, 97] width 91 height 16
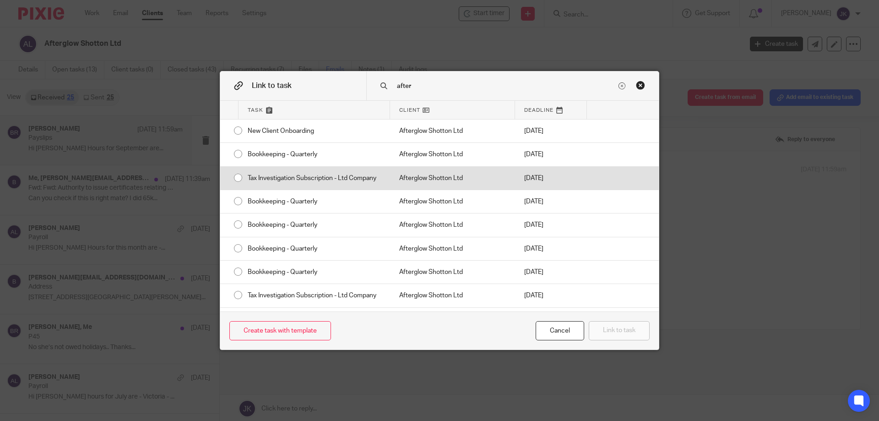
scroll to position [113, 0]
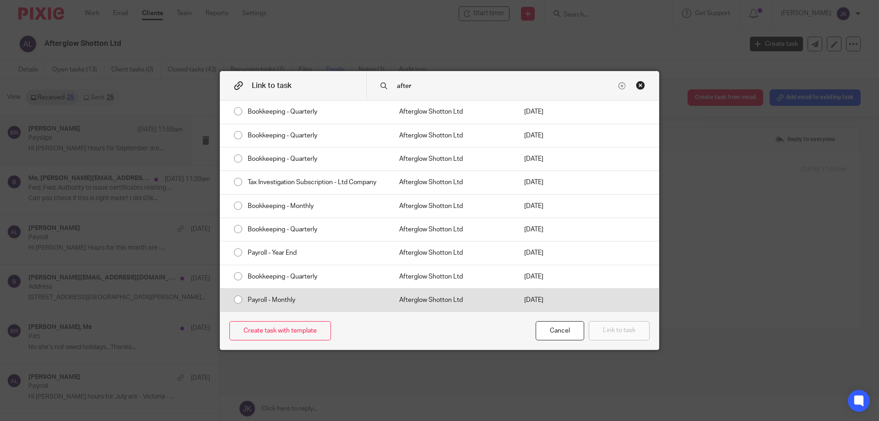
type input "after"
click at [417, 302] on div "Afterglow Shotton Ltd" at bounding box center [452, 300] width 125 height 23
radio input "true"
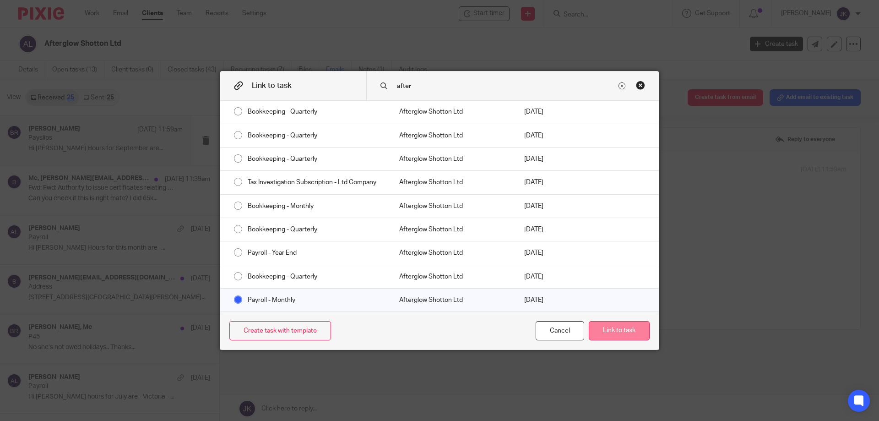
click at [606, 331] on button "Link to task" at bounding box center [619, 331] width 61 height 20
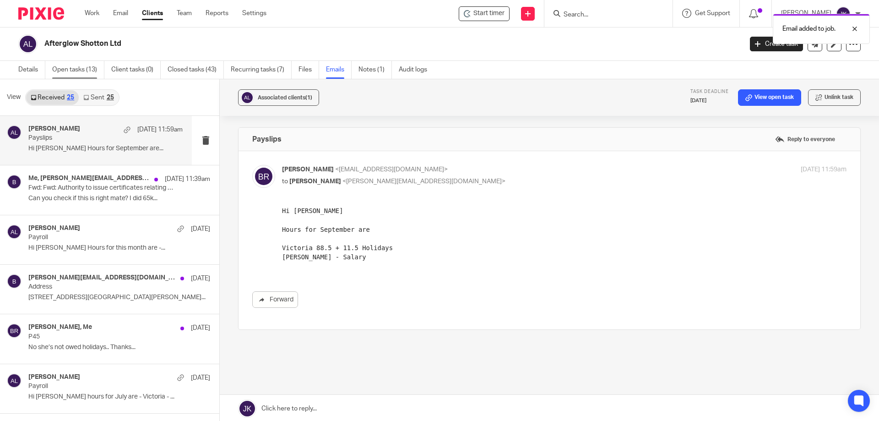
click at [91, 67] on link "Open tasks (13)" at bounding box center [78, 70] width 52 height 18
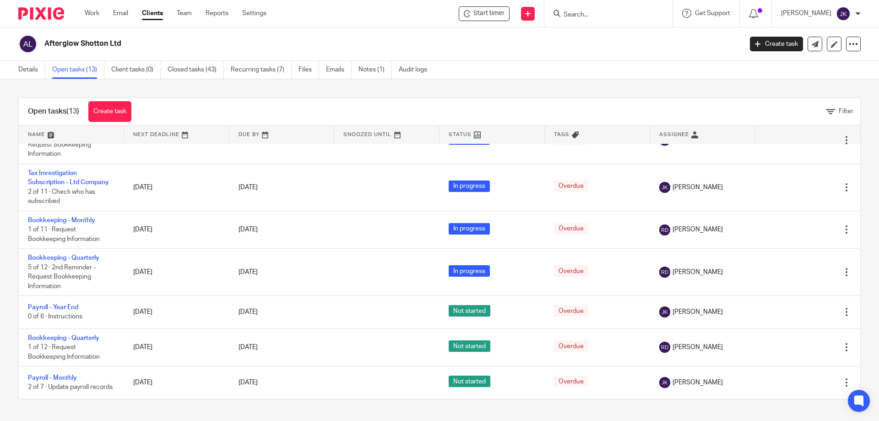
scroll to position [77, 0]
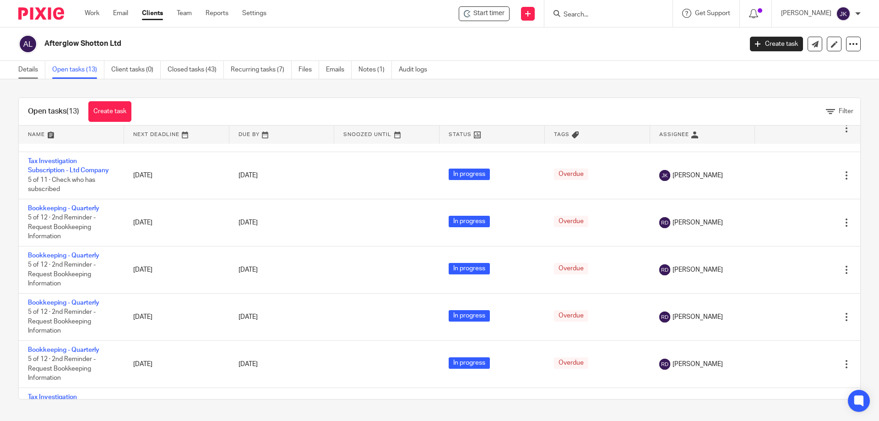
click at [43, 65] on link "Details" at bounding box center [31, 70] width 27 height 18
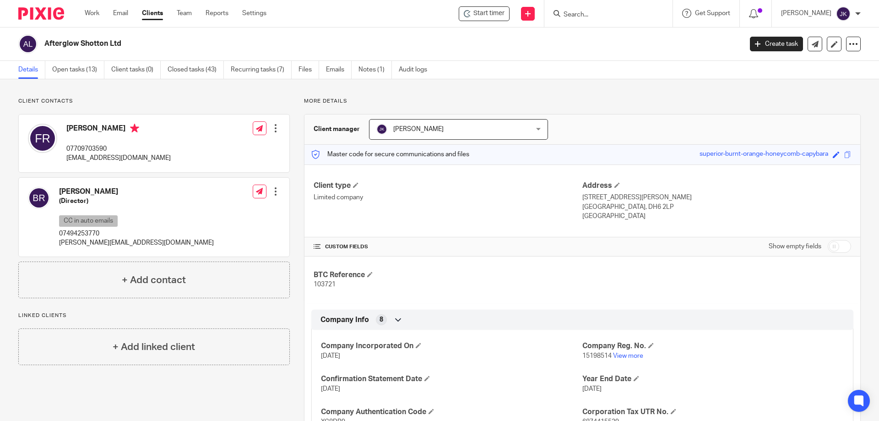
click at [275, 193] on div at bounding box center [275, 191] width 9 height 9
click at [223, 278] on span "Delete contact" at bounding box center [218, 277] width 43 height 6
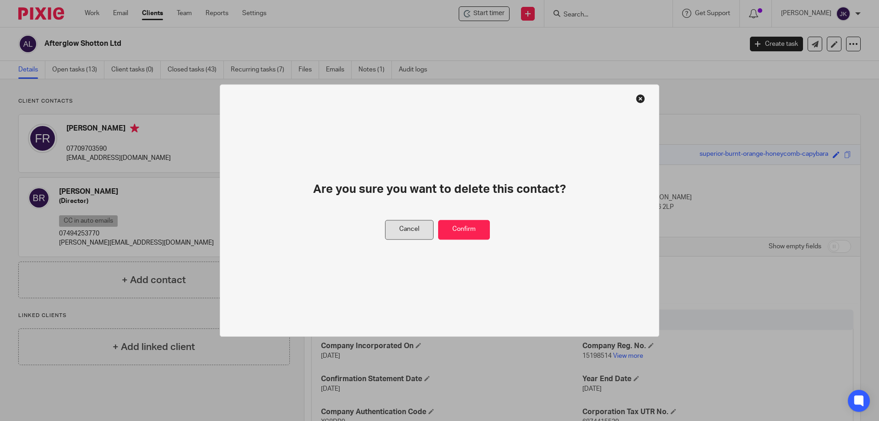
click at [404, 231] on button "Cancel" at bounding box center [409, 230] width 49 height 20
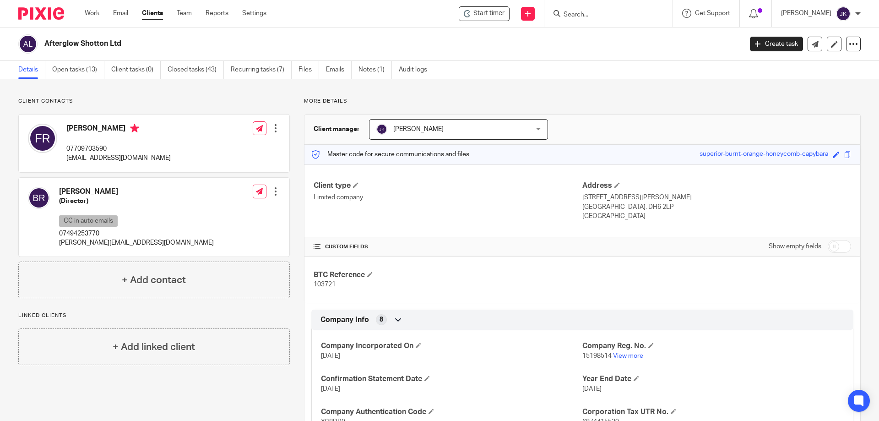
click at [273, 193] on div at bounding box center [275, 191] width 9 height 9
click at [213, 210] on link "Edit contact" at bounding box center [228, 213] width 87 height 13
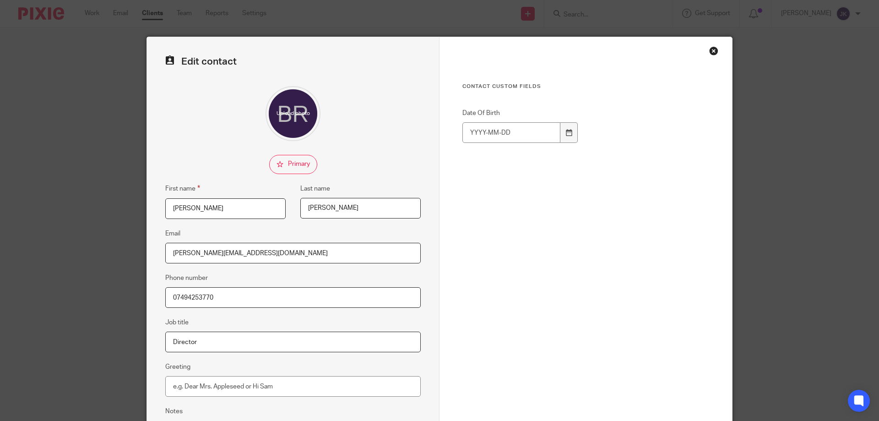
drag, startPoint x: 305, startPoint y: 254, endPoint x: 136, endPoint y: 244, distance: 168.8
click at [136, 244] on div "Edit contact First name Brian Last name Richardson Email b.richardson@pixelgame…" at bounding box center [439, 210] width 879 height 421
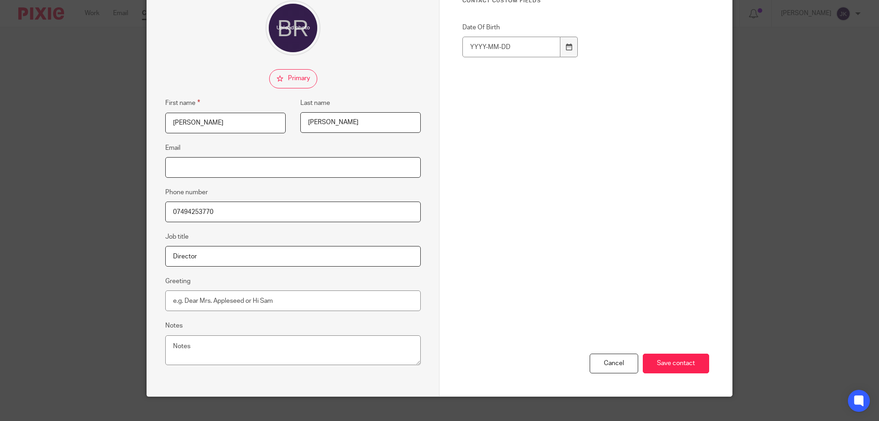
scroll to position [98, 0]
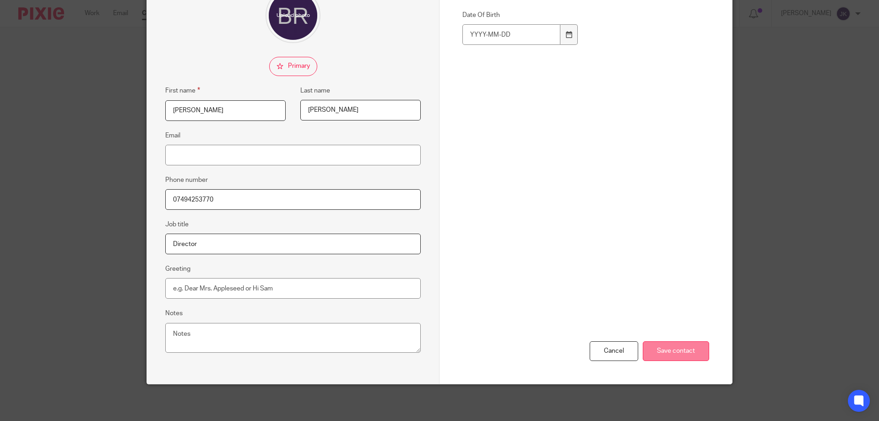
click at [677, 348] on input "Save contact" at bounding box center [676, 351] width 66 height 20
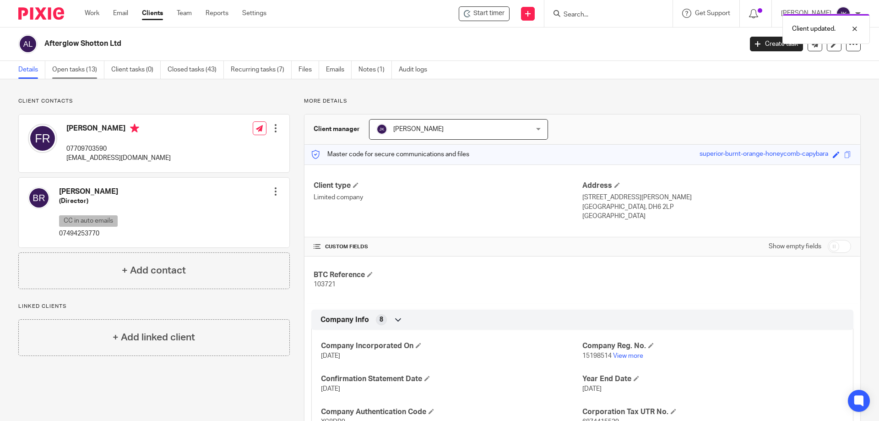
click at [81, 71] on link "Open tasks (13)" at bounding box center [78, 70] width 52 height 18
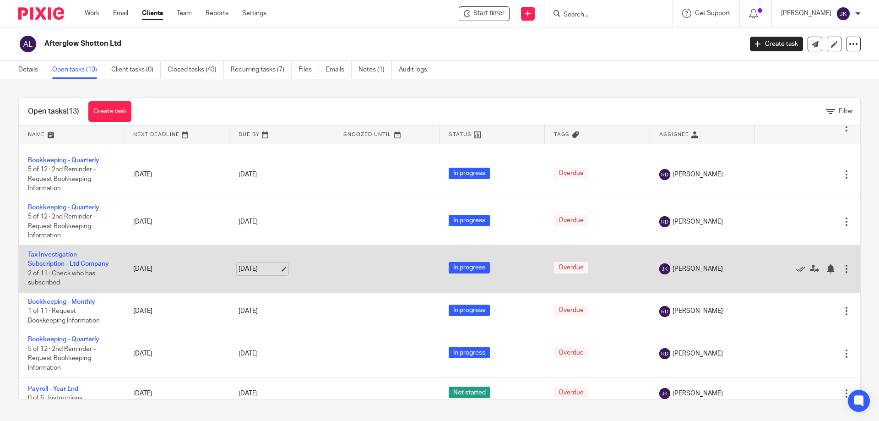
scroll to position [306, 0]
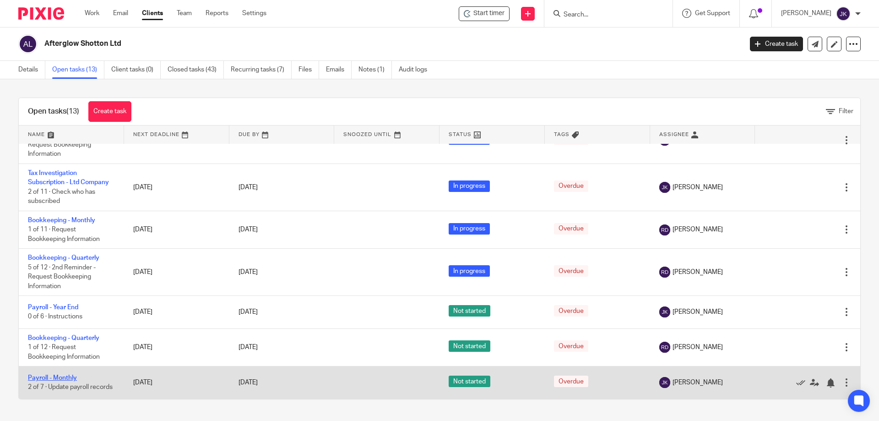
click at [41, 375] on link "Payroll - Monthly" at bounding box center [52, 378] width 49 height 6
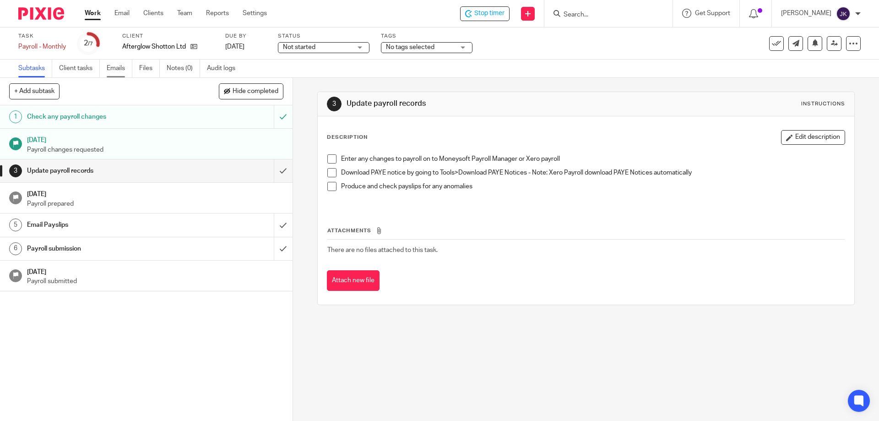
click at [115, 69] on link "Emails" at bounding box center [120, 69] width 26 height 18
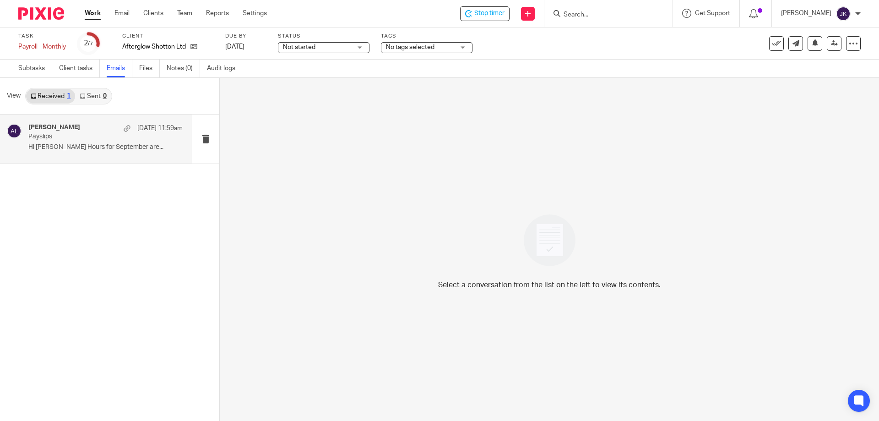
click at [94, 125] on div "Brian Richardson 23 Sep 11:59am" at bounding box center [105, 128] width 154 height 9
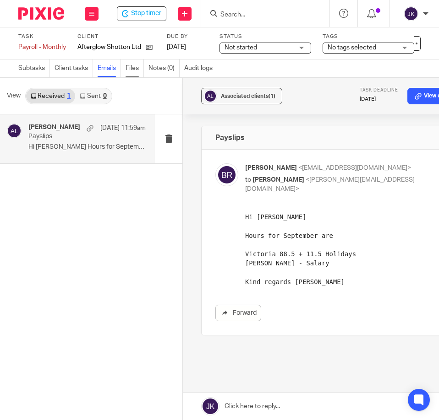
click at [136, 72] on link "Files" at bounding box center [134, 69] width 18 height 18
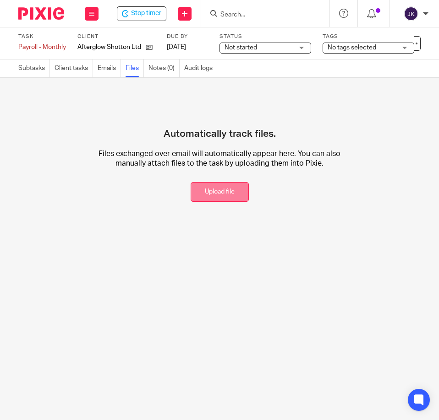
click at [212, 191] on button "Upload file" at bounding box center [220, 192] width 58 height 20
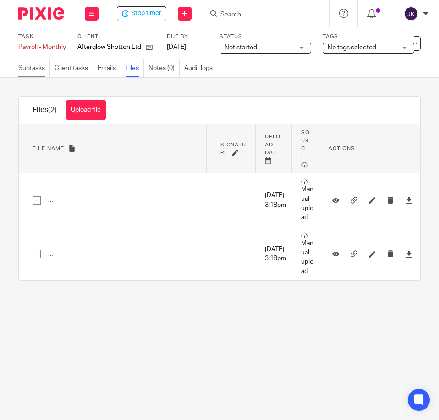
click at [27, 69] on link "Subtasks" at bounding box center [34, 69] width 32 height 18
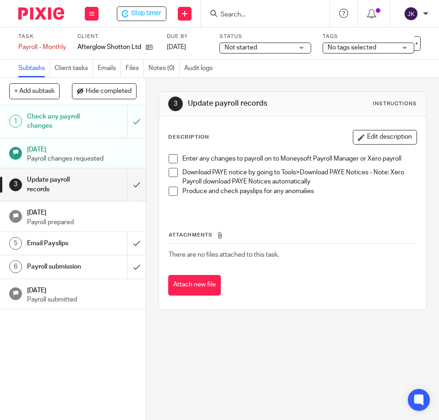
click at [169, 161] on span at bounding box center [173, 158] width 9 height 9
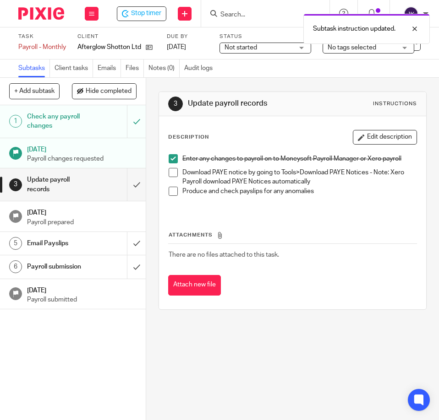
click at [169, 170] on span at bounding box center [173, 172] width 9 height 9
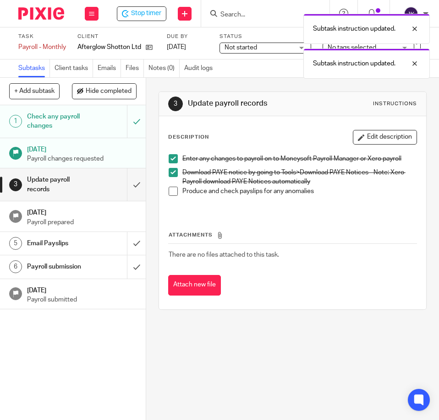
click at [172, 191] on span at bounding box center [173, 191] width 9 height 9
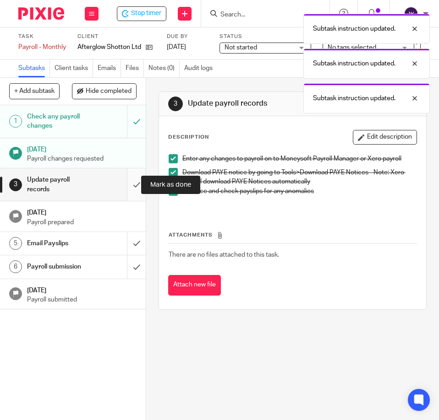
click at [127, 181] on input "submit" at bounding box center [73, 185] width 146 height 33
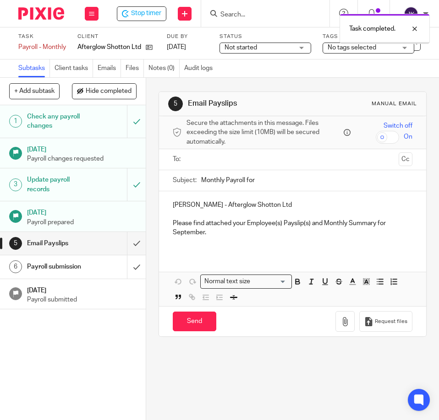
click at [194, 153] on ul at bounding box center [292, 159] width 211 height 15
click at [204, 165] on ul at bounding box center [292, 159] width 211 height 15
click at [204, 160] on input "text" at bounding box center [292, 159] width 205 height 11
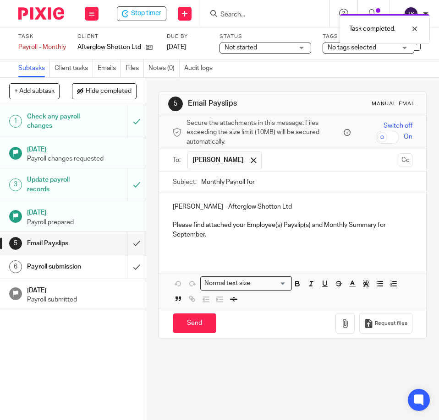
click at [281, 181] on input "Monthly Payroll for" at bounding box center [306, 182] width 211 height 21
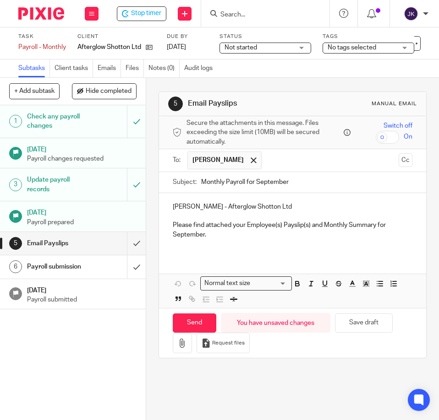
type input "Monthly Payroll for September"
click at [226, 235] on p "Please find attached your Employee(s) Payslip(s) and Monthly Summary for Septem…" at bounding box center [293, 230] width 240 height 19
click at [312, 224] on p "Please find attached your Employee(s) Payslip(s) and Monthly Summary for Septem…" at bounding box center [293, 230] width 240 height 19
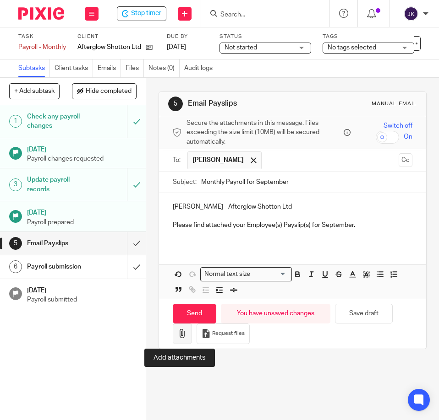
click at [174, 338] on button "button" at bounding box center [182, 334] width 19 height 21
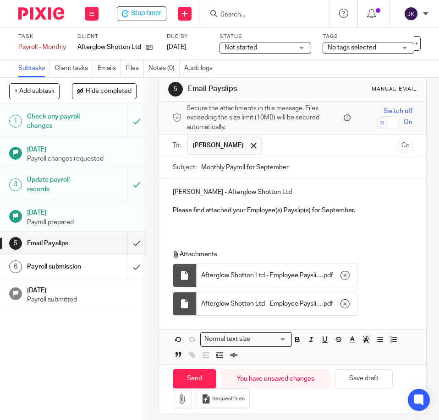
scroll to position [23, 0]
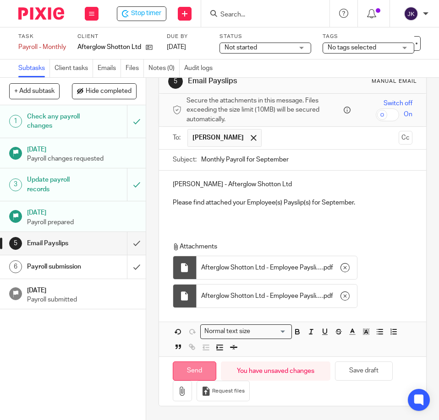
click at [192, 376] on input "Send" at bounding box center [195, 372] width 44 height 20
type input "Sent"
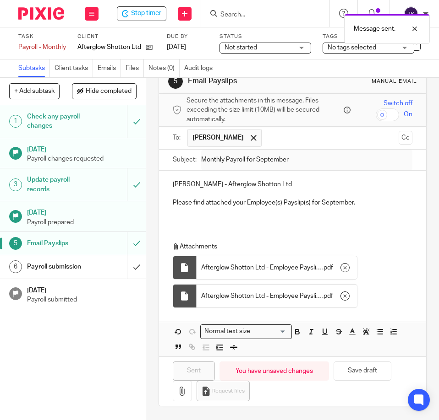
click at [64, 269] on h1 "Payroll submission" at bounding box center [57, 267] width 60 height 14
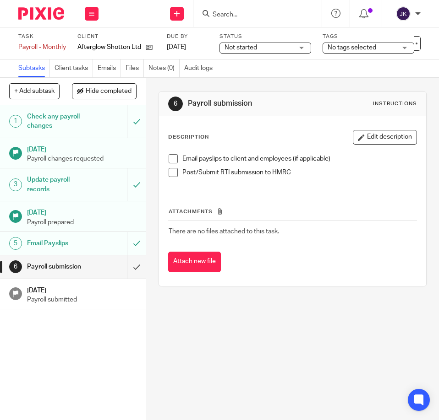
click at [171, 158] on span at bounding box center [173, 158] width 9 height 9
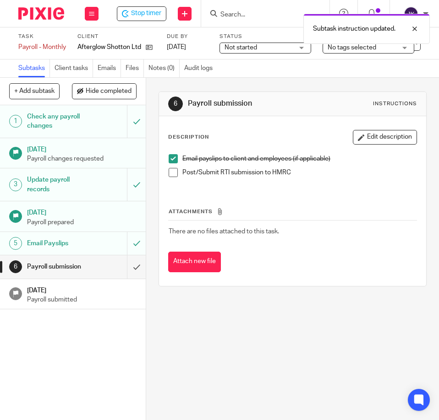
drag, startPoint x: 170, startPoint y: 171, endPoint x: 170, endPoint y: 183, distance: 11.5
click at [170, 172] on span at bounding box center [173, 172] width 9 height 9
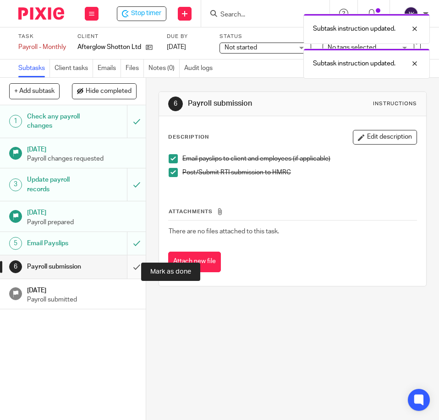
click at [124, 277] on input "submit" at bounding box center [73, 267] width 146 height 23
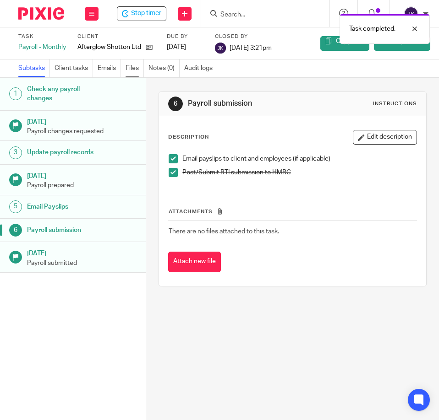
click at [132, 71] on link "Files" at bounding box center [134, 69] width 18 height 18
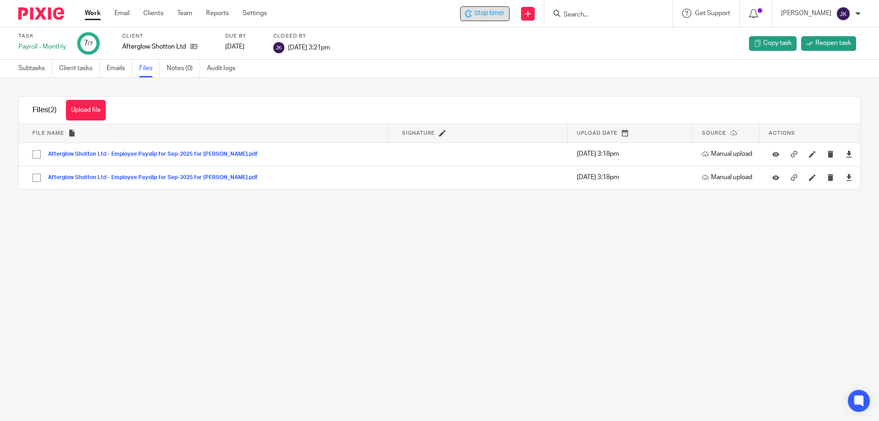
click at [438, 11] on span "Stop timer" at bounding box center [489, 14] width 30 height 10
click at [103, 7] on div "Work Email Clients Team Reports Settings Work Email Clients Team Reports Settin…" at bounding box center [178, 13] width 205 height 27
click at [94, 14] on link "Work" at bounding box center [93, 13] width 16 height 9
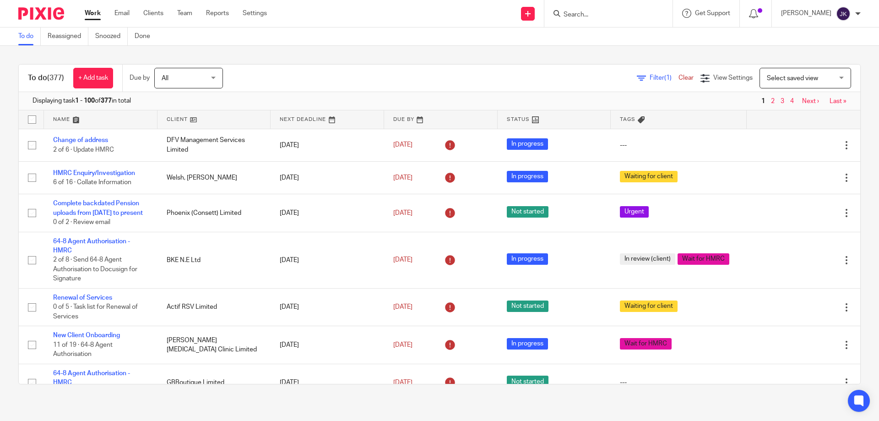
click at [637, 76] on icon at bounding box center [641, 78] width 9 height 9
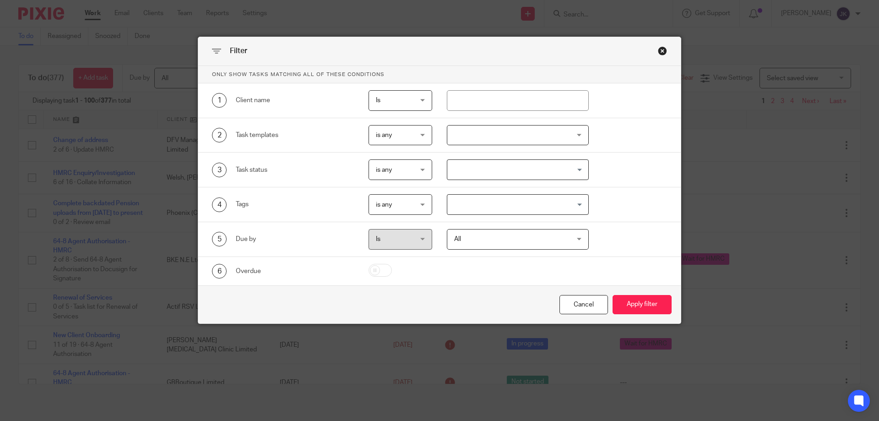
click at [454, 134] on div at bounding box center [518, 135] width 142 height 21
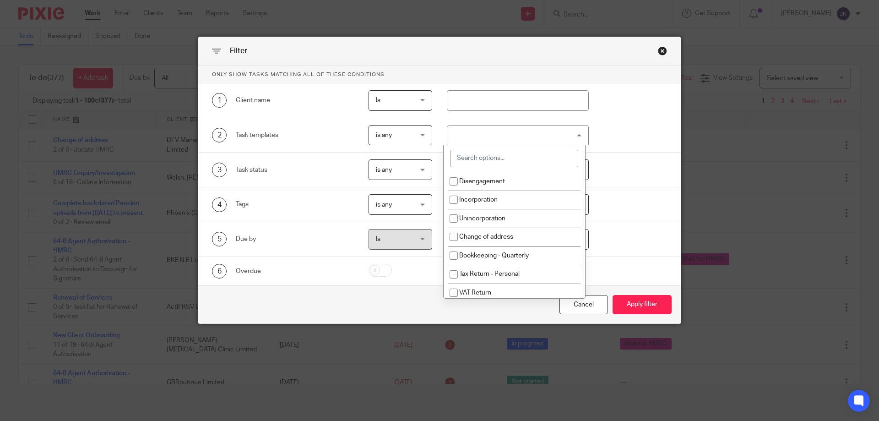
click at [479, 159] on input "search" at bounding box center [515, 158] width 128 height 17
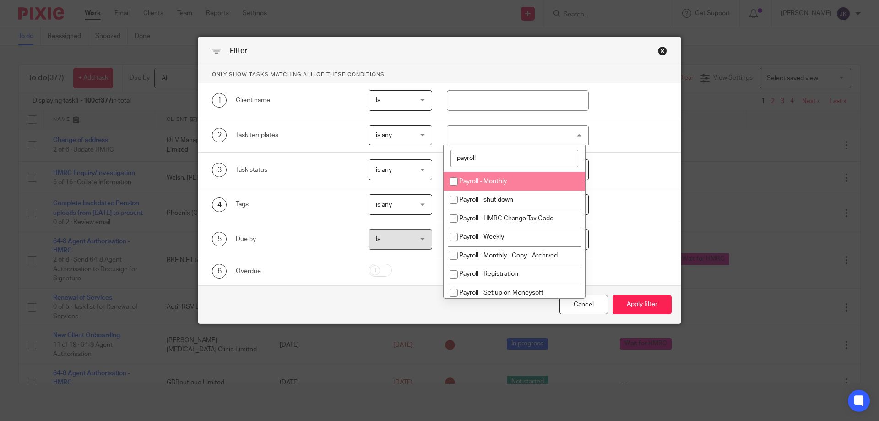
type input "payroll"
click at [497, 182] on span "Payroll - Monthly" at bounding box center [483, 181] width 48 height 6
checkbox input "true"
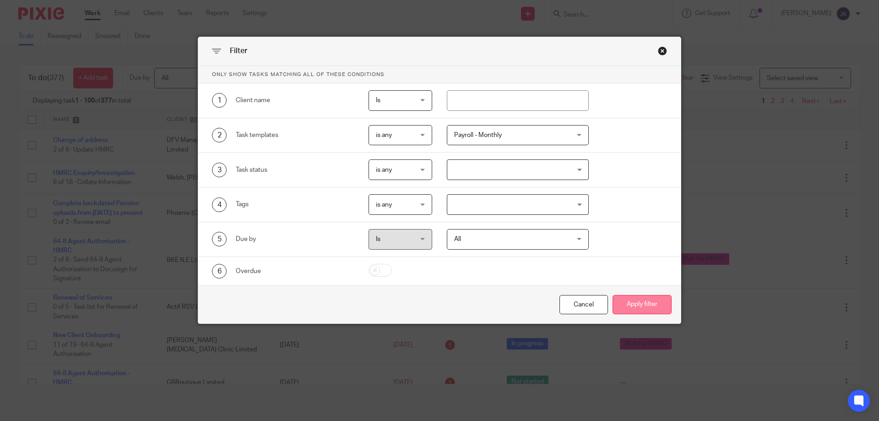
click at [654, 306] on button "Apply filter" at bounding box center [642, 305] width 59 height 20
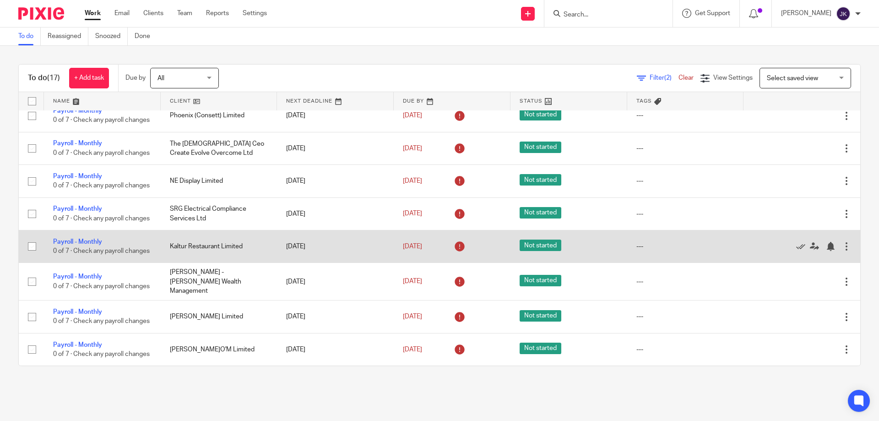
scroll to position [249, 0]
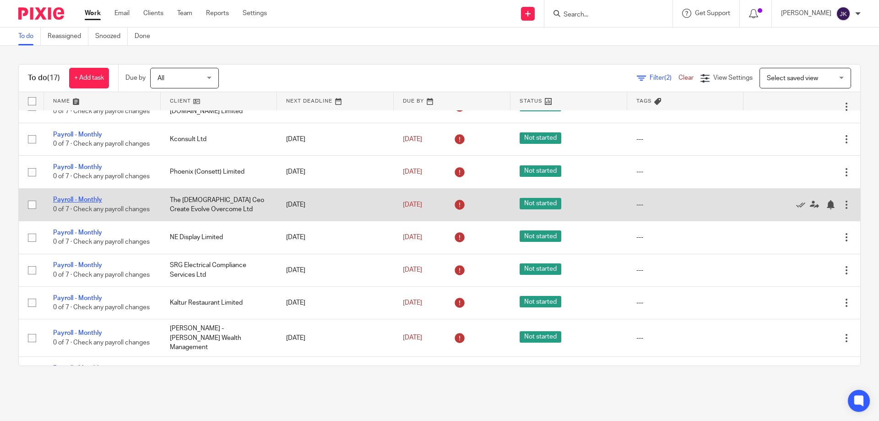
click at [81, 203] on link "Payroll - Monthly" at bounding box center [77, 199] width 49 height 6
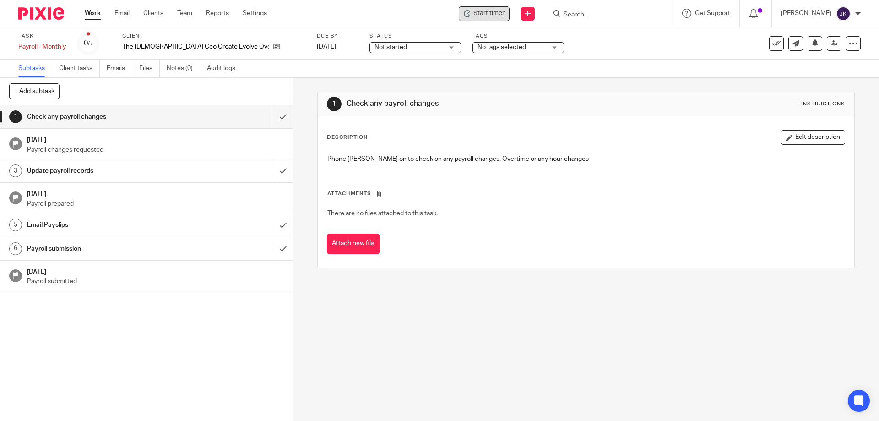
click at [475, 6] on div "Start timer" at bounding box center [484, 13] width 51 height 15
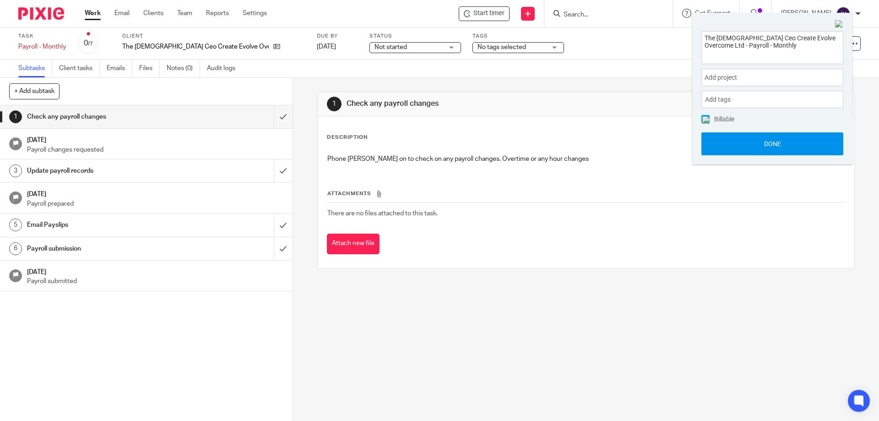
click at [767, 138] on button "Done" at bounding box center [773, 143] width 142 height 23
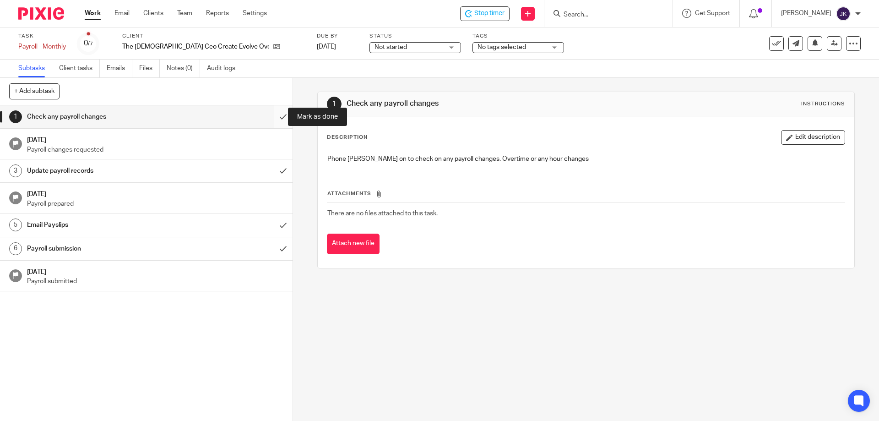
click at [274, 120] on input "submit" at bounding box center [146, 116] width 293 height 23
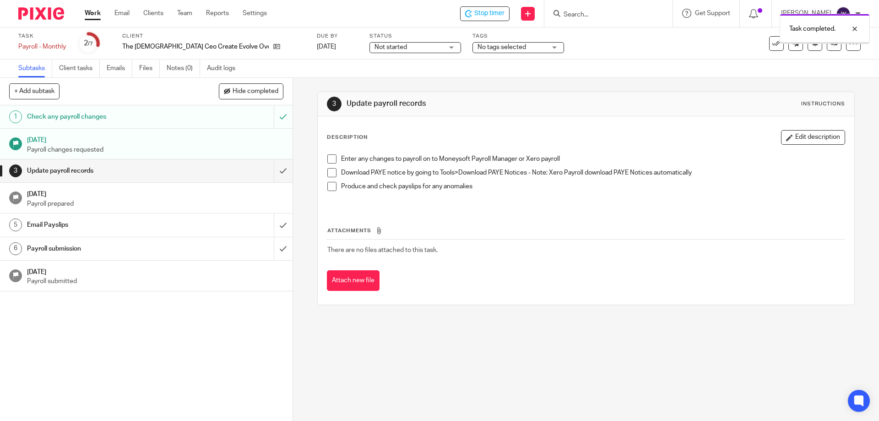
click at [328, 158] on span at bounding box center [331, 158] width 9 height 9
click at [327, 173] on span at bounding box center [331, 172] width 9 height 9
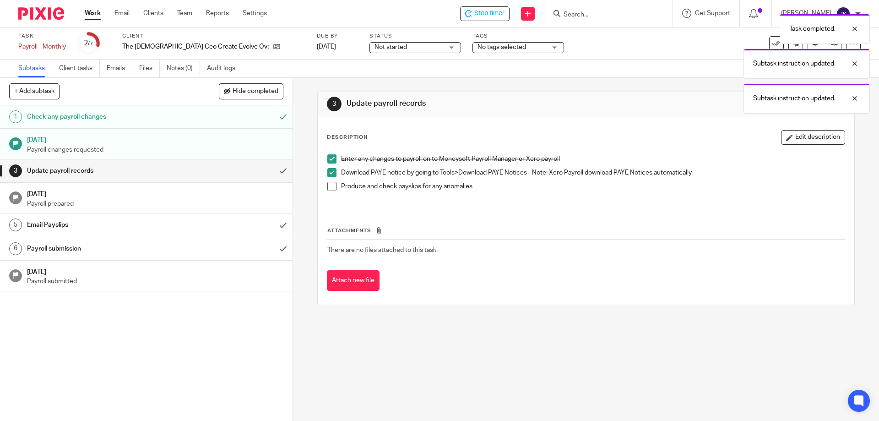
click at [327, 189] on span at bounding box center [331, 186] width 9 height 9
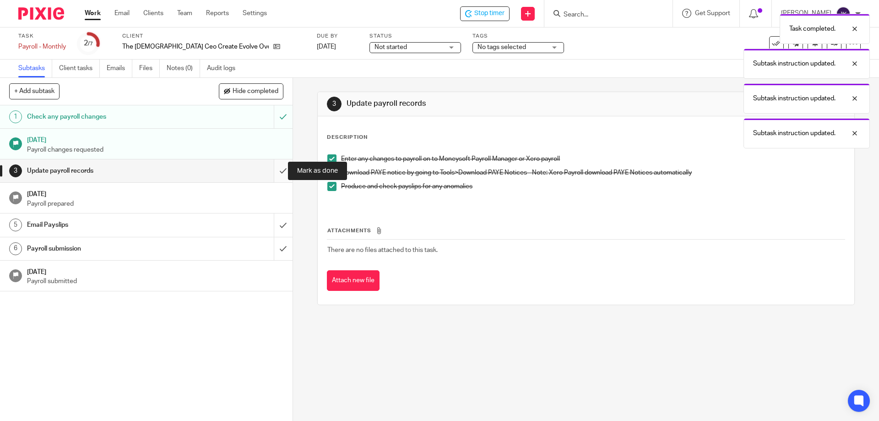
click at [275, 168] on input "submit" at bounding box center [146, 170] width 293 height 23
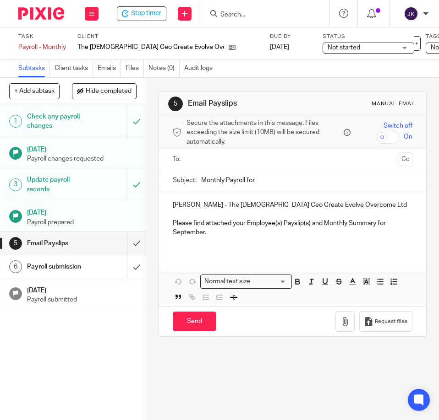
click at [199, 159] on input "text" at bounding box center [292, 159] width 205 height 11
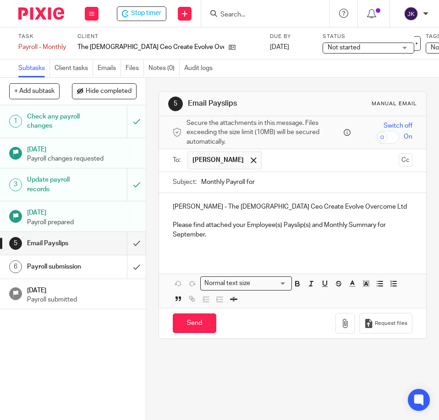
click at [267, 184] on input "Monthly Payroll for" at bounding box center [306, 182] width 211 height 21
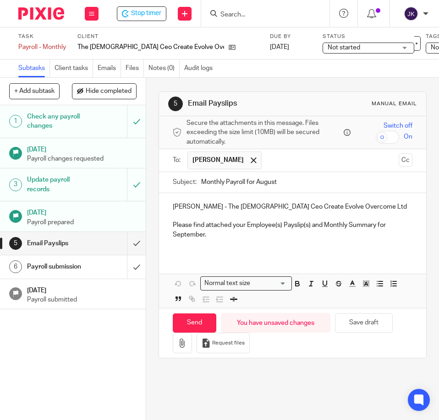
type input "Monthly Payroll for August"
drag, startPoint x: 310, startPoint y: 226, endPoint x: 374, endPoint y: 227, distance: 64.1
click at [374, 227] on p "Please find attached your Employee(s) Payslip(s) and Monthly Summary for Septem…" at bounding box center [293, 230] width 240 height 19
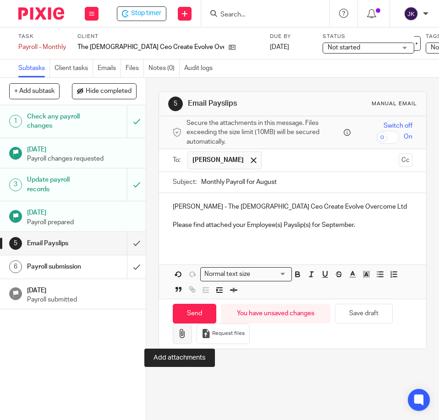
click at [182, 334] on icon "button" at bounding box center [182, 333] width 9 height 9
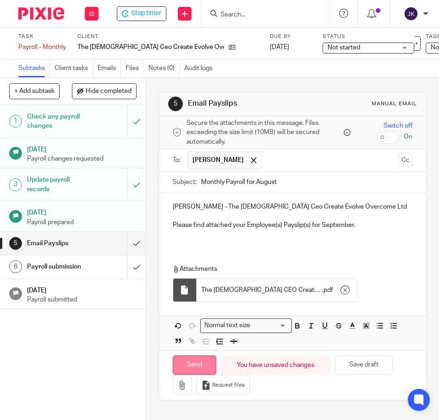
click at [181, 367] on input "Send" at bounding box center [195, 366] width 44 height 20
type input "Sent"
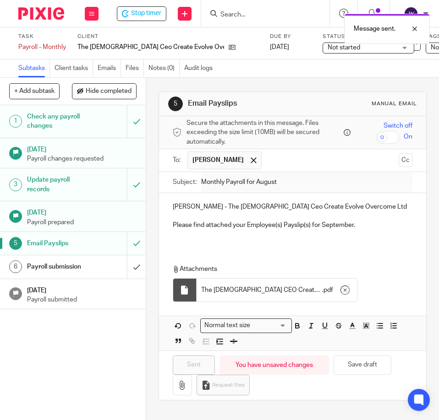
click at [82, 268] on div "Payroll submission" at bounding box center [72, 267] width 91 height 14
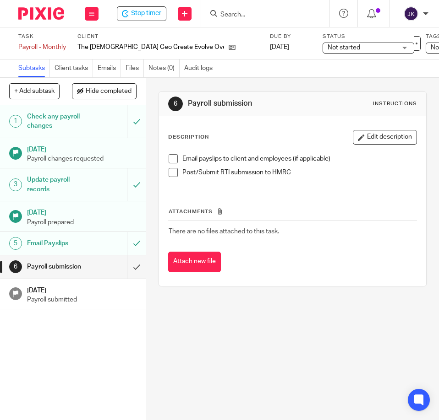
click at [169, 158] on span at bounding box center [173, 158] width 9 height 9
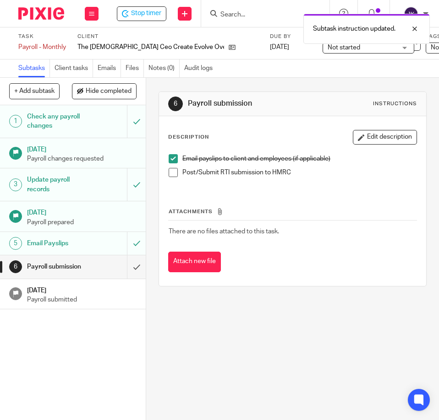
click at [169, 169] on span at bounding box center [173, 172] width 9 height 9
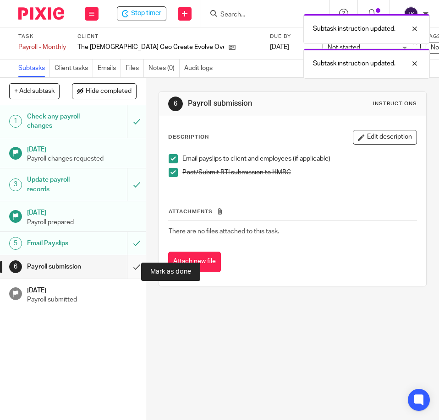
click at [125, 270] on input "submit" at bounding box center [73, 267] width 146 height 23
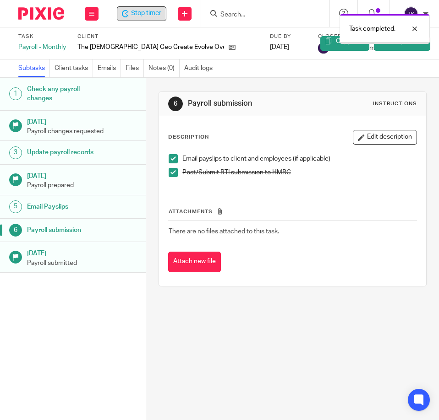
click at [140, 13] on span "Stop timer" at bounding box center [146, 14] width 30 height 10
click at [411, 24] on div at bounding box center [407, 28] width 25 height 11
click at [147, 15] on span "Stop timer" at bounding box center [146, 14] width 30 height 10
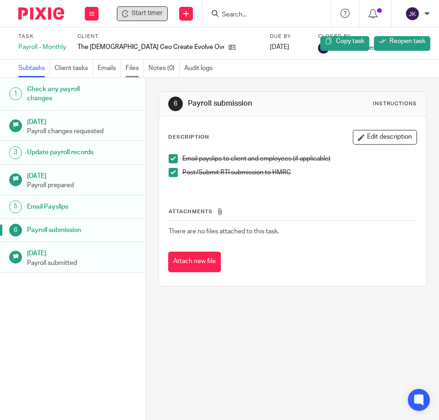
click at [131, 71] on link "Files" at bounding box center [134, 69] width 18 height 18
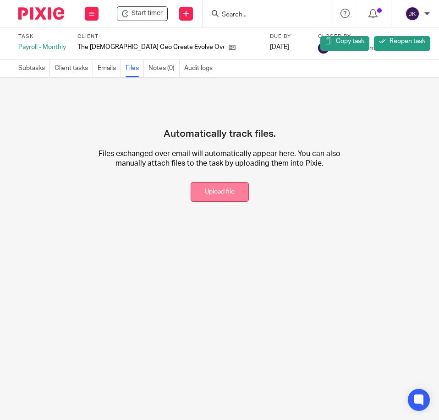
click at [216, 200] on button "Upload file" at bounding box center [220, 192] width 58 height 20
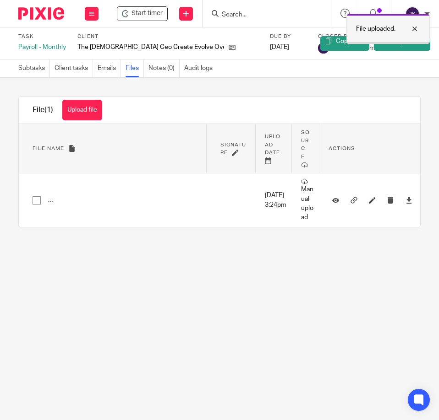
click at [408, 30] on div at bounding box center [407, 28] width 25 height 11
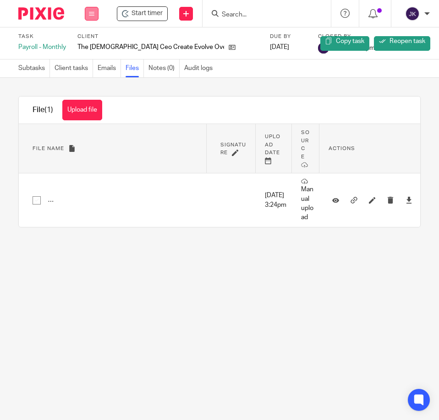
click at [87, 13] on button at bounding box center [92, 14] width 14 height 14
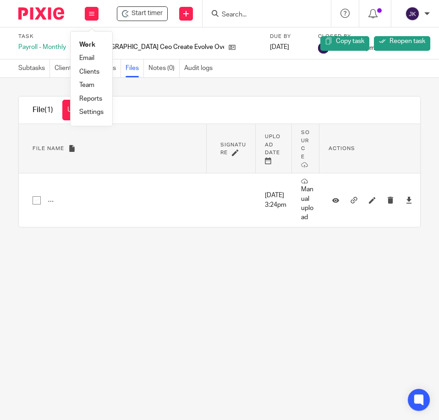
click at [85, 43] on link "Work" at bounding box center [87, 45] width 16 height 6
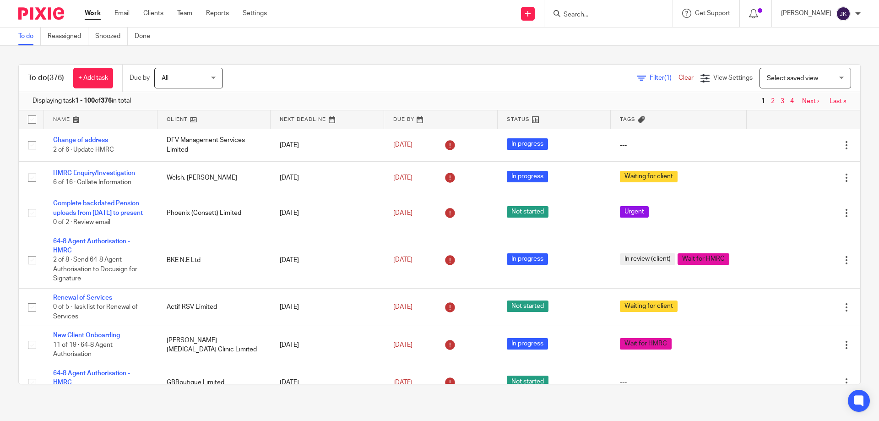
click at [438, 78] on icon at bounding box center [641, 78] width 9 height 9
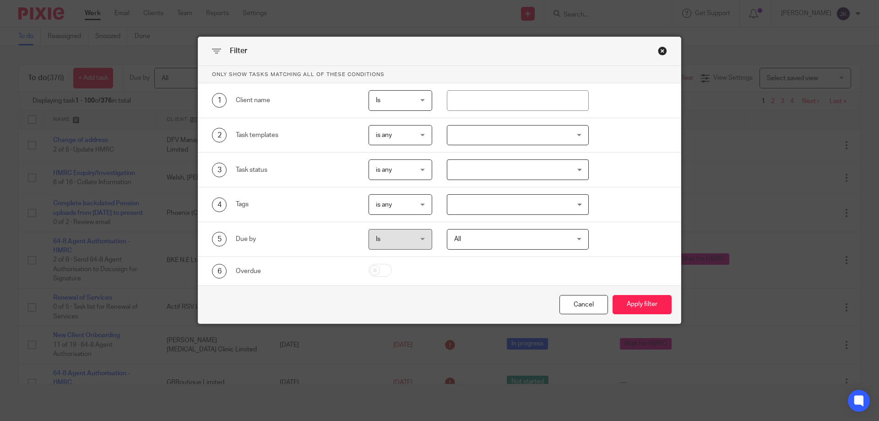
click at [438, 136] on div at bounding box center [518, 135] width 142 height 21
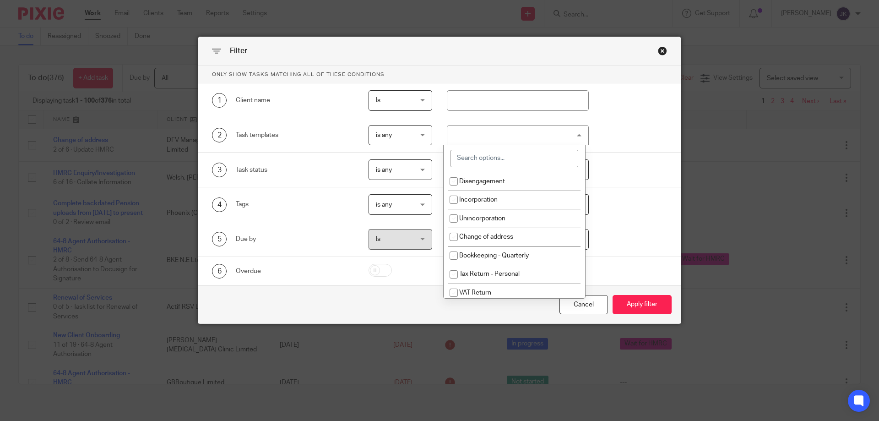
click at [438, 155] on input "search" at bounding box center [515, 158] width 128 height 17
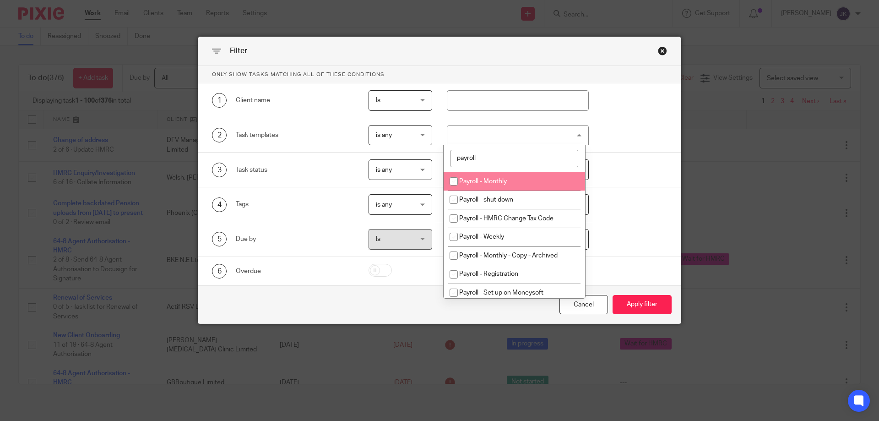
type input "payroll"
click at [438, 182] on span "Payroll - Monthly" at bounding box center [483, 181] width 48 height 6
checkbox input "true"
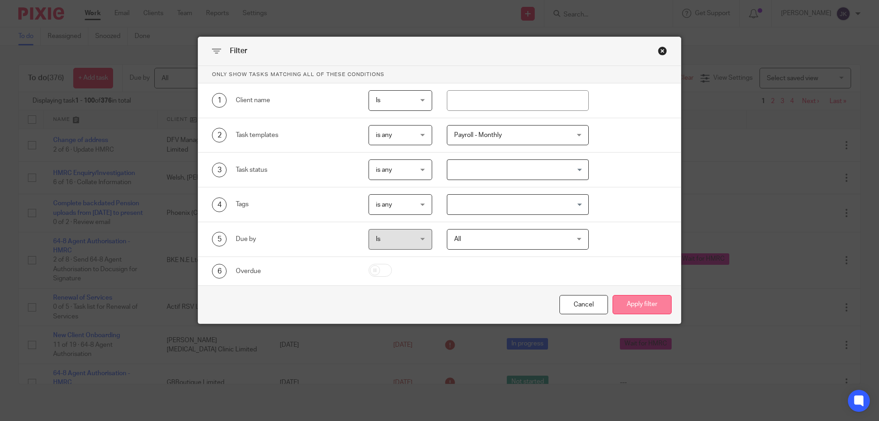
click at [438, 305] on button "Apply filter" at bounding box center [642, 305] width 59 height 20
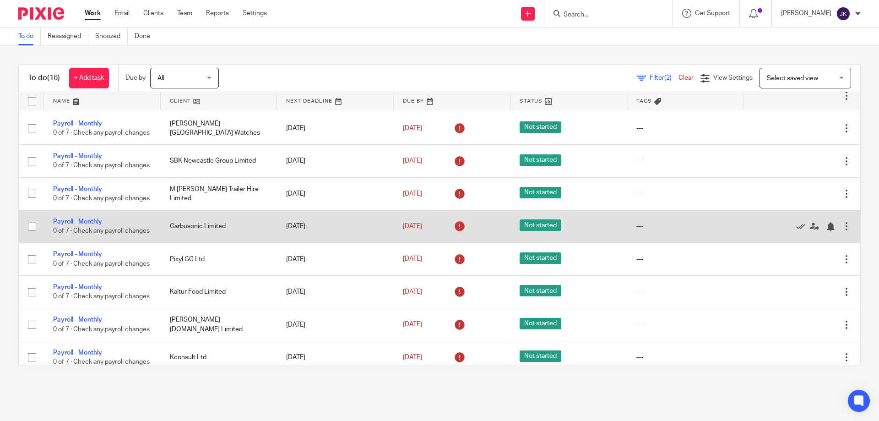
scroll to position [46, 0]
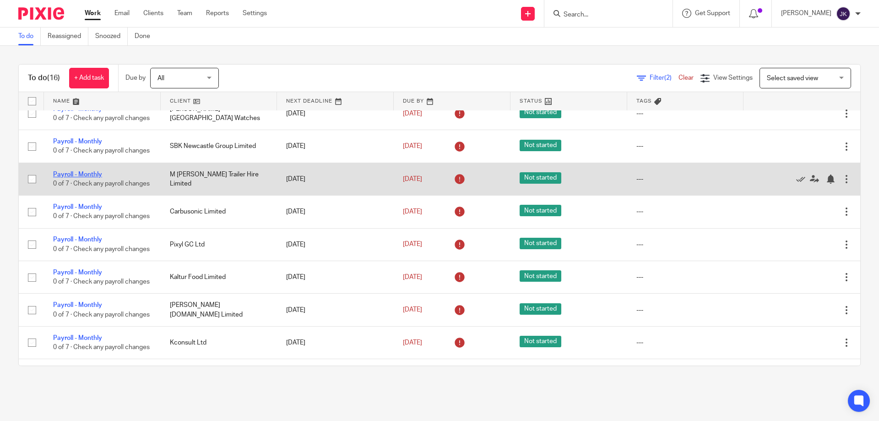
click at [95, 178] on link "Payroll - Monthly" at bounding box center [77, 174] width 49 height 6
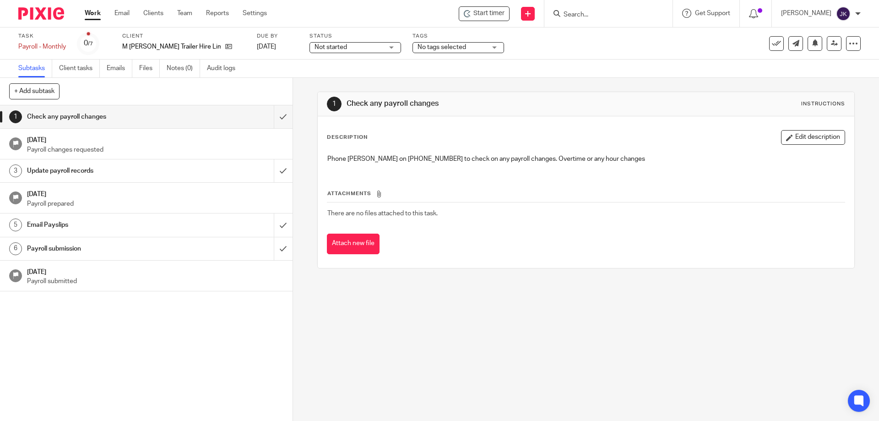
click at [489, 11] on span "Start timer" at bounding box center [489, 14] width 31 height 10
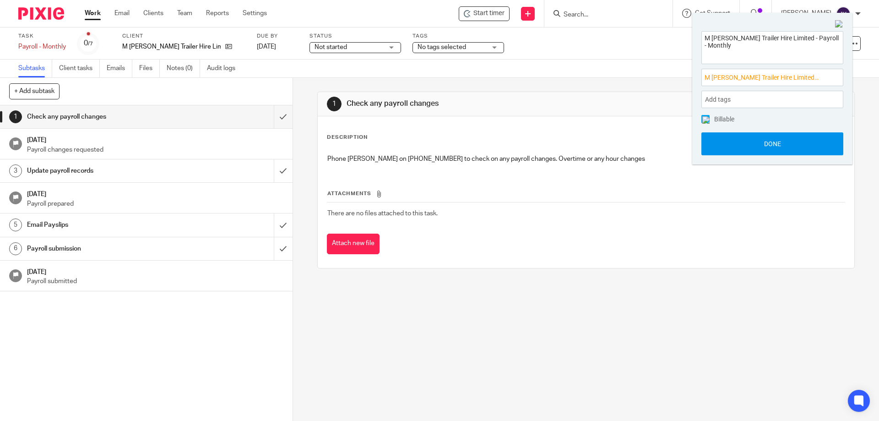
click at [761, 143] on button "Done" at bounding box center [773, 143] width 142 height 23
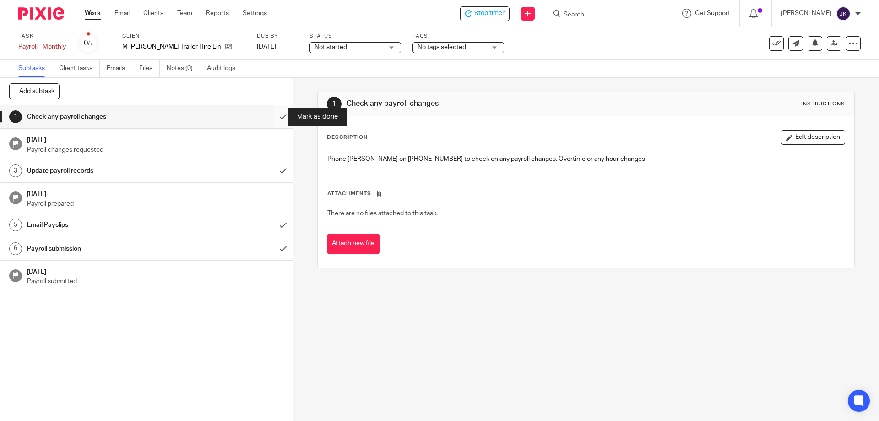
click at [274, 117] on input "submit" at bounding box center [146, 116] width 293 height 23
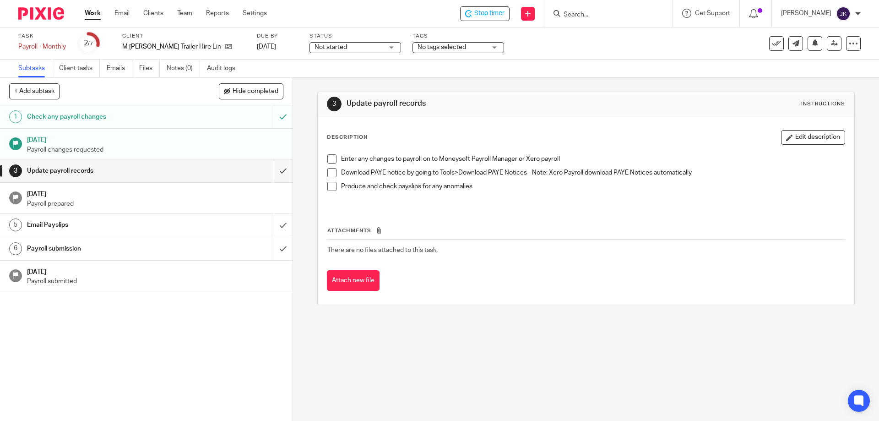
click at [333, 159] on span at bounding box center [331, 158] width 9 height 9
click at [327, 172] on span at bounding box center [331, 172] width 9 height 9
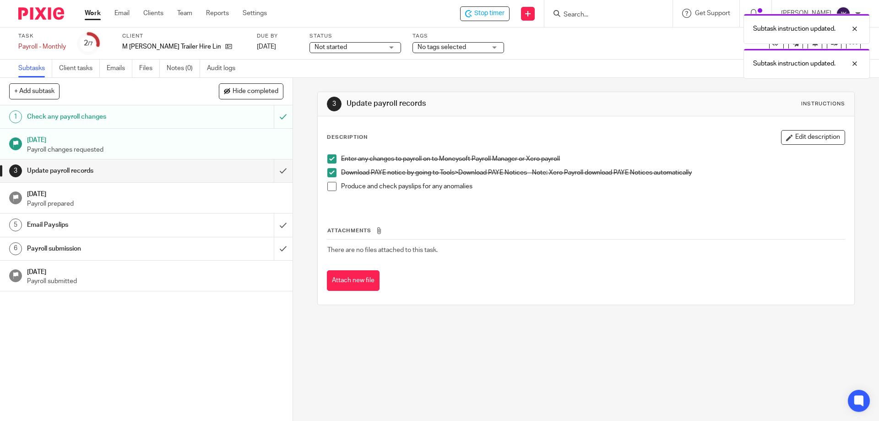
click at [332, 185] on span at bounding box center [331, 186] width 9 height 9
click at [276, 169] on input "submit" at bounding box center [146, 170] width 293 height 23
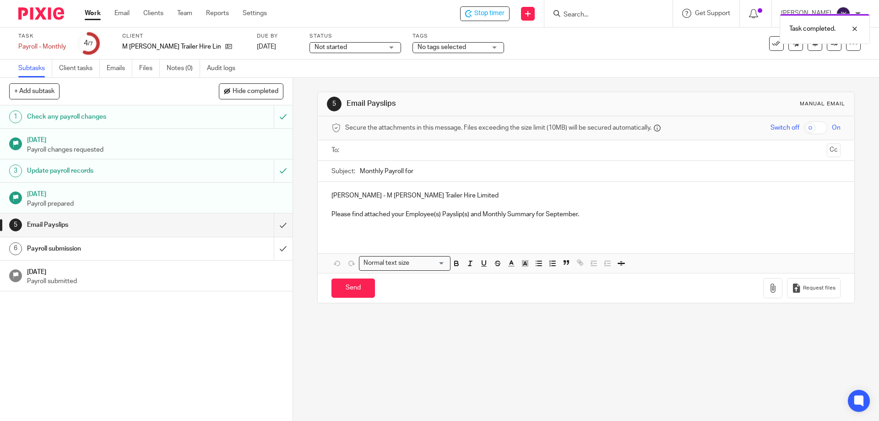
click at [378, 150] on input "text" at bounding box center [586, 150] width 474 height 11
click at [431, 171] on input "Monthly Payroll for" at bounding box center [600, 173] width 480 height 21
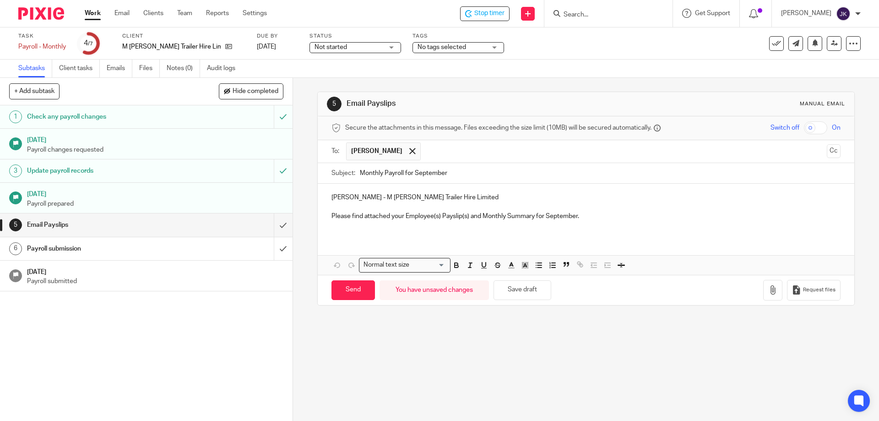
type input "Monthly Payroll for September"
drag, startPoint x: 469, startPoint y: 214, endPoint x: 533, endPoint y: 218, distance: 64.7
click at [533, 218] on p "Please find attached your Employee(s) Payslip(s) and Monthly Summary for Septem…" at bounding box center [586, 216] width 509 height 9
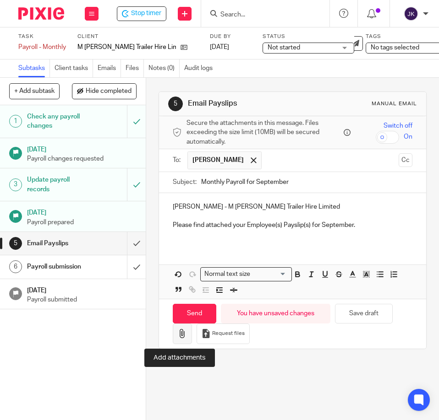
click at [178, 333] on icon "button" at bounding box center [182, 333] width 9 height 9
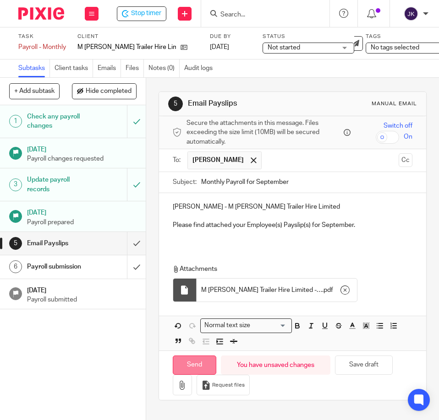
click at [185, 366] on input "Send" at bounding box center [195, 366] width 44 height 20
type input "Sent"
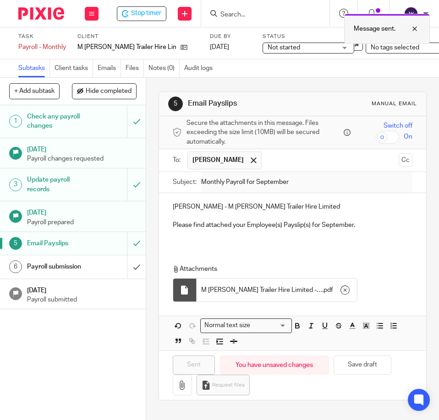
click at [416, 26] on div at bounding box center [407, 28] width 25 height 11
click at [81, 273] on h1 "Payroll submission" at bounding box center [57, 267] width 60 height 14
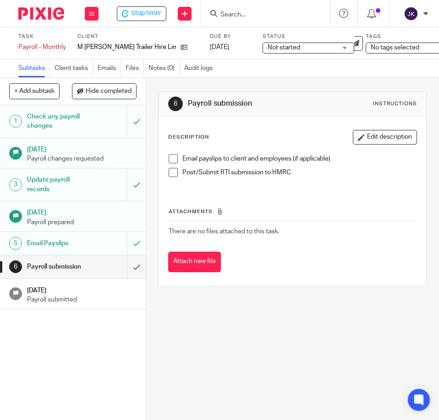
click at [169, 162] on span at bounding box center [173, 158] width 9 height 9
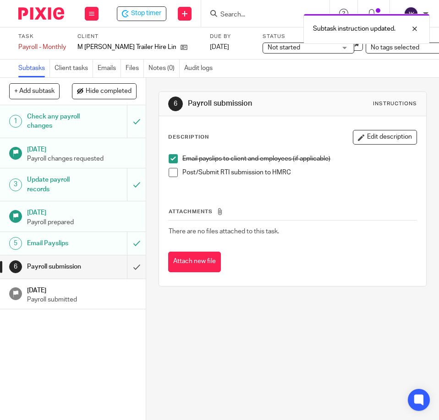
drag, startPoint x: 167, startPoint y: 174, endPoint x: 164, endPoint y: 197, distance: 24.0
click at [169, 174] on span at bounding box center [173, 172] width 9 height 9
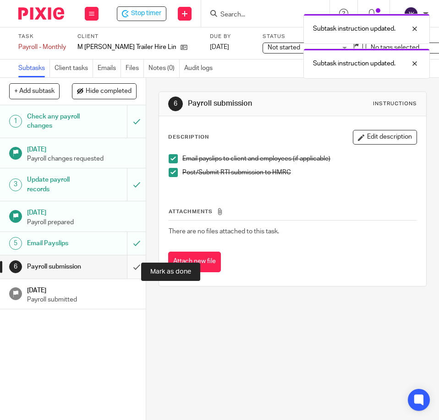
click at [121, 270] on input "submit" at bounding box center [73, 267] width 146 height 23
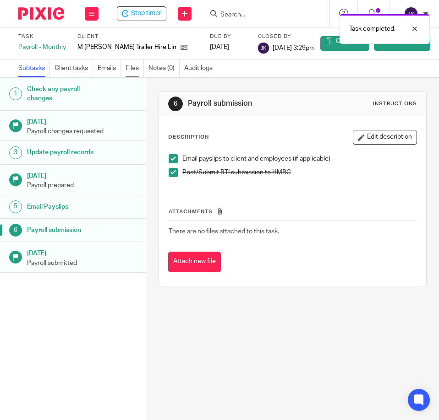
click at [138, 67] on link "Files" at bounding box center [134, 69] width 18 height 18
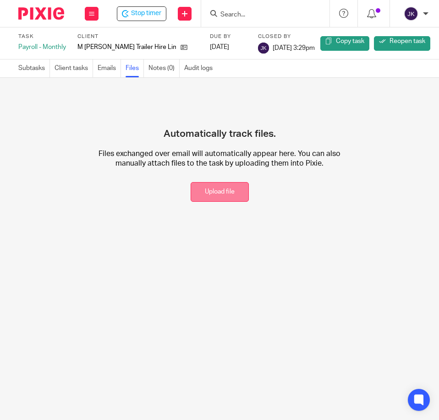
click at [214, 196] on button "Upload file" at bounding box center [220, 192] width 58 height 20
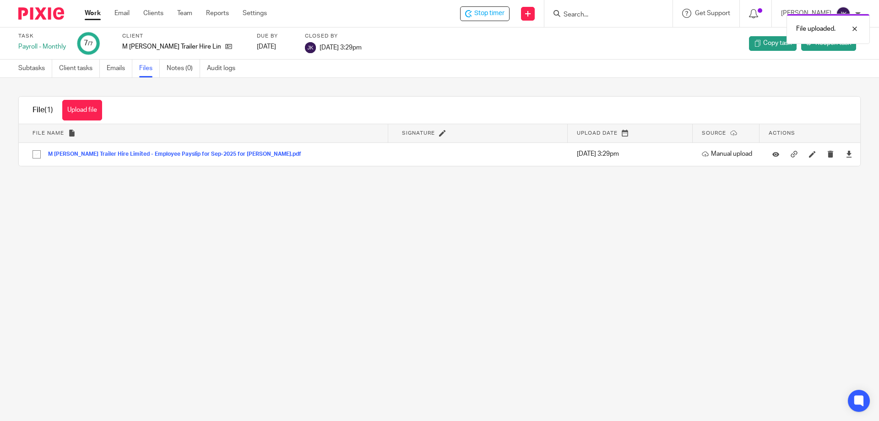
click at [438, 14] on div "File uploaded." at bounding box center [655, 26] width 431 height 35
click at [438, 33] on div "File uploaded." at bounding box center [828, 29] width 83 height 30
click at [438, 17] on span "Stop timer" at bounding box center [489, 14] width 30 height 10
click at [92, 12] on link "Work" at bounding box center [93, 13] width 16 height 9
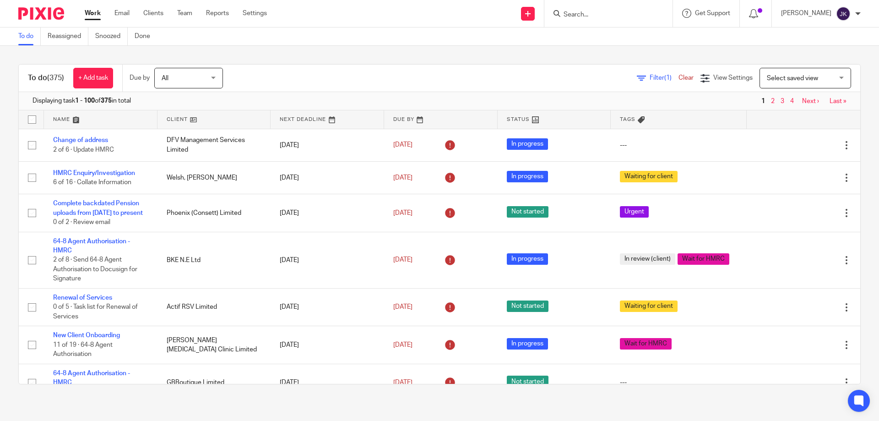
click at [650, 79] on span "Filter (1)" at bounding box center [664, 78] width 29 height 6
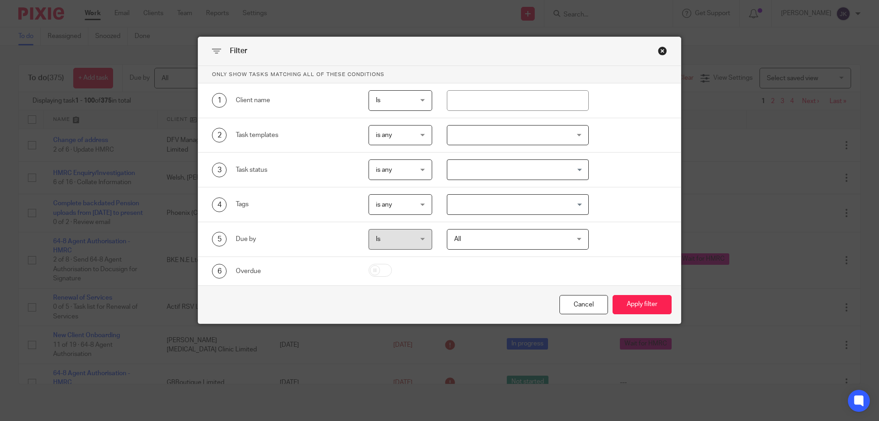
click at [513, 138] on div at bounding box center [518, 135] width 142 height 21
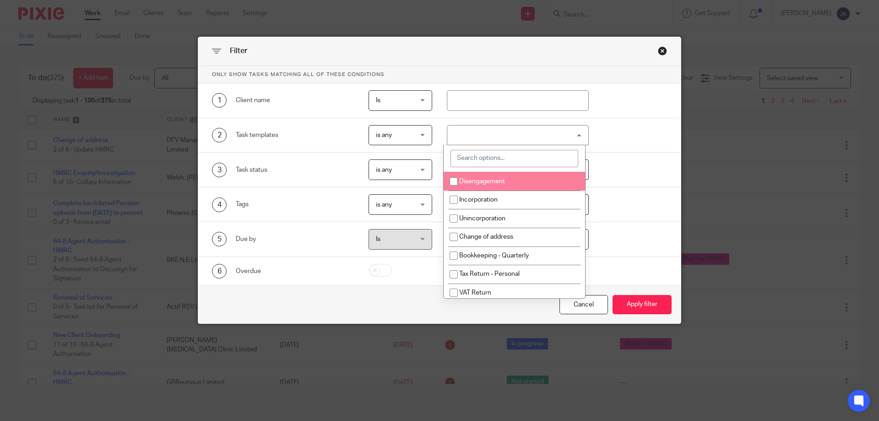
click at [481, 161] on input "search" at bounding box center [515, 158] width 128 height 17
type input "pay"
click at [487, 183] on span "Payroll - Monthly" at bounding box center [483, 181] width 48 height 6
checkbox input "true"
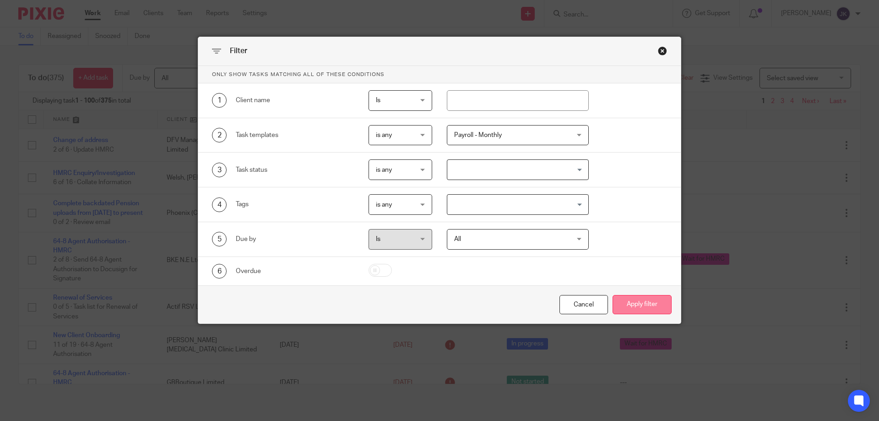
click at [638, 308] on button "Apply filter" at bounding box center [642, 305] width 59 height 20
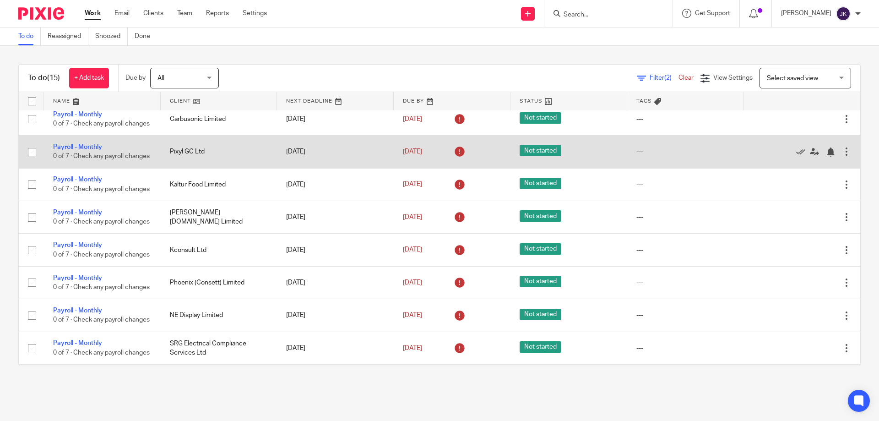
scroll to position [92, 0]
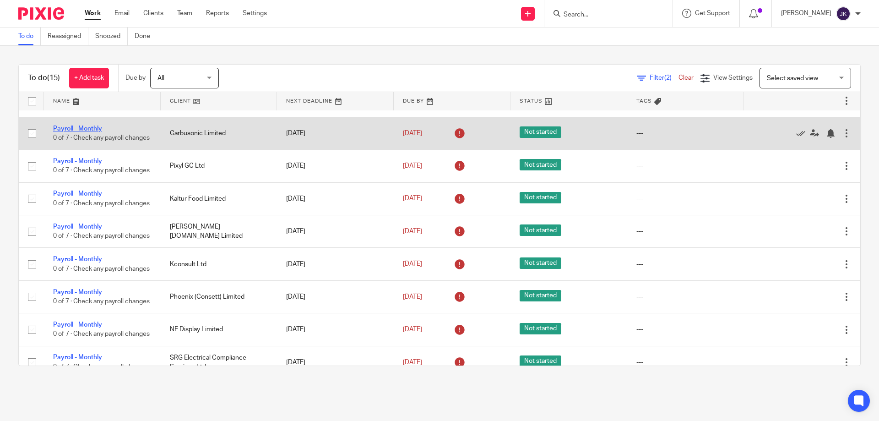
click at [84, 132] on link "Payroll - Monthly" at bounding box center [77, 128] width 49 height 6
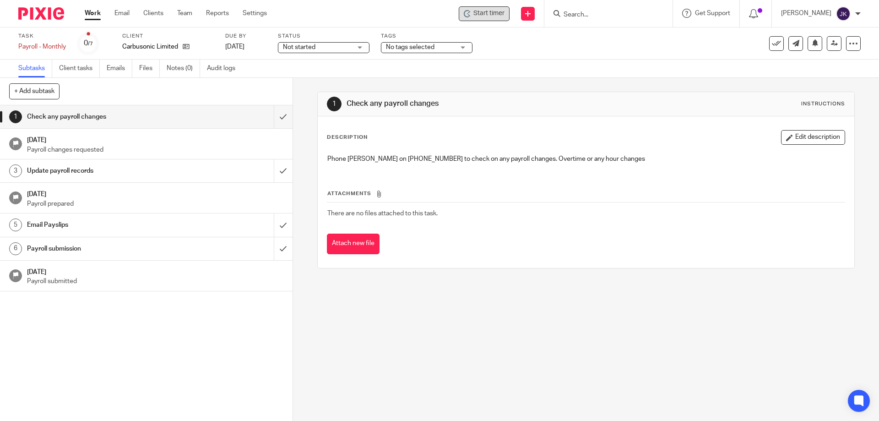
click at [492, 9] on span "Start timer" at bounding box center [489, 14] width 31 height 10
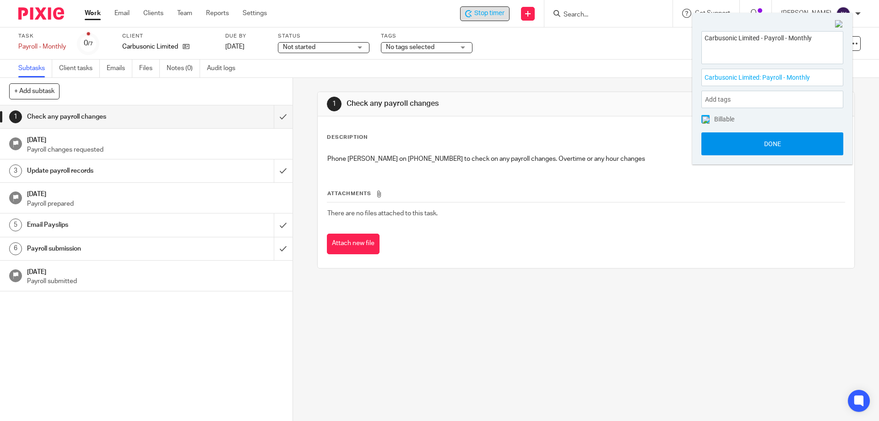
click at [721, 148] on button "Done" at bounding box center [773, 143] width 142 height 23
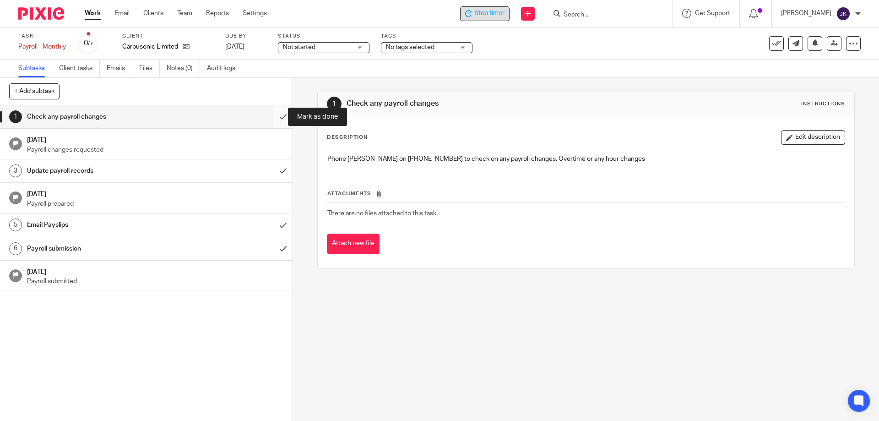
click at [275, 116] on input "submit" at bounding box center [146, 116] width 293 height 23
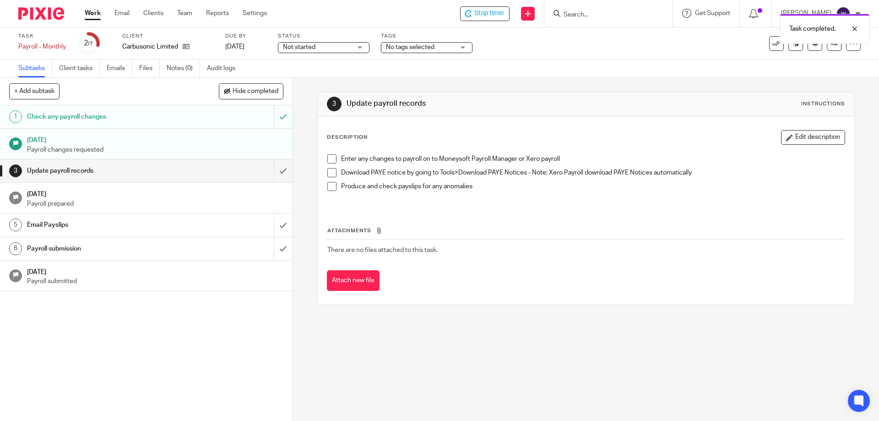
click at [329, 164] on li "Enter any changes to payroll on to Moneysoft Payroll Manager or Xero payroll" at bounding box center [585, 161] width 517 height 14
click at [329, 159] on span at bounding box center [331, 158] width 9 height 9
click at [331, 178] on li "Download PAYE notice by going to Tools>Download PAYE Notices - Note: Xero Payro…" at bounding box center [585, 175] width 517 height 14
click at [330, 174] on span at bounding box center [331, 172] width 9 height 9
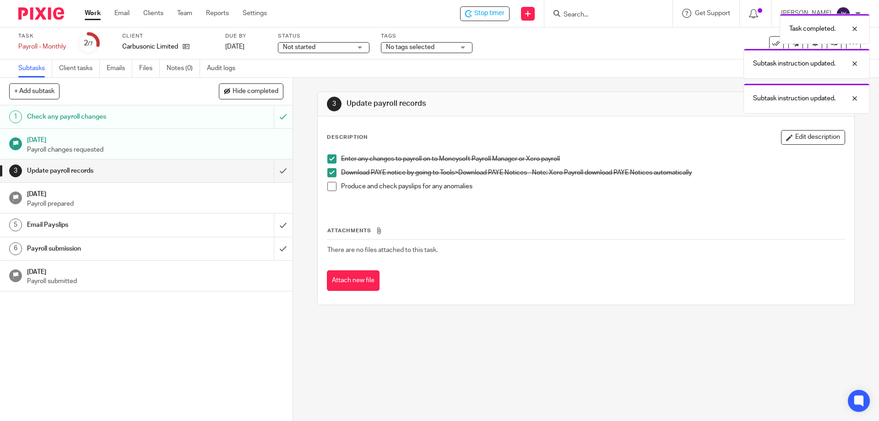
click at [328, 186] on span at bounding box center [331, 186] width 9 height 9
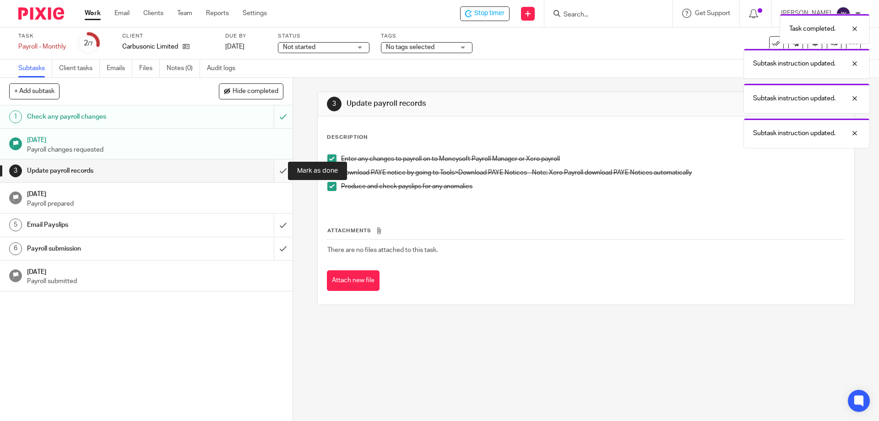
click at [267, 170] on input "submit" at bounding box center [146, 170] width 293 height 23
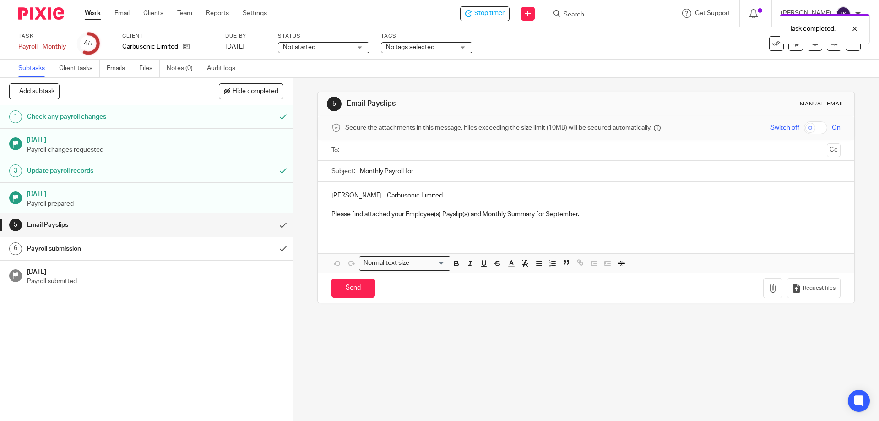
click at [393, 152] on input "text" at bounding box center [586, 150] width 474 height 11
click at [443, 173] on input "Monthly Payroll for" at bounding box center [600, 173] width 480 height 21
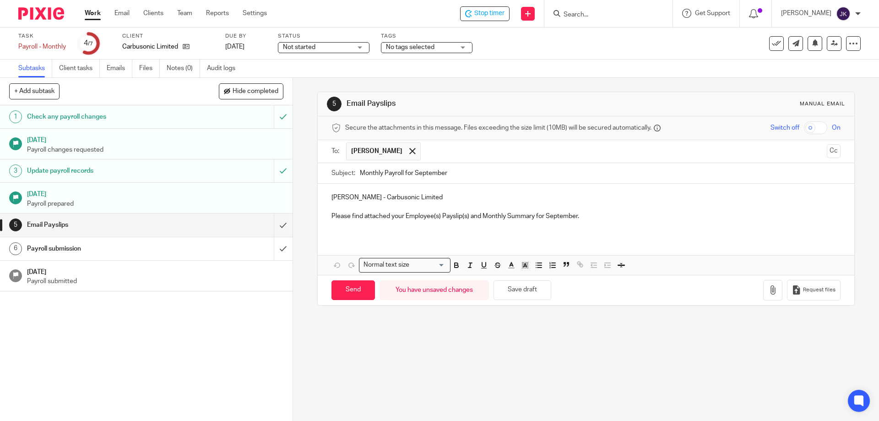
type input "Monthly Payroll for September"
drag, startPoint x: 469, startPoint y: 216, endPoint x: 535, endPoint y: 220, distance: 66.5
click at [535, 220] on p "Please find attached your Employee(s) Payslip(s) and Monthly Summary for Septem…" at bounding box center [586, 216] width 509 height 9
click at [535, 219] on p "Please find attached your Employee(s) Payslip(s) for September." at bounding box center [586, 216] width 509 height 9
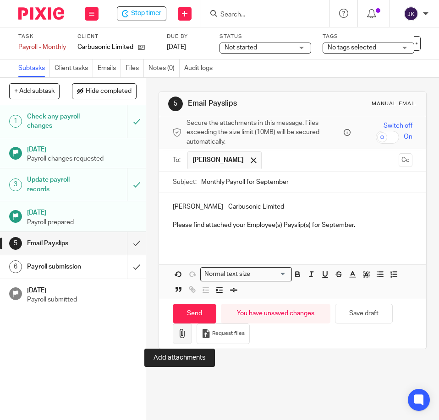
click at [180, 333] on icon "button" at bounding box center [182, 333] width 9 height 9
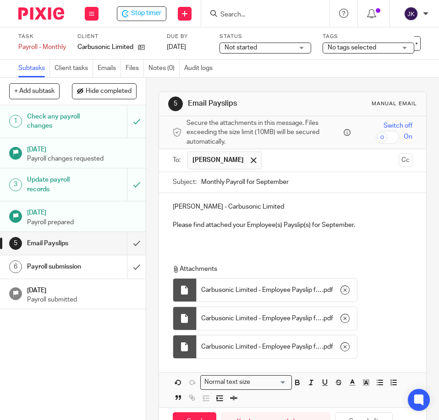
scroll to position [52, 0]
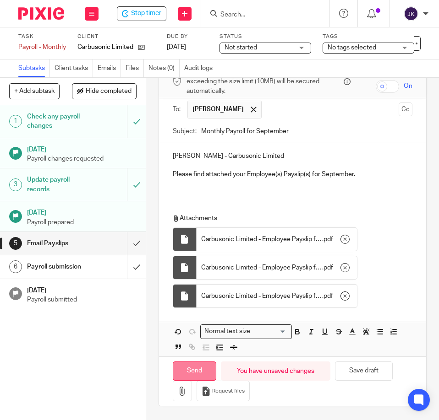
click at [180, 371] on input "Send" at bounding box center [195, 372] width 44 height 20
type input "Sent"
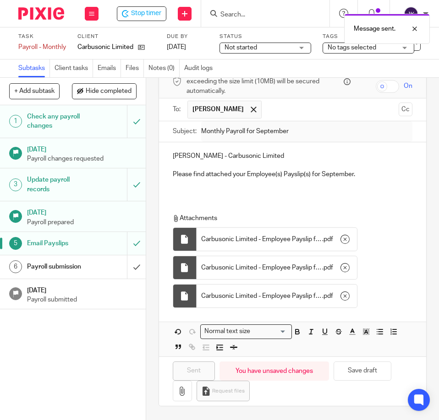
click at [62, 269] on h1 "Payroll submission" at bounding box center [57, 267] width 60 height 14
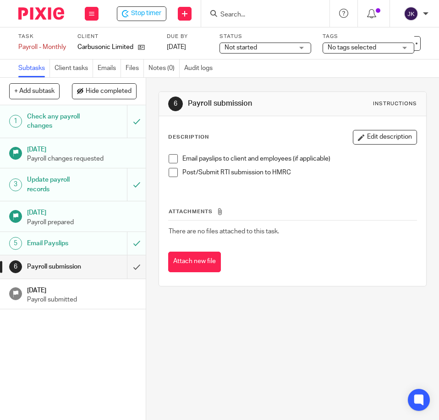
click at [169, 159] on span at bounding box center [173, 158] width 9 height 9
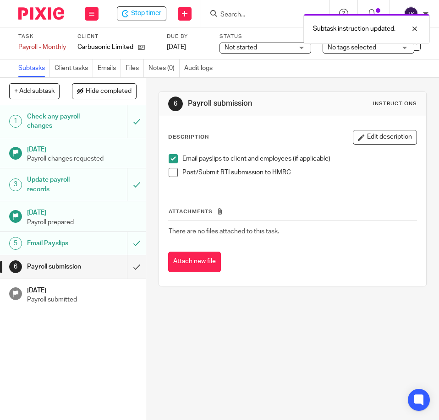
click at [170, 171] on span at bounding box center [173, 172] width 9 height 9
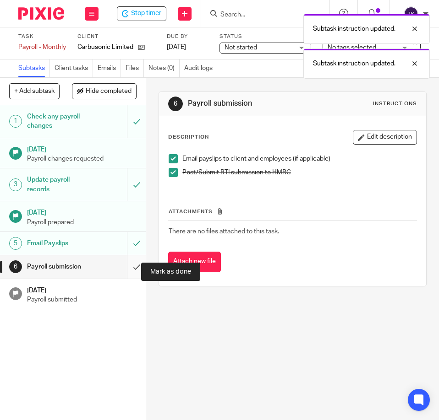
click at [127, 274] on input "submit" at bounding box center [73, 267] width 146 height 23
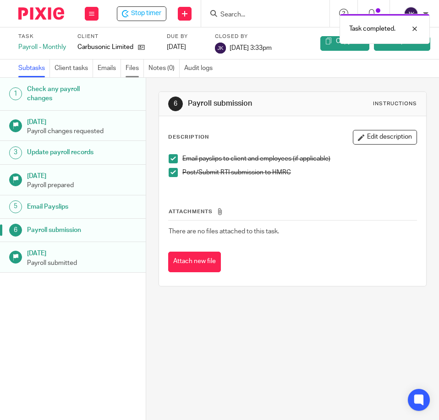
click at [140, 70] on link "Files" at bounding box center [134, 69] width 18 height 18
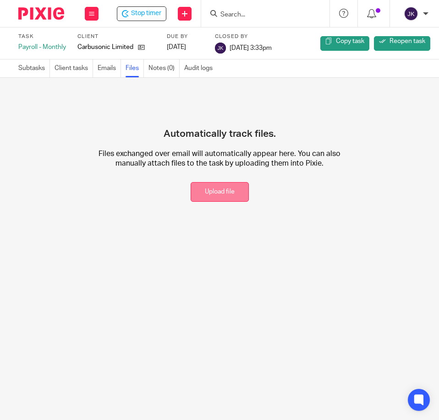
click at [209, 189] on button "Upload file" at bounding box center [220, 192] width 58 height 20
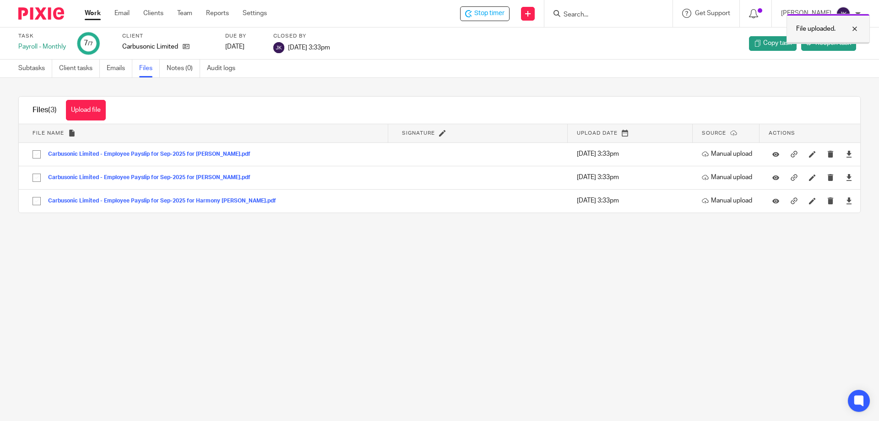
click at [438, 30] on div at bounding box center [848, 28] width 25 height 11
click at [438, 10] on span "Stop timer" at bounding box center [489, 14] width 30 height 10
click at [93, 14] on link "Work" at bounding box center [93, 13] width 16 height 9
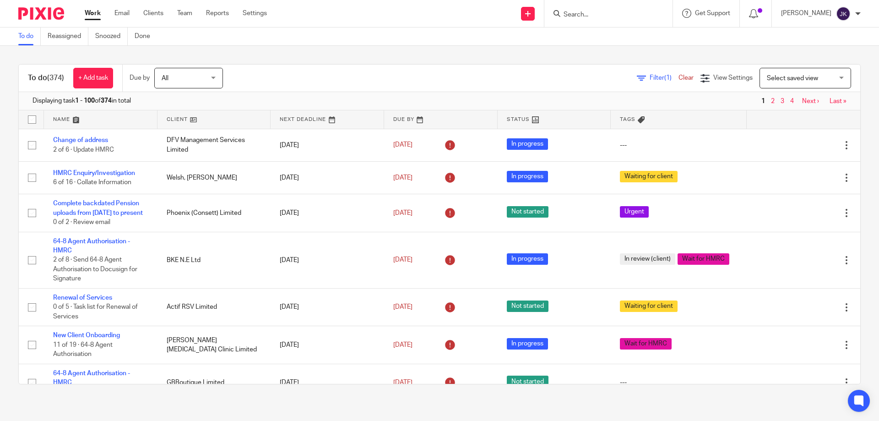
click at [637, 75] on icon at bounding box center [641, 78] width 9 height 9
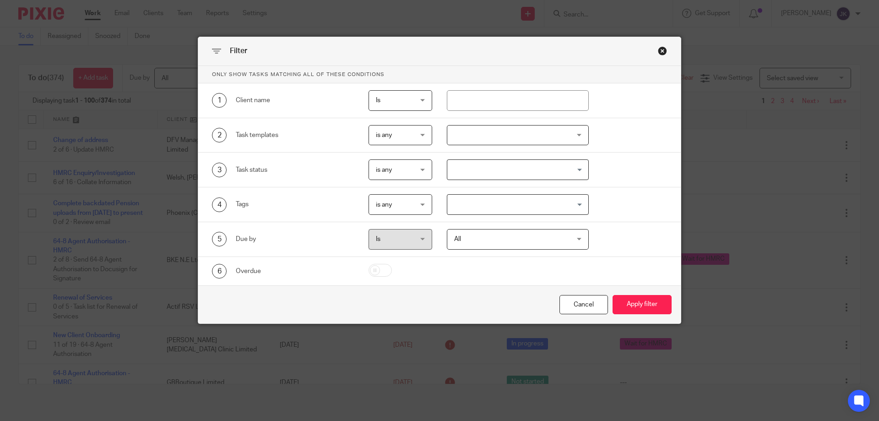
click at [478, 134] on div at bounding box center [518, 135] width 142 height 21
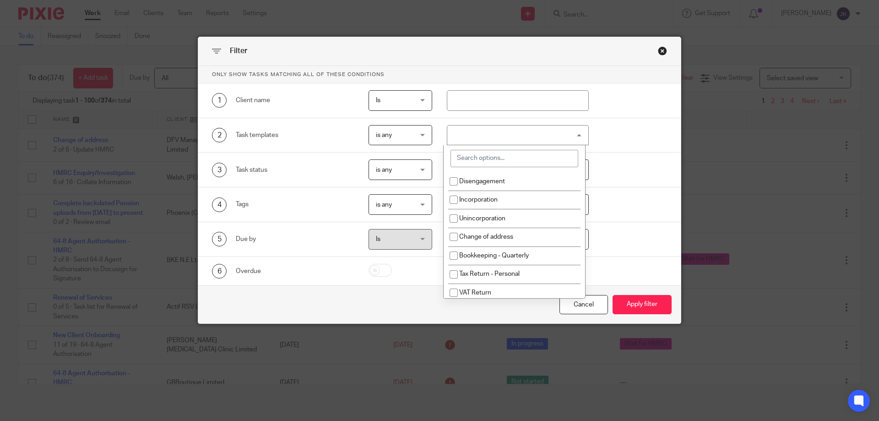
click at [471, 159] on input "search" at bounding box center [515, 158] width 128 height 17
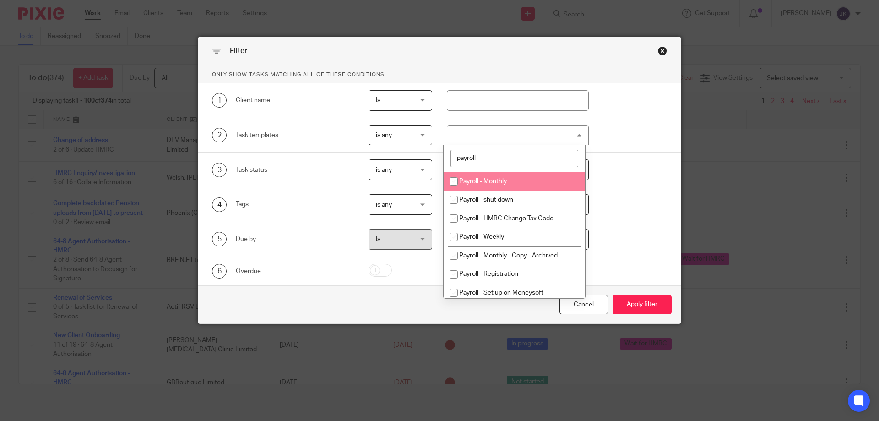
type input "payroll"
click at [487, 183] on span "Payroll - Monthly" at bounding box center [483, 181] width 48 height 6
checkbox input "true"
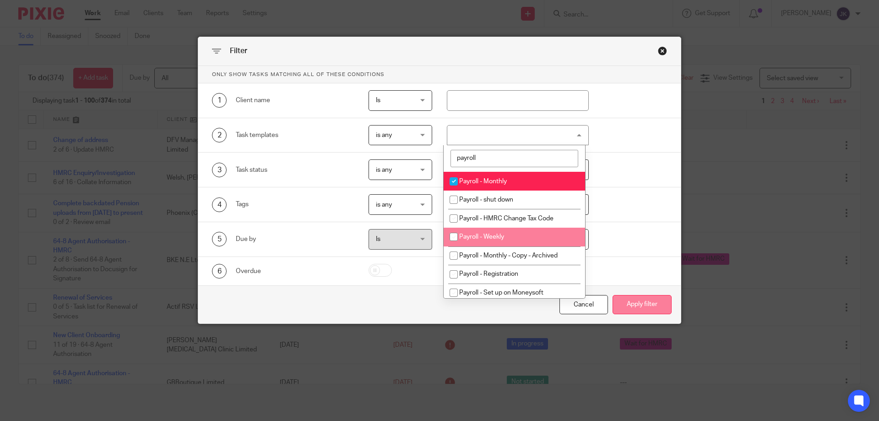
click at [648, 302] on button "Apply filter" at bounding box center [642, 305] width 59 height 20
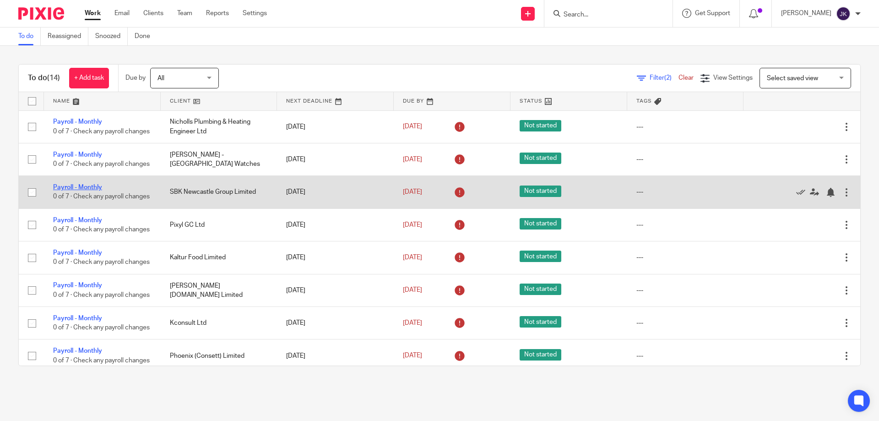
click at [86, 191] on link "Payroll - Monthly" at bounding box center [77, 187] width 49 height 6
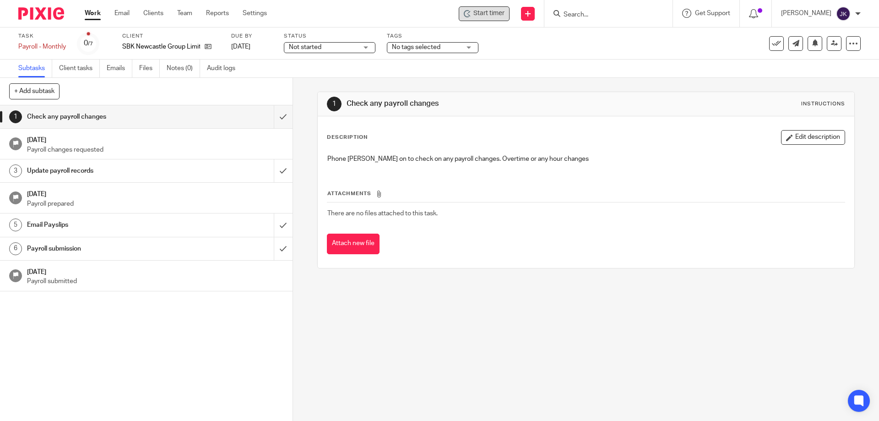
click at [498, 11] on span "Start timer" at bounding box center [489, 14] width 31 height 10
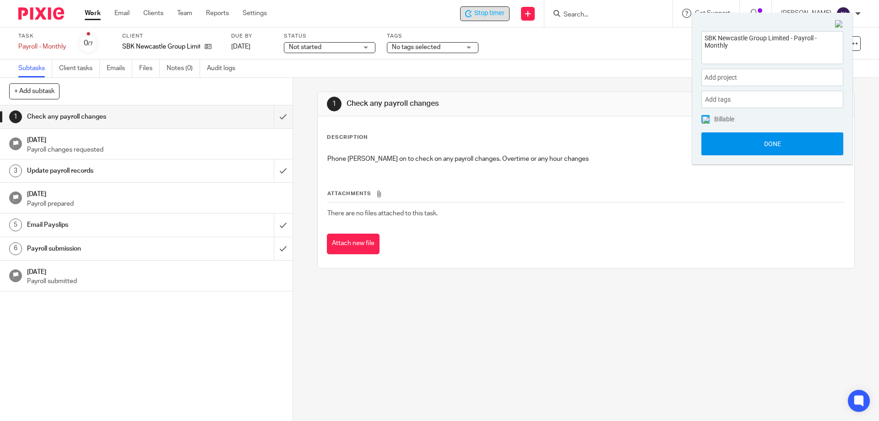
click at [736, 135] on button "Done" at bounding box center [773, 143] width 142 height 23
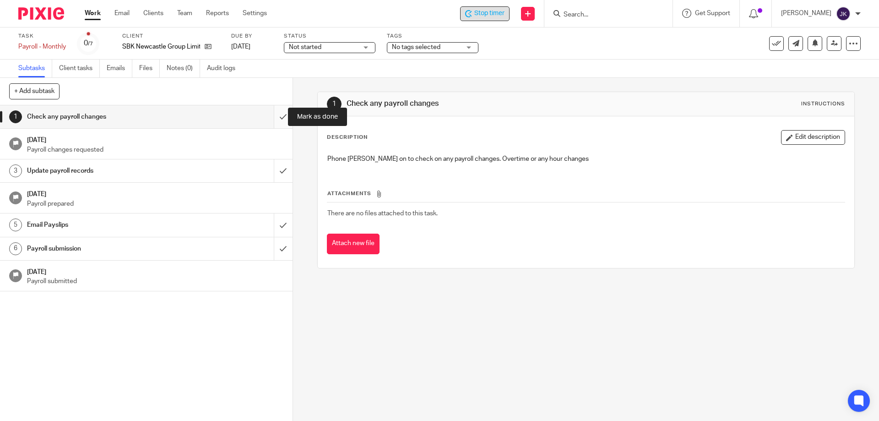
click at [278, 117] on input "submit" at bounding box center [146, 116] width 293 height 23
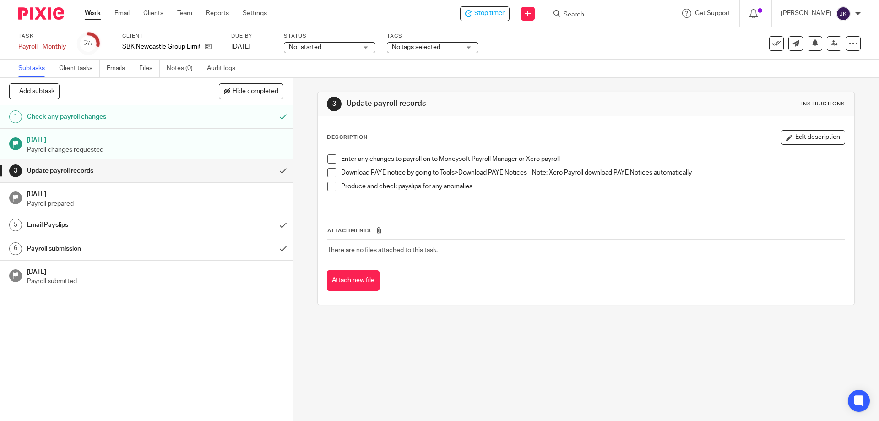
click at [333, 158] on span at bounding box center [331, 158] width 9 height 9
click at [330, 170] on span at bounding box center [331, 172] width 9 height 9
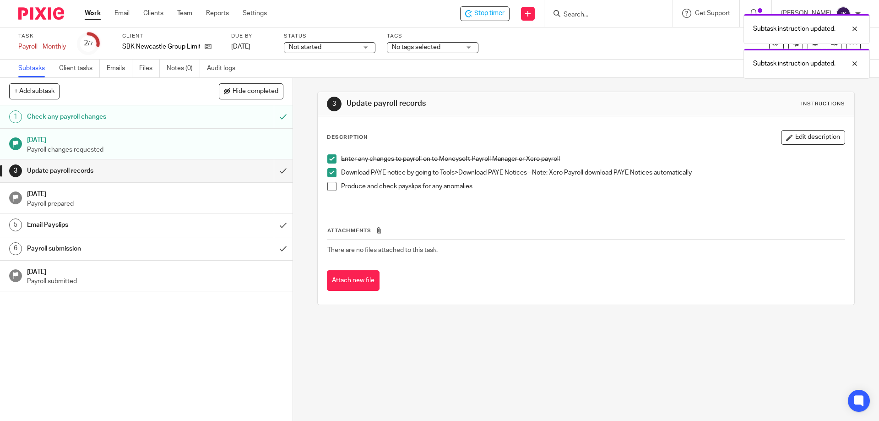
click at [331, 186] on span at bounding box center [331, 186] width 9 height 9
click at [274, 172] on input "submit" at bounding box center [146, 170] width 293 height 23
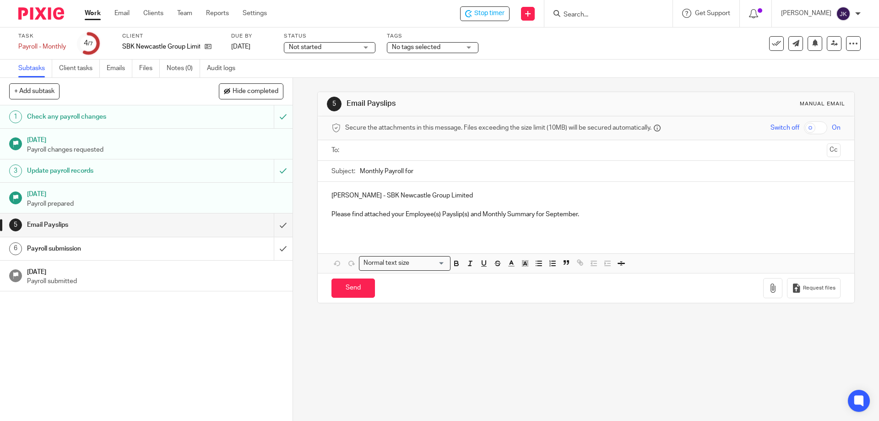
click at [397, 148] on input "text" at bounding box center [586, 150] width 474 height 11
click at [446, 152] on input "text" at bounding box center [624, 151] width 398 height 18
click at [434, 174] on input "Monthly Payroll for" at bounding box center [600, 173] width 480 height 21
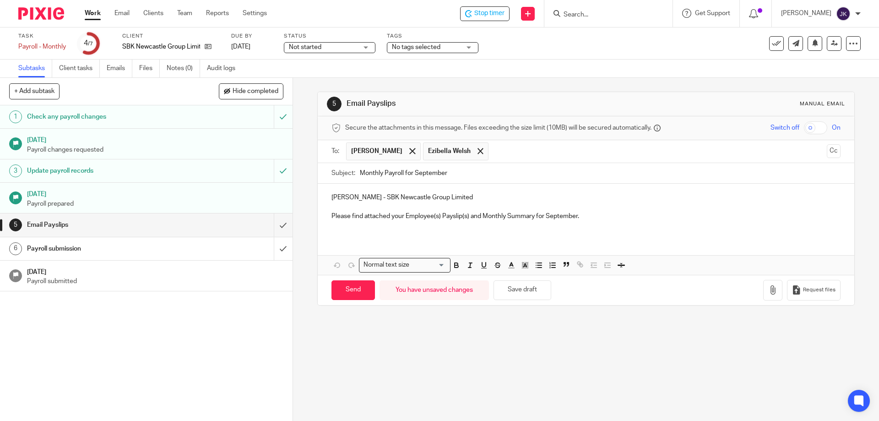
type input "Monthly Payroll for September"
drag, startPoint x: 469, startPoint y: 216, endPoint x: 519, endPoint y: 217, distance: 49.5
click at [519, 217] on p "Please find attached your Employee(s) Payslip(s) and Monthly Summary for Septem…" at bounding box center [586, 216] width 509 height 9
click at [623, 225] on p at bounding box center [586, 225] width 509 height 9
click at [518, 287] on button "Save draft" at bounding box center [523, 290] width 58 height 20
